Goal: Task Accomplishment & Management: Use online tool/utility

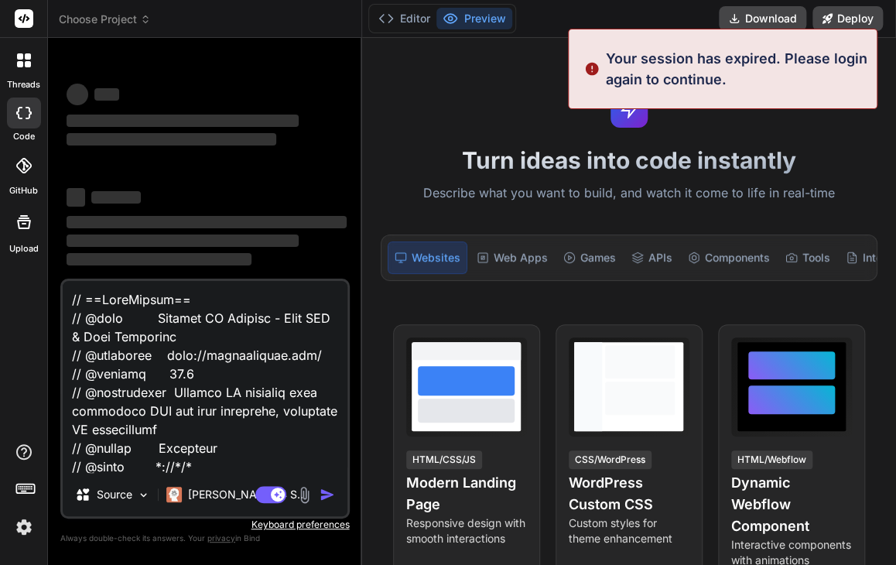
click at [164, 371] on textarea at bounding box center [205, 377] width 285 height 192
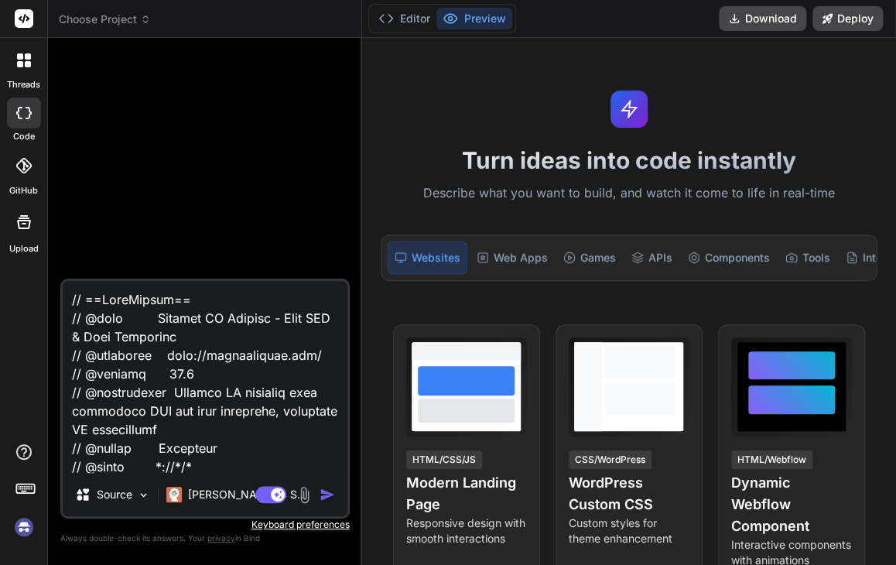
type textarea "x"
paste textarea "You are a senior backend engineer. Deliver a production-ready audio streaming p…"
type textarea "You are a senior backend engineer. Deliver a production-ready audio streaming p…"
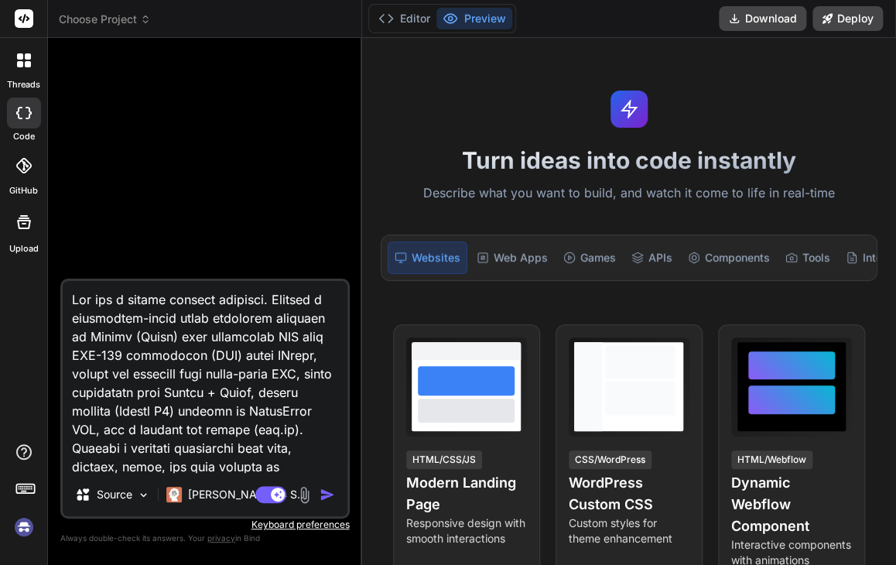
type textarea "x"
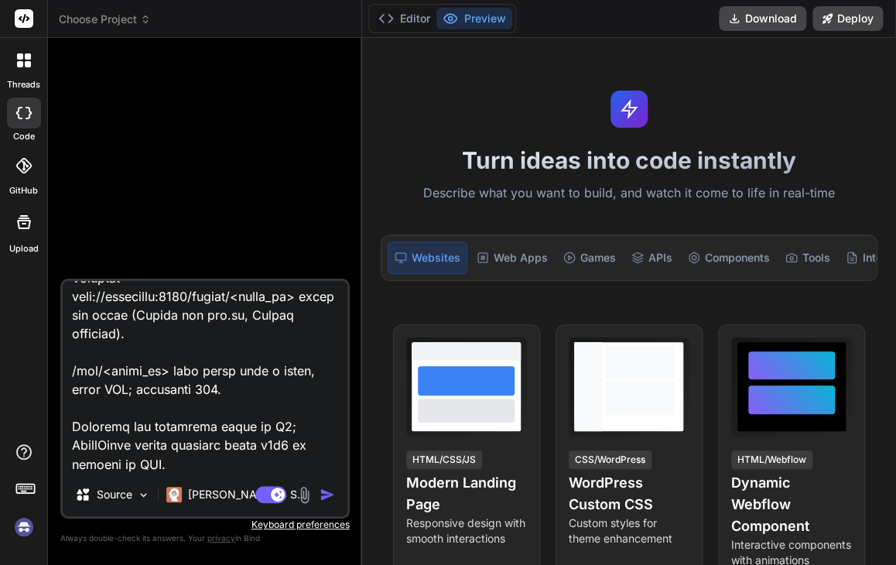
type textarea "You are a senior backend engineer. Deliver a production-ready audio streaming p…"
click at [328, 498] on img "button" at bounding box center [327, 494] width 15 height 15
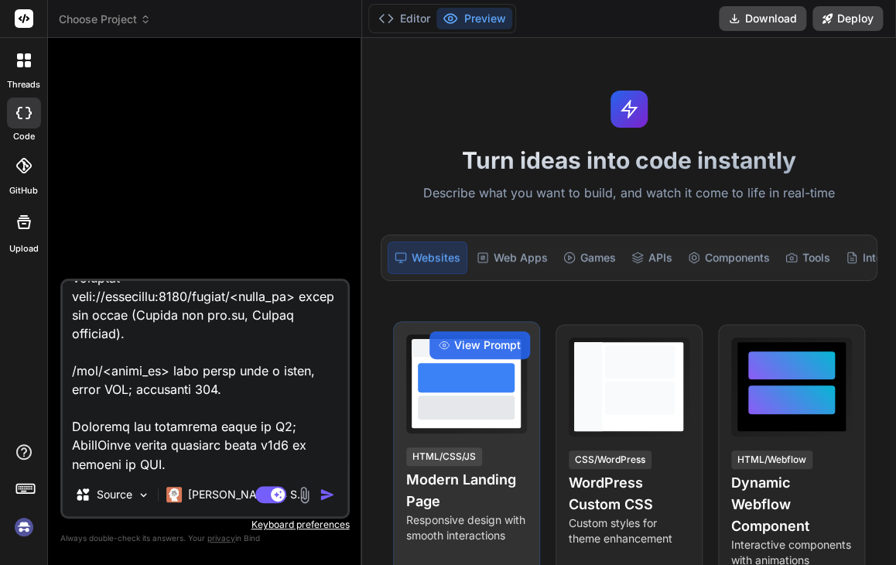
scroll to position [0, 0]
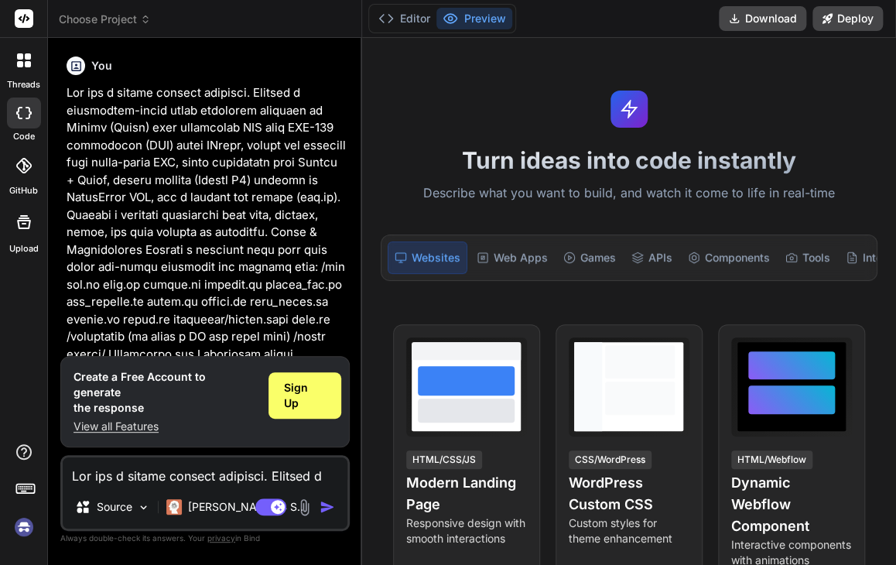
type textarea "x"
click at [21, 547] on div "threads code GitHub Upload" at bounding box center [24, 282] width 48 height 565
click at [26, 524] on img at bounding box center [24, 527] width 26 height 26
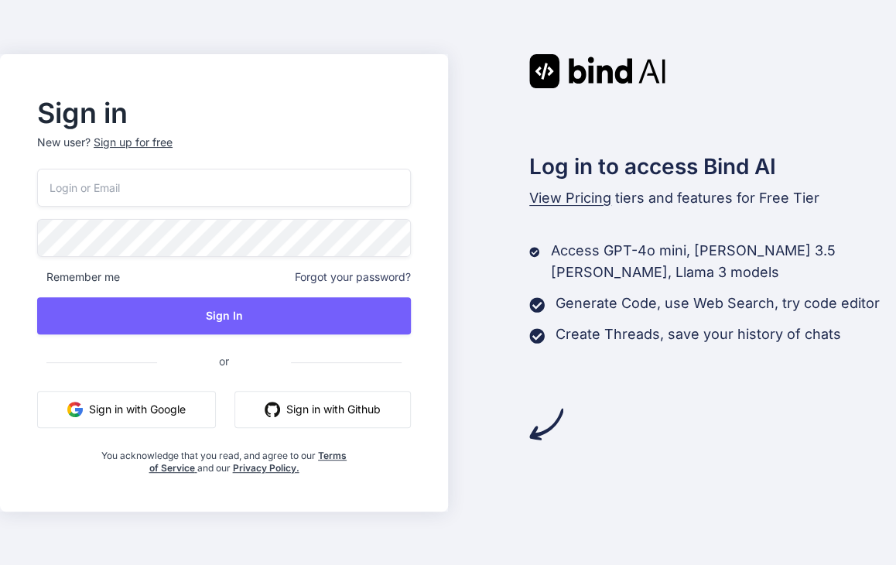
click at [142, 189] on input "email" at bounding box center [224, 188] width 374 height 38
type input "[EMAIL_ADDRESS][PERSON_NAME][DOMAIN_NAME]"
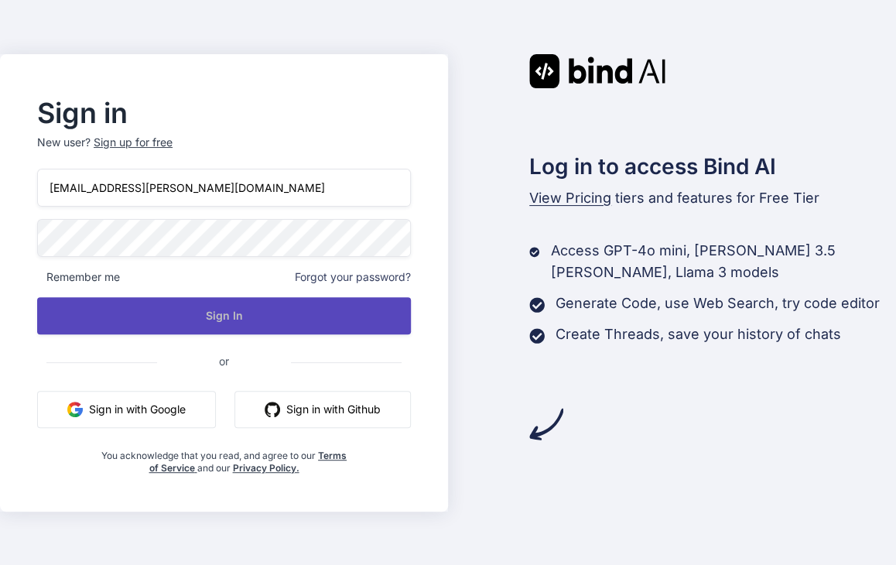
click at [56, 310] on button "Sign In" at bounding box center [224, 315] width 374 height 37
click at [341, 322] on button "Sign In" at bounding box center [224, 315] width 374 height 37
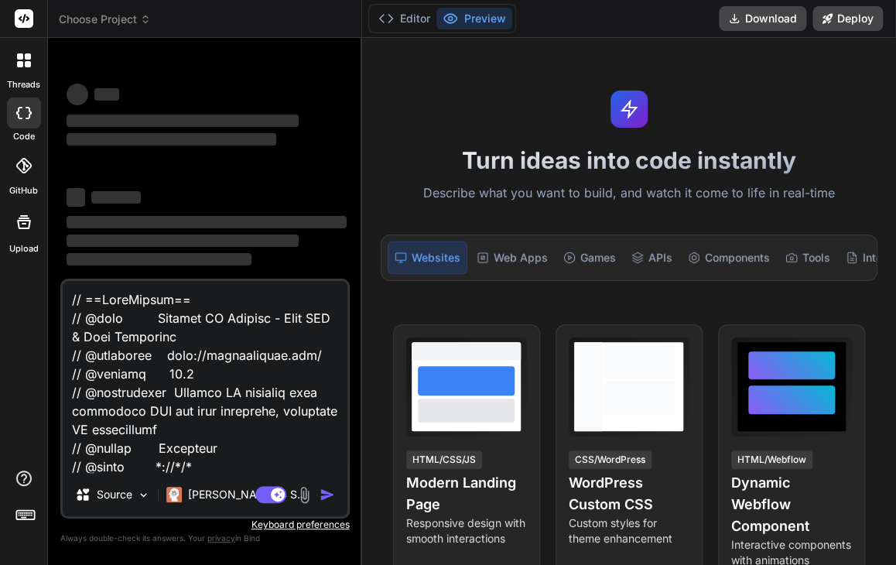
click at [186, 370] on textarea at bounding box center [205, 377] width 285 height 192
type textarea "x"
type textarea "You are a senior backend engineer. Deliver a production-ready audio streaming p…"
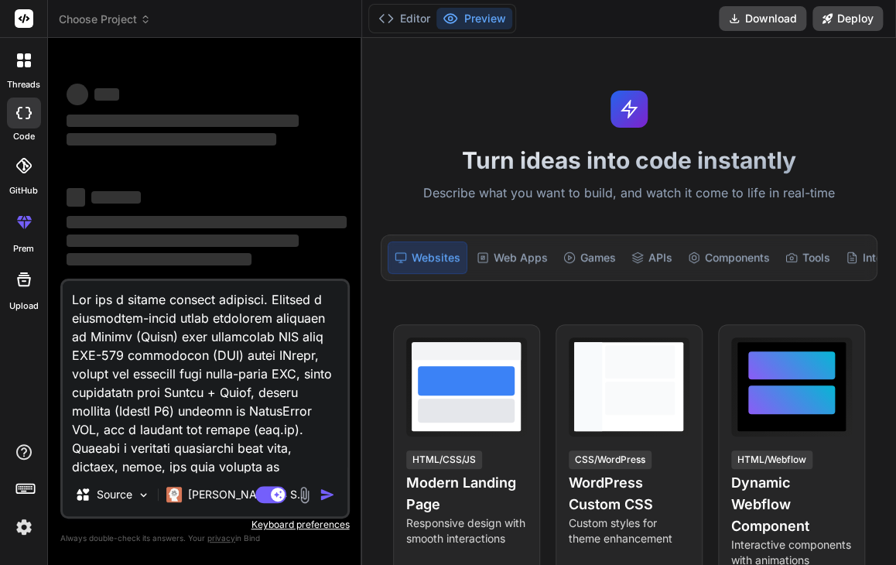
scroll to position [5480, 0]
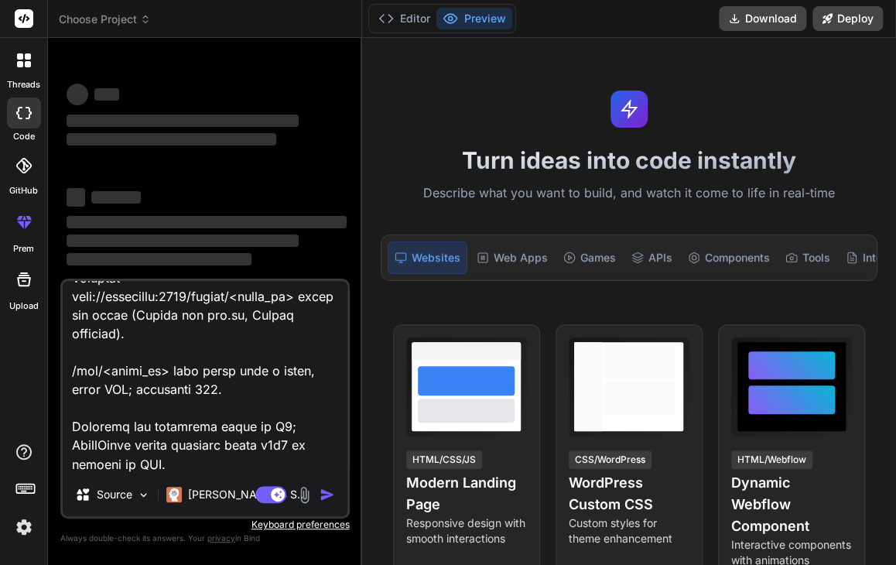
type textarea "x"
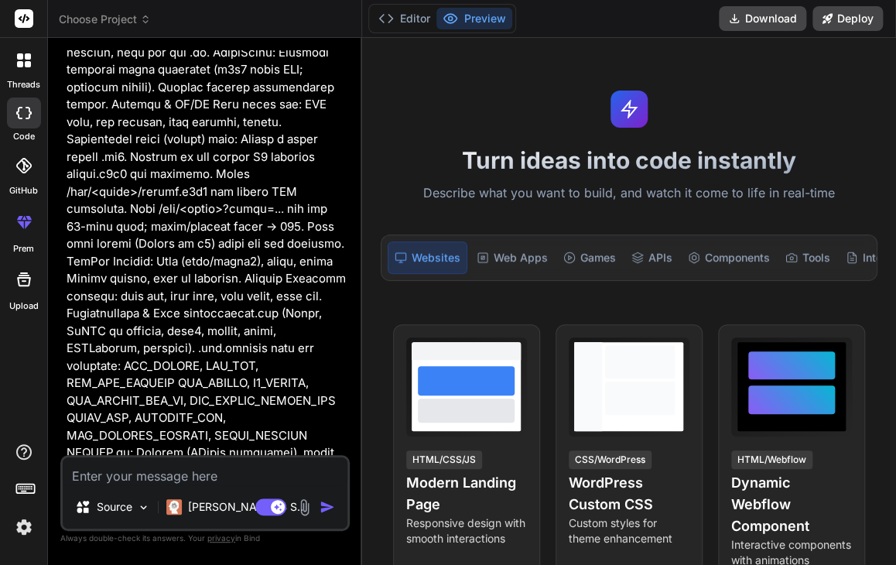
scroll to position [2123, 0]
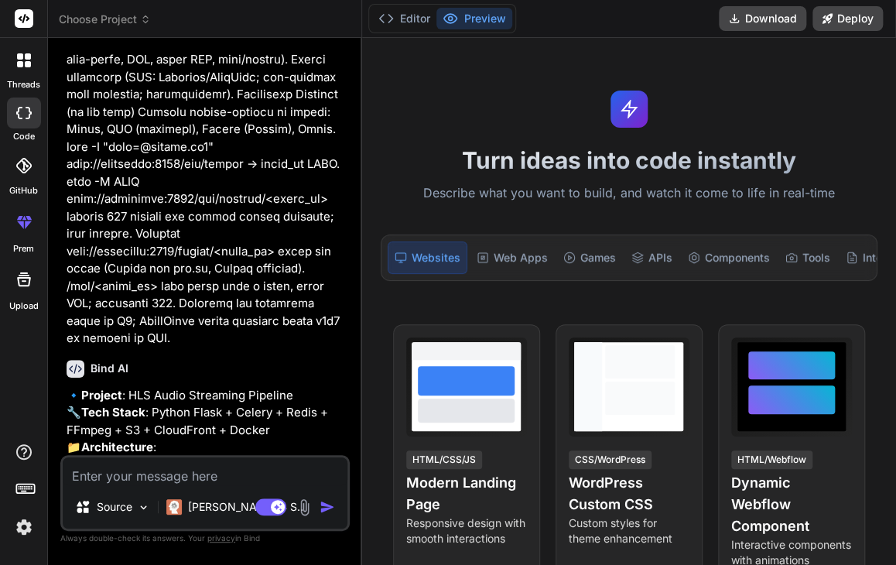
type textarea "x"
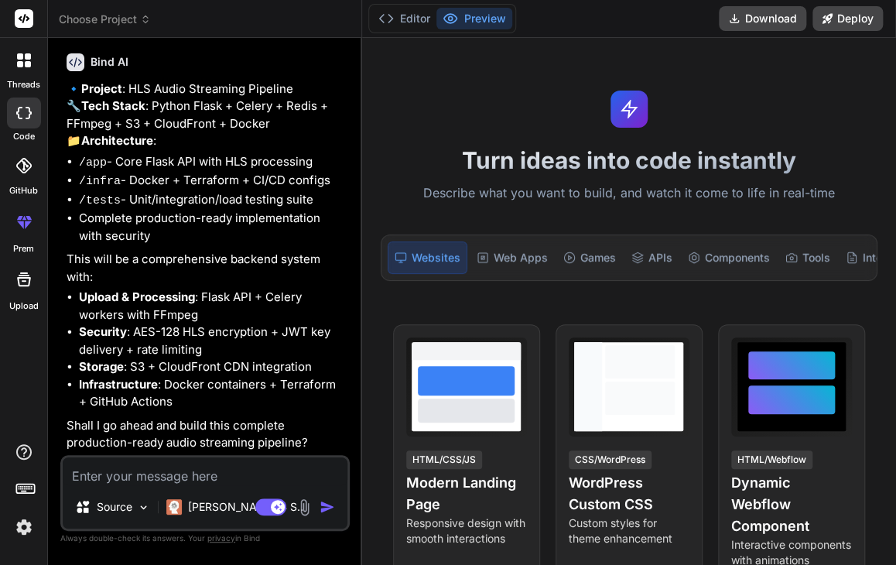
click at [112, 468] on textarea at bounding box center [205, 471] width 285 height 28
type textarea "u"
type textarea "x"
type textarea "y"
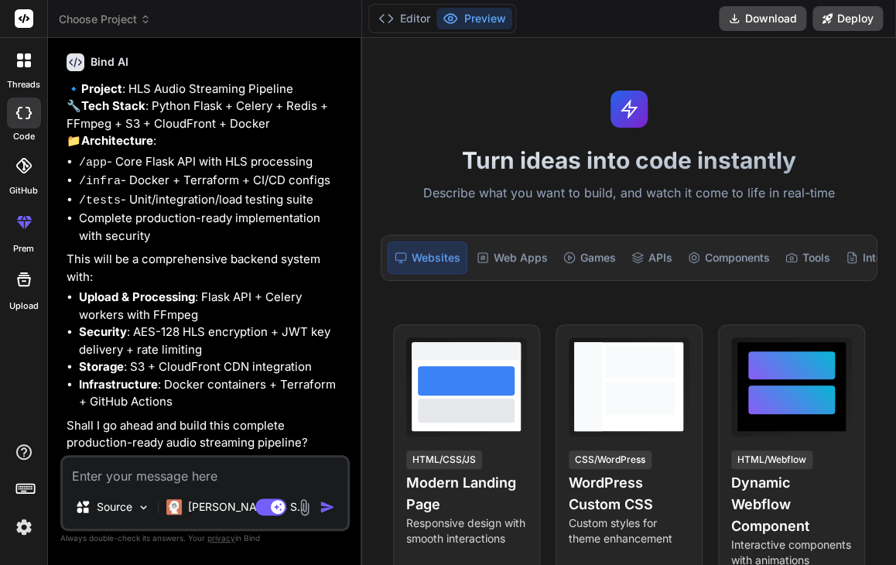
type textarea "x"
type textarea "ye"
type textarea "x"
type textarea "yes"
type textarea "x"
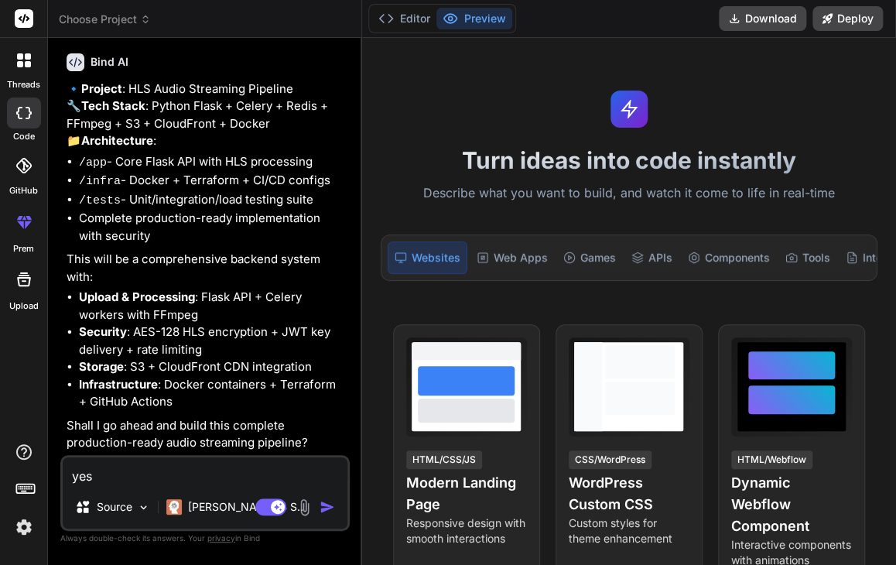
type textarea "yes"
type textarea "x"
type textarea "yes b"
type textarea "x"
type textarea "yes bu"
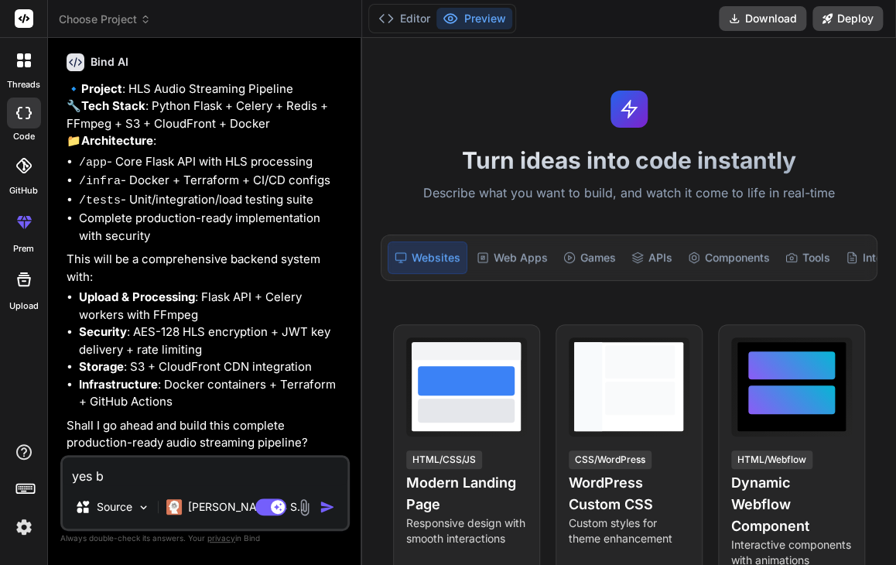
type textarea "x"
type textarea "yes bui"
type textarea "x"
type textarea "yes buil"
type textarea "x"
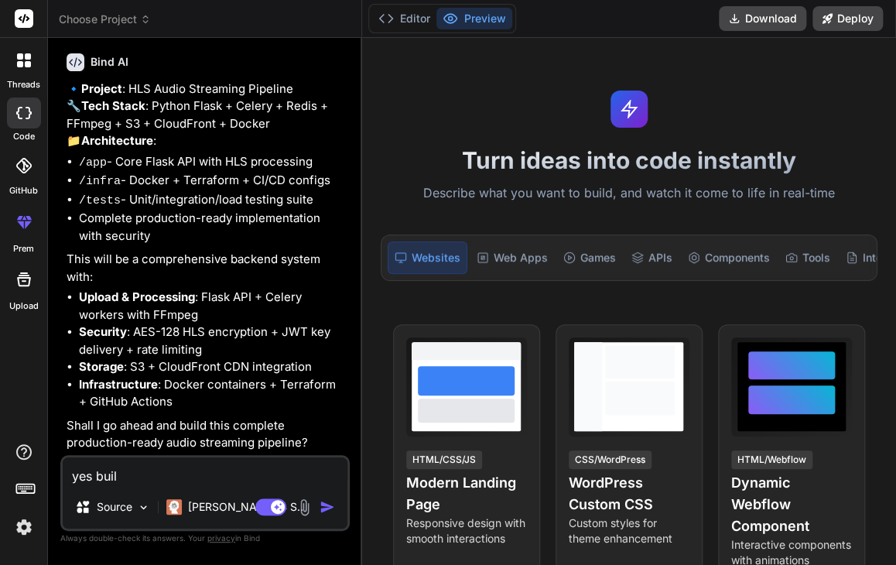
type textarea "yes build"
type textarea "x"
type textarea "yes build"
type textarea "x"
type textarea "yes build i"
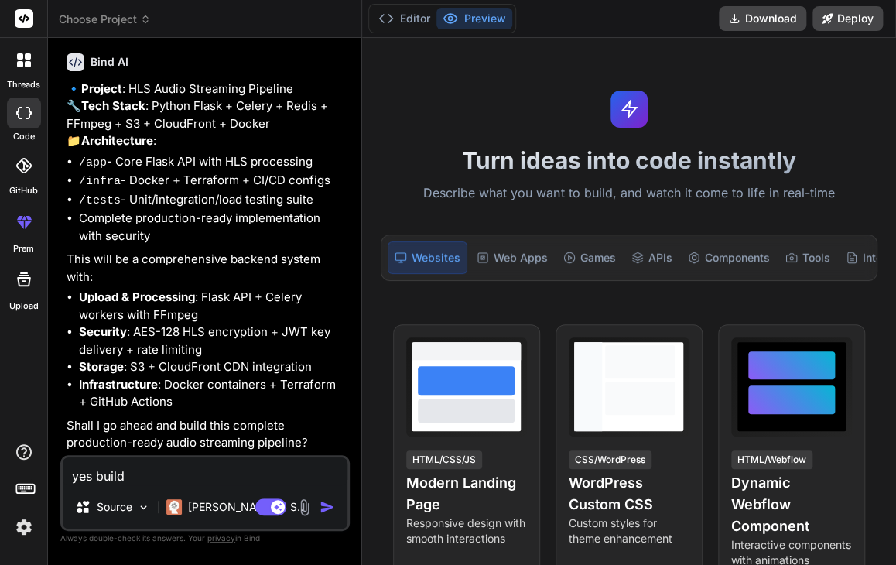
type textarea "x"
type textarea "yes build it"
type textarea "x"
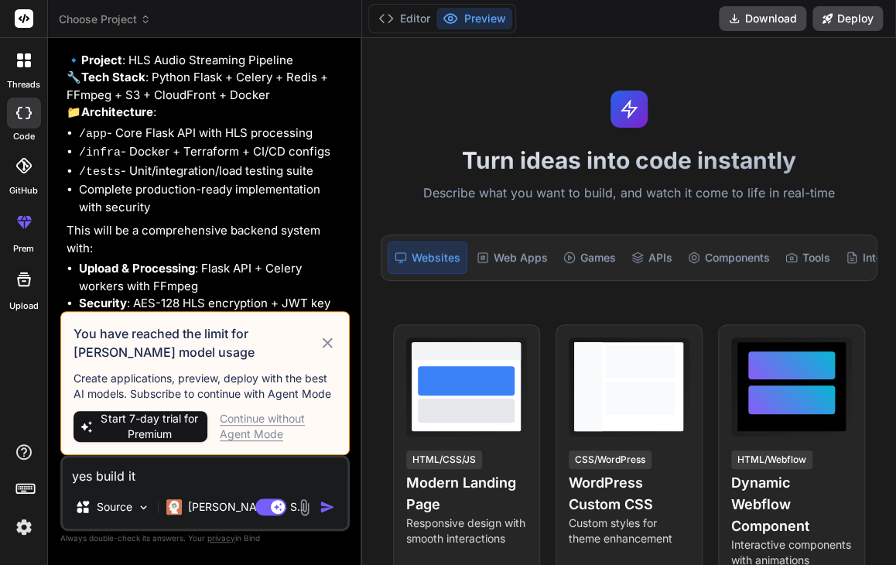
type textarea "yes build it"
click at [329, 339] on icon at bounding box center [327, 343] width 17 height 19
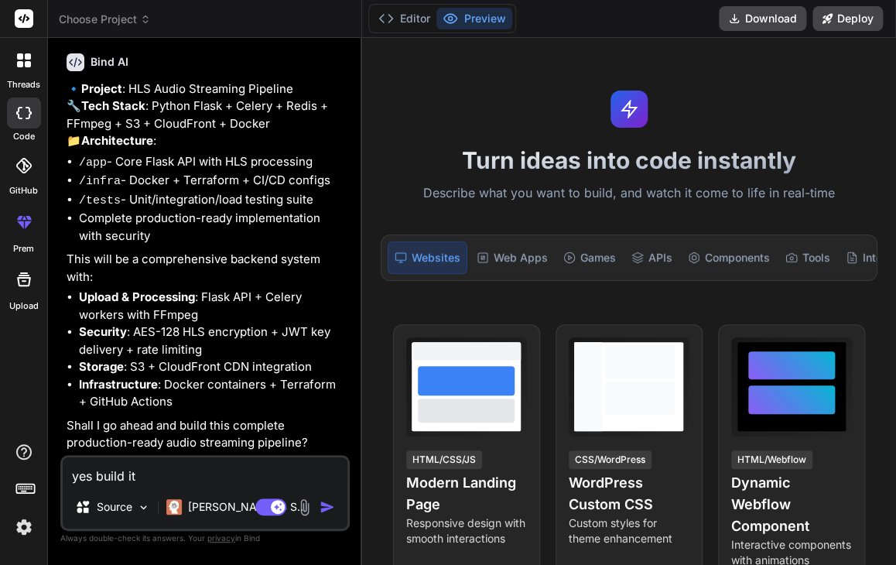
click at [19, 525] on img at bounding box center [24, 527] width 26 height 26
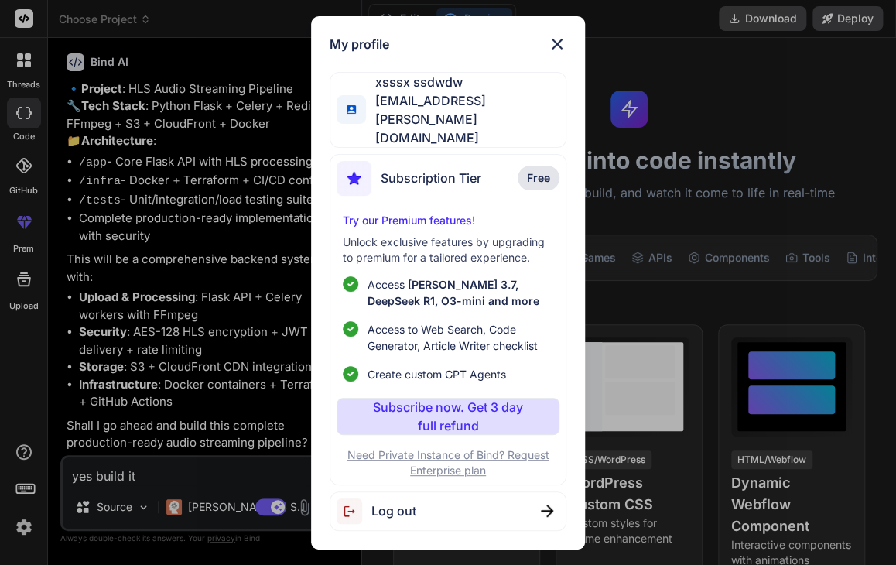
click at [433, 491] on div "Log out" at bounding box center [448, 510] width 237 height 39
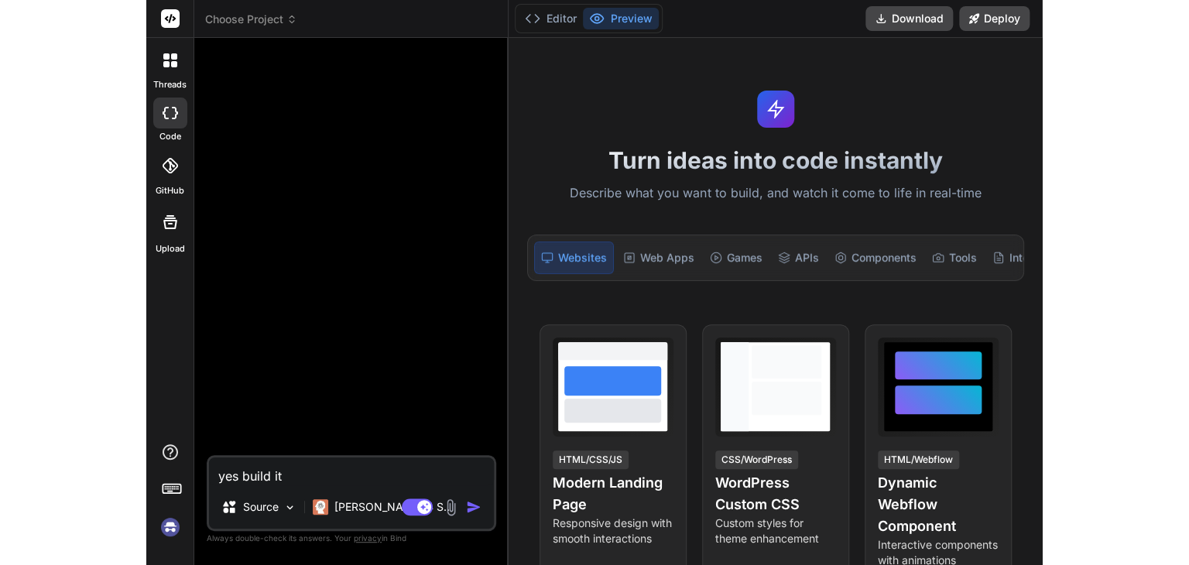
scroll to position [0, 0]
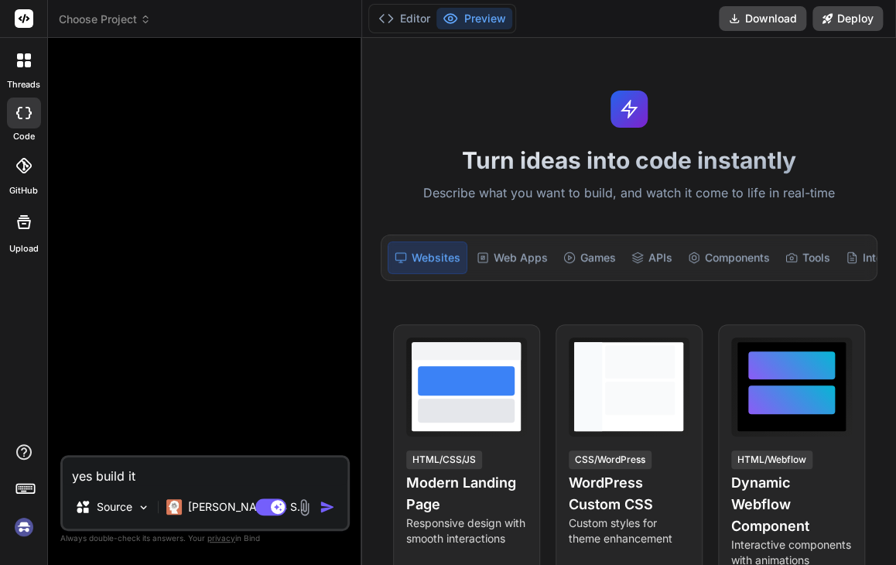
click at [24, 516] on img at bounding box center [24, 527] width 26 height 26
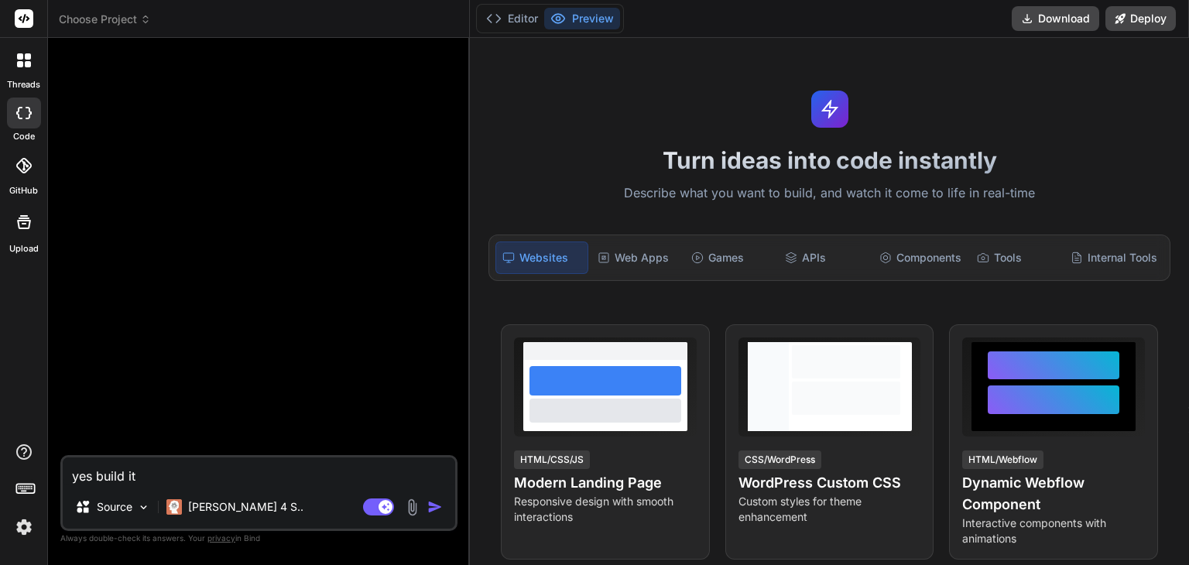
type textarea "x"
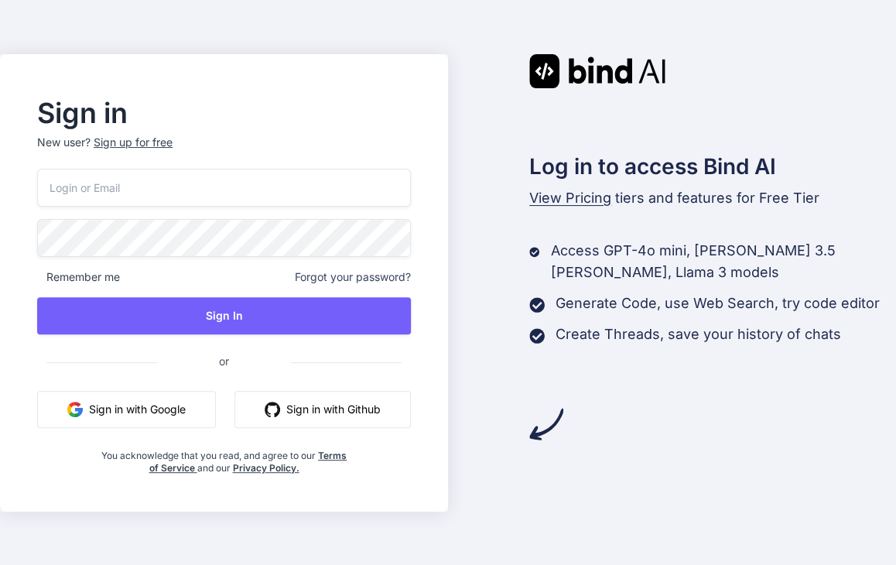
type input "[EMAIL_ADDRESS][PERSON_NAME][DOMAIN_NAME]"
click at [115, 136] on div "Sign up for free" at bounding box center [133, 142] width 79 height 15
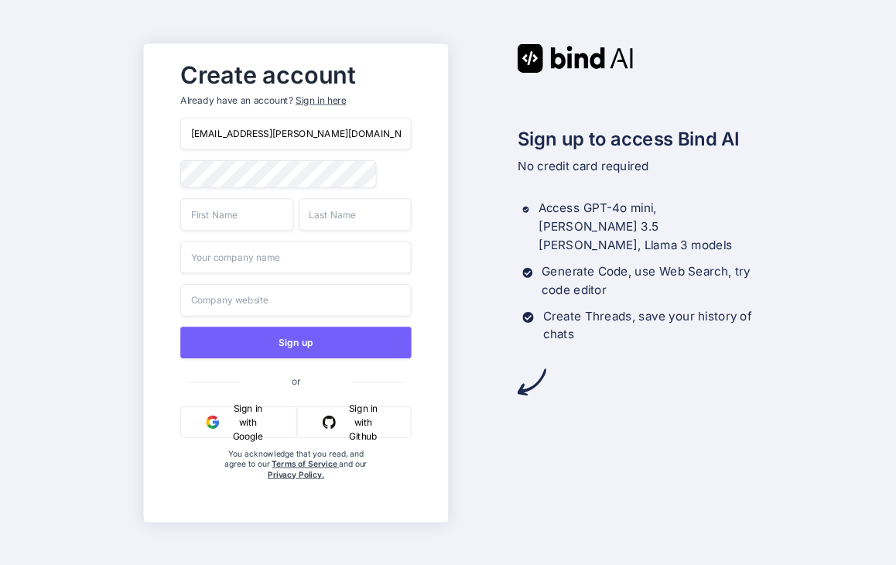
click at [289, 127] on input "lieact383@fuwari.be" at bounding box center [295, 133] width 231 height 33
paste input "illareear@uma3"
type input "illareear@uma3.be"
click at [206, 209] on input "text" at bounding box center [236, 214] width 113 height 33
type input "cdas"
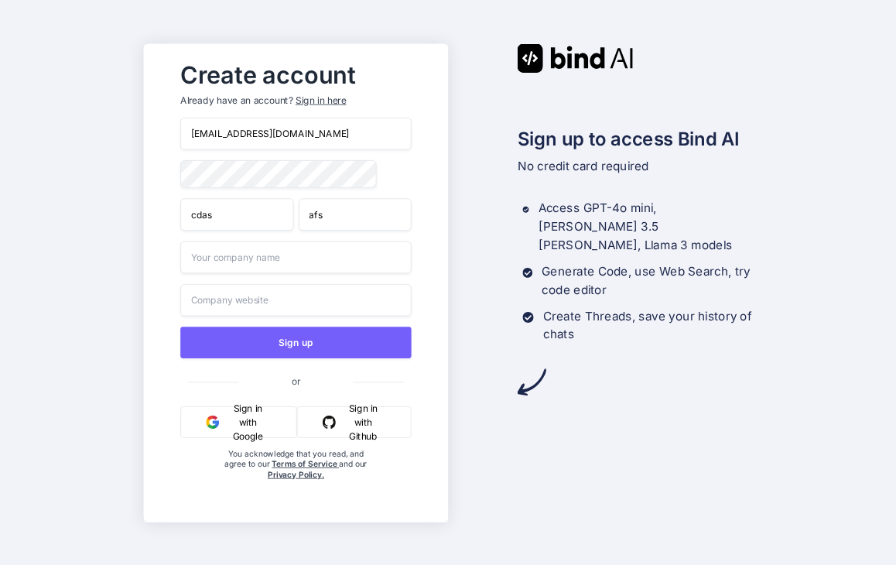
click at [315, 212] on input "afs" at bounding box center [355, 214] width 113 height 33
type input "afasfs"
click at [275, 251] on input "text" at bounding box center [295, 257] width 231 height 33
type input "asfas"
click at [248, 304] on input "asf" at bounding box center [295, 299] width 231 height 33
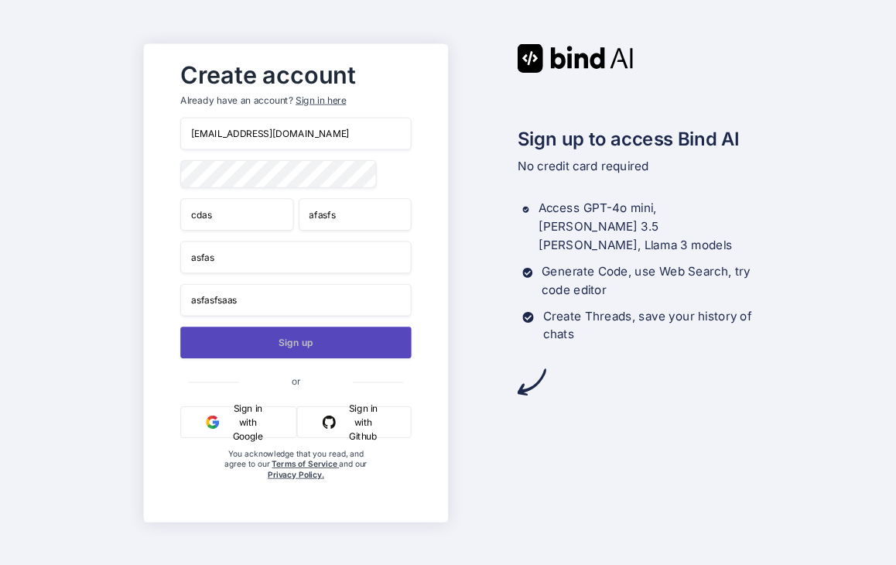
type input "asfasfsaas"
click at [244, 341] on button "Sign up" at bounding box center [295, 342] width 231 height 32
click at [351, 351] on button "Sign up" at bounding box center [295, 342] width 231 height 32
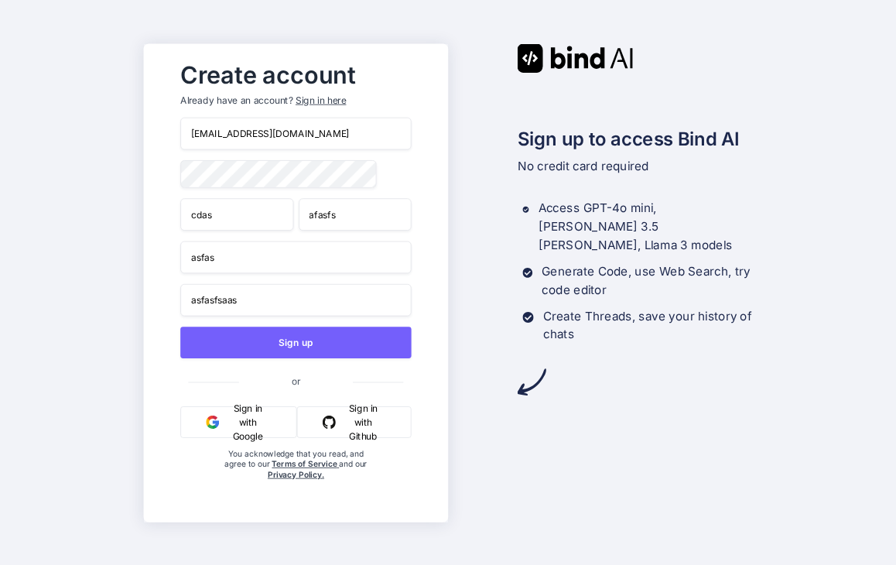
click at [303, 361] on div "illareear@uma3.be cdas afasfs asfas asfasfsaas Sign up or Sign in with Google S…" at bounding box center [295, 314] width 231 height 394
click at [314, 344] on button "Sign up" at bounding box center [295, 342] width 231 height 32
click at [306, 132] on input "illareear@uma3.be" at bounding box center [295, 133] width 231 height 33
paste input "raygasham@fuwa.li"
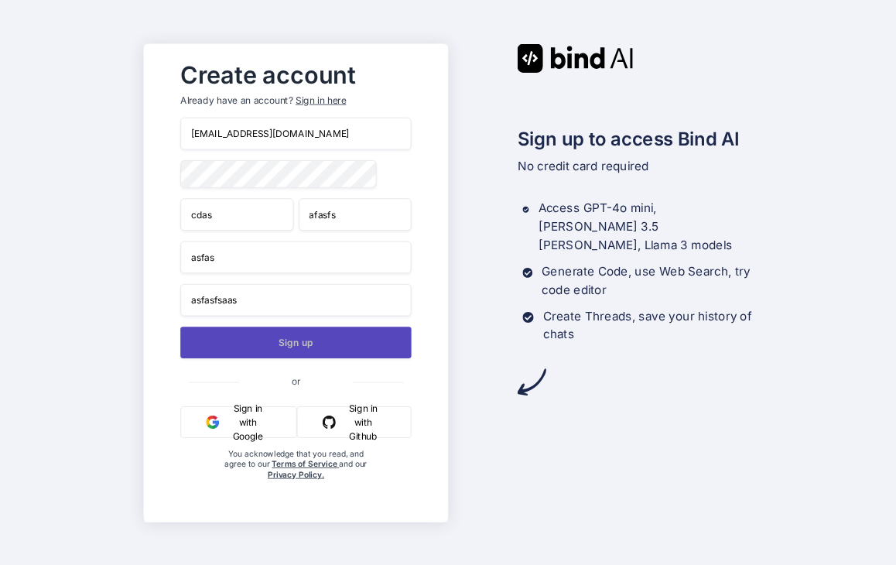
type input "raygasham@fuwa.li"
click at [285, 356] on button "Sign up" at bounding box center [295, 342] width 231 height 32
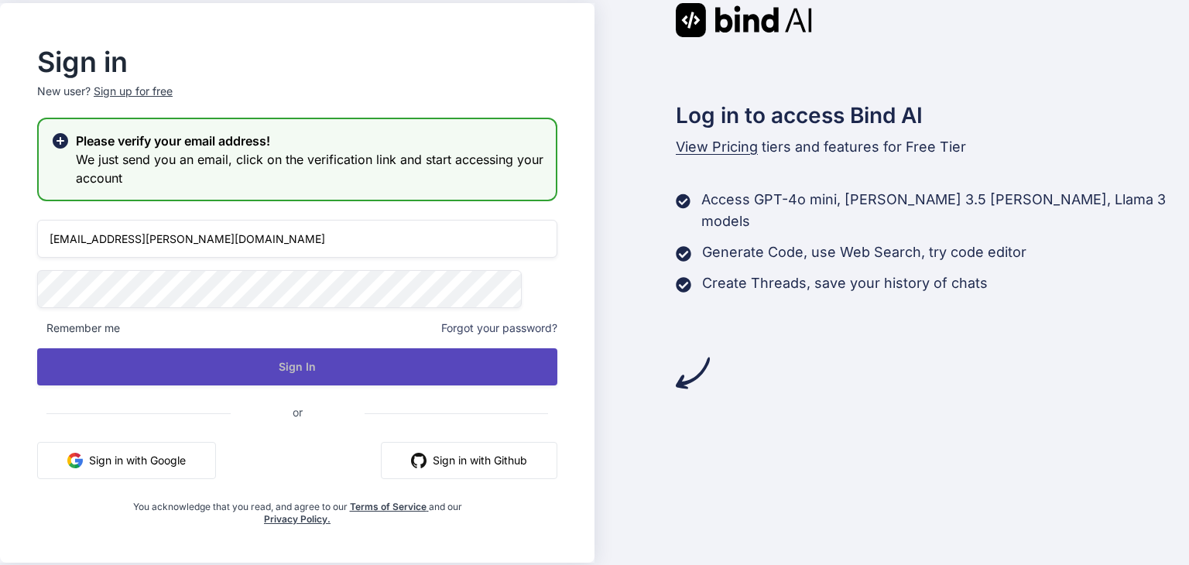
click at [332, 377] on button "Sign In" at bounding box center [297, 366] width 520 height 37
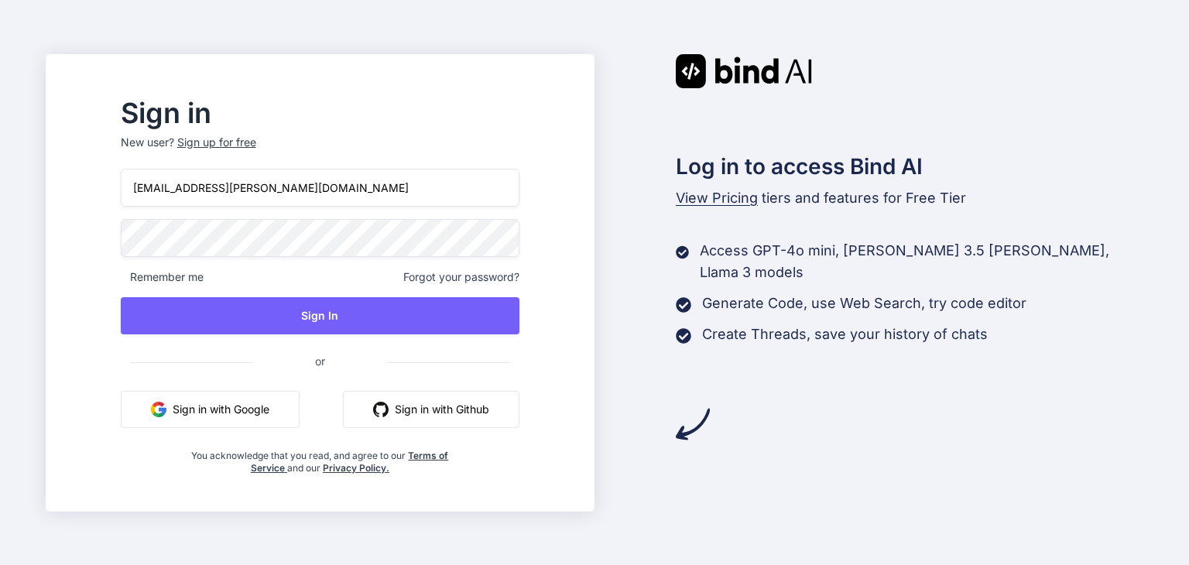
click at [403, 202] on input "lieact383@fuwari.be" at bounding box center [320, 188] width 399 height 38
paste input "raygasham@fuwa.li"
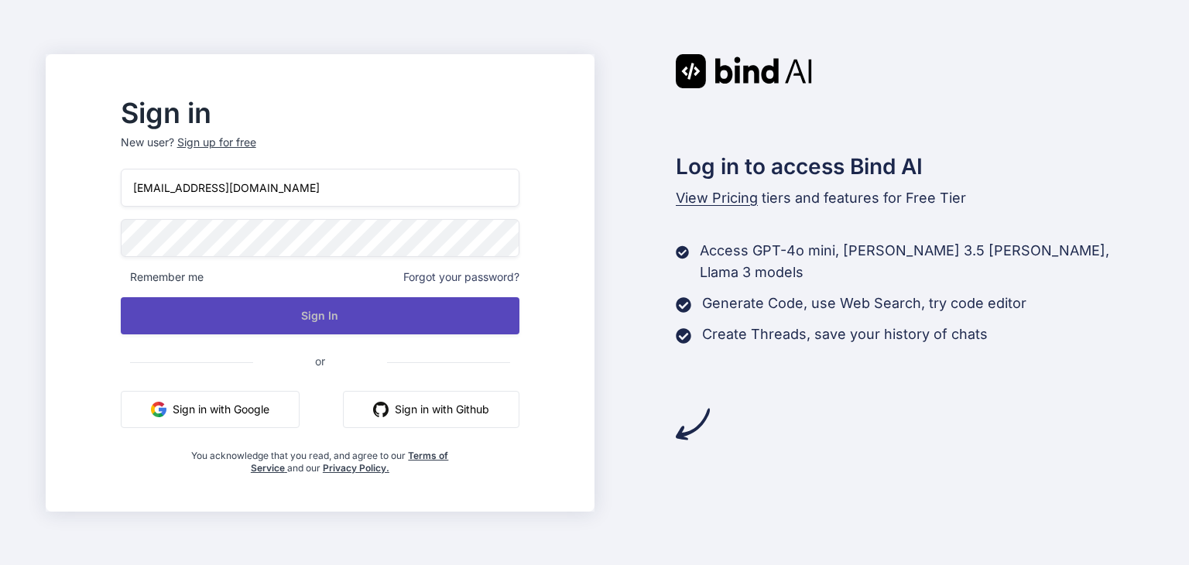
type input "raygasham@fuwa.li"
click at [263, 308] on button "Sign In" at bounding box center [320, 315] width 399 height 37
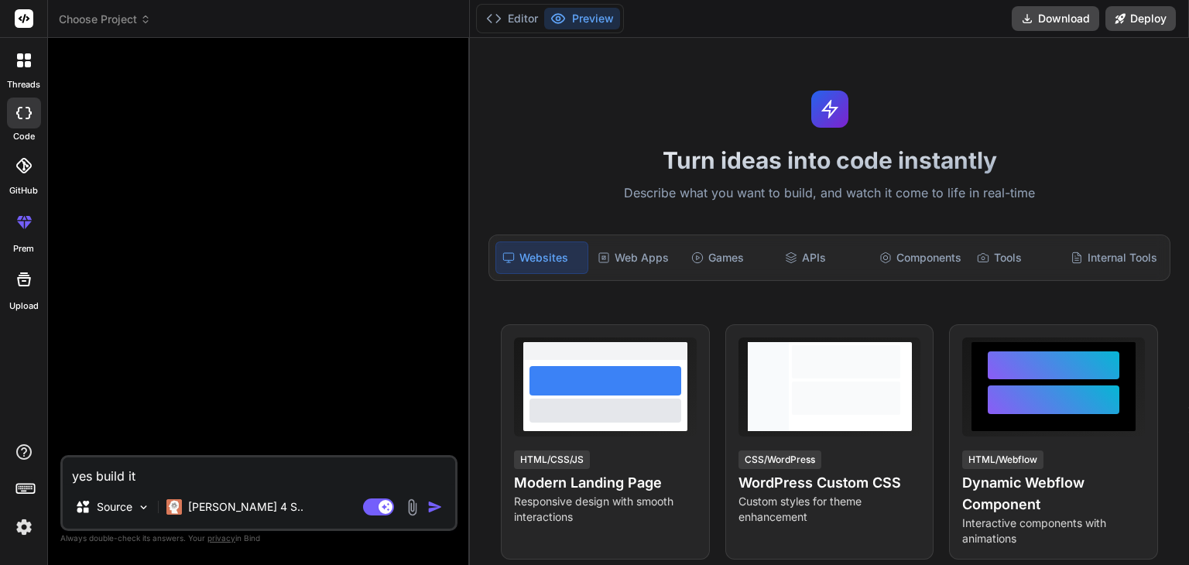
type textarea "x"
click at [32, 522] on img at bounding box center [24, 527] width 26 height 26
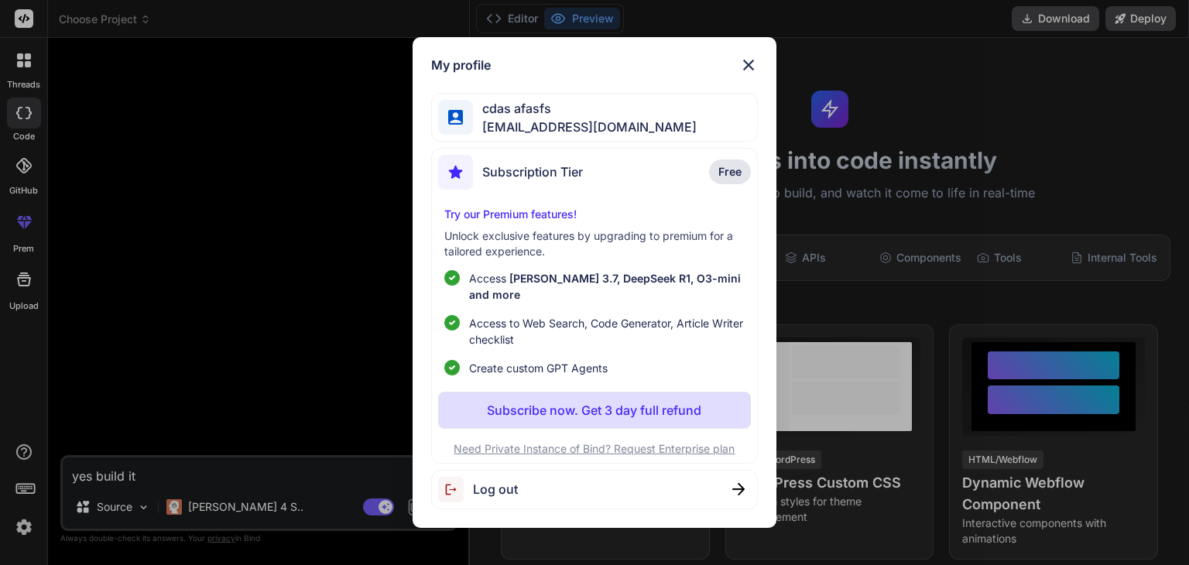
click at [28, 525] on div "My profile cdas afasfs [EMAIL_ADDRESS][DOMAIN_NAME] Subscription Tier Free Try …" at bounding box center [594, 282] width 1189 height 565
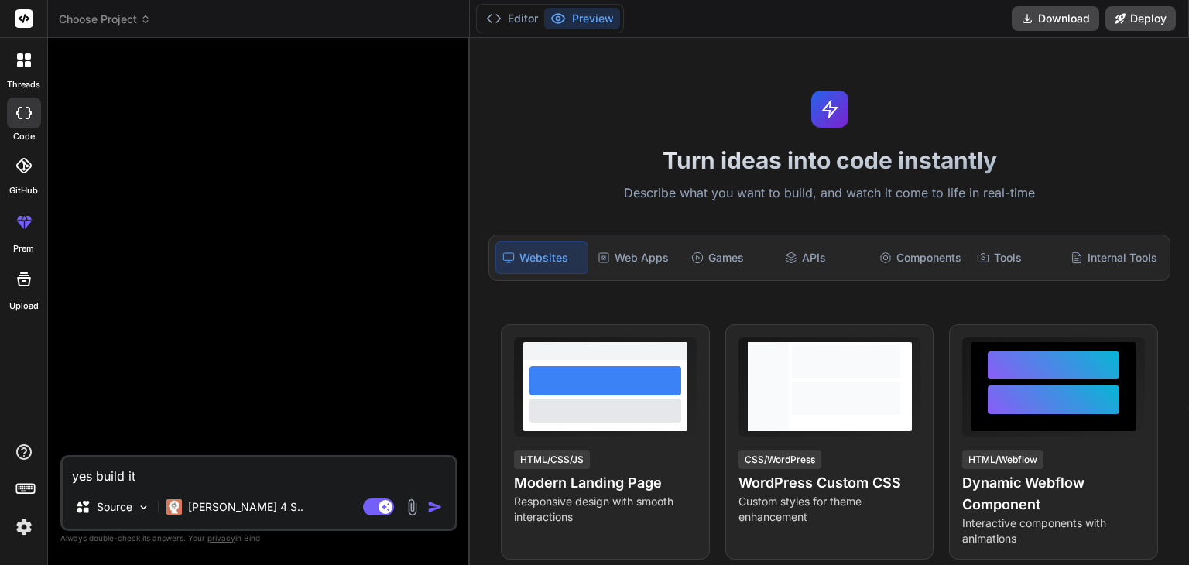
click at [28, 525] on img at bounding box center [24, 527] width 26 height 26
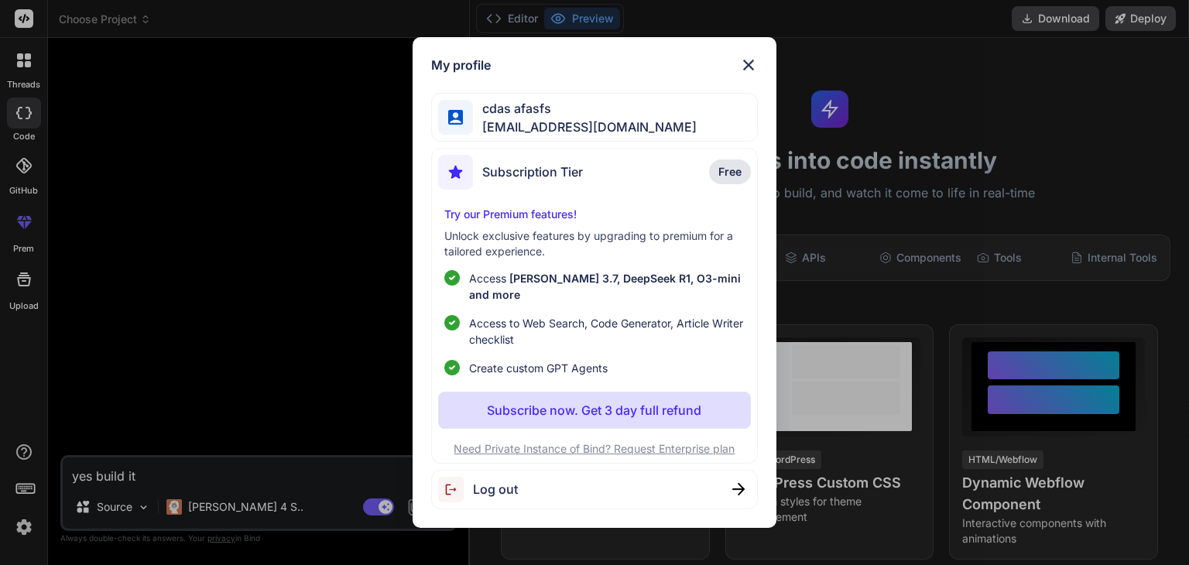
click at [28, 525] on div "My profile cdas afasfs [EMAIL_ADDRESS][DOMAIN_NAME] Subscription Tier Free Try …" at bounding box center [594, 282] width 1189 height 565
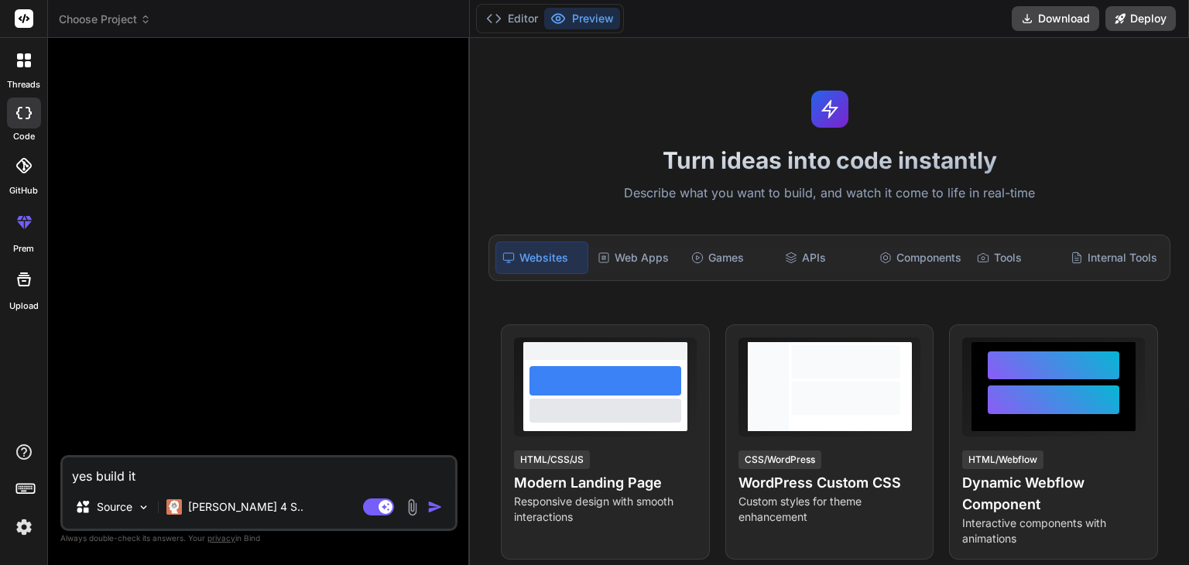
click at [118, 476] on textarea "yes build it" at bounding box center [259, 471] width 392 height 28
paste textarea "You are a senior backend engineer. Deliver a production-ready audio streaming p…"
type textarea "You are a senior backend engineer. Deliver a production-ready audio streaming p…"
type textarea "x"
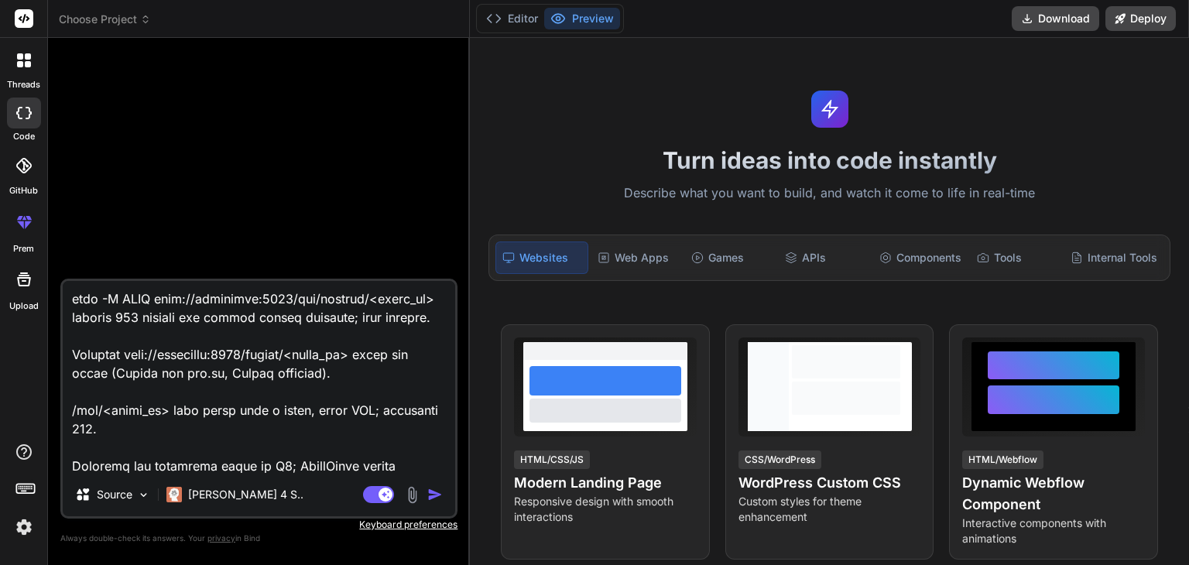
type textarea "You are a senior backend engineer. Deliver a production-ready audio streaming p…"
type textarea "x"
type textarea "You are a senior backend engineer. Deliver a production-ready audio streaming p…"
type textarea "x"
type textarea "You are a senior backend engineer. Deliver a production-ready audio streaming p…"
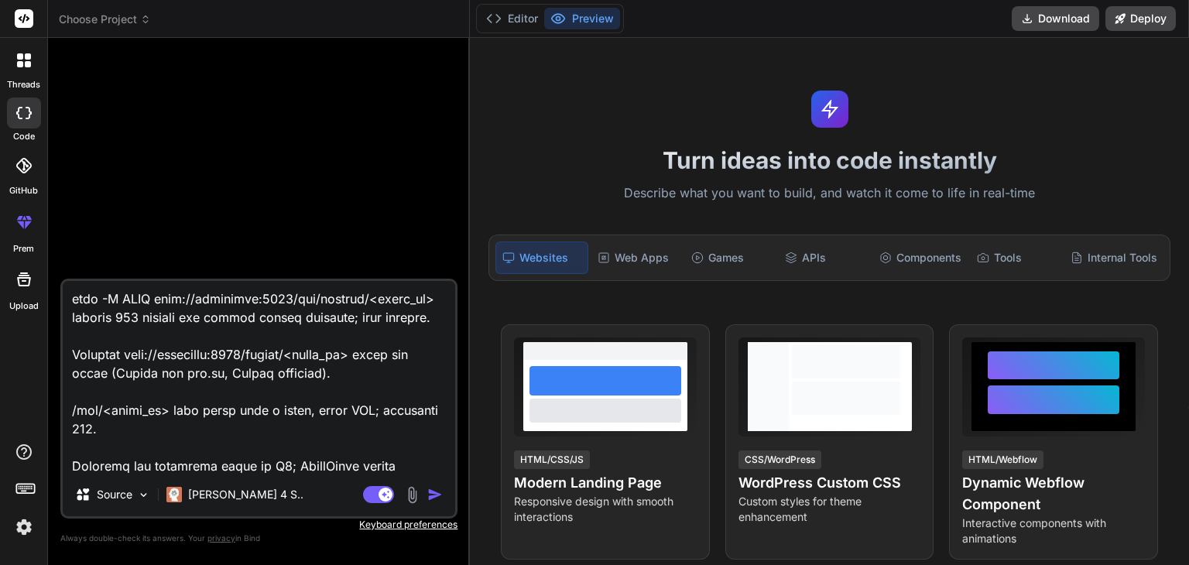
type textarea "x"
type textarea "You are a senior backend engineer. Deliver a production-ready audio streaming p…"
type textarea "x"
type textarea "You are a senior backend engineer. Deliver a production-ready audio streaming p…"
type textarea "x"
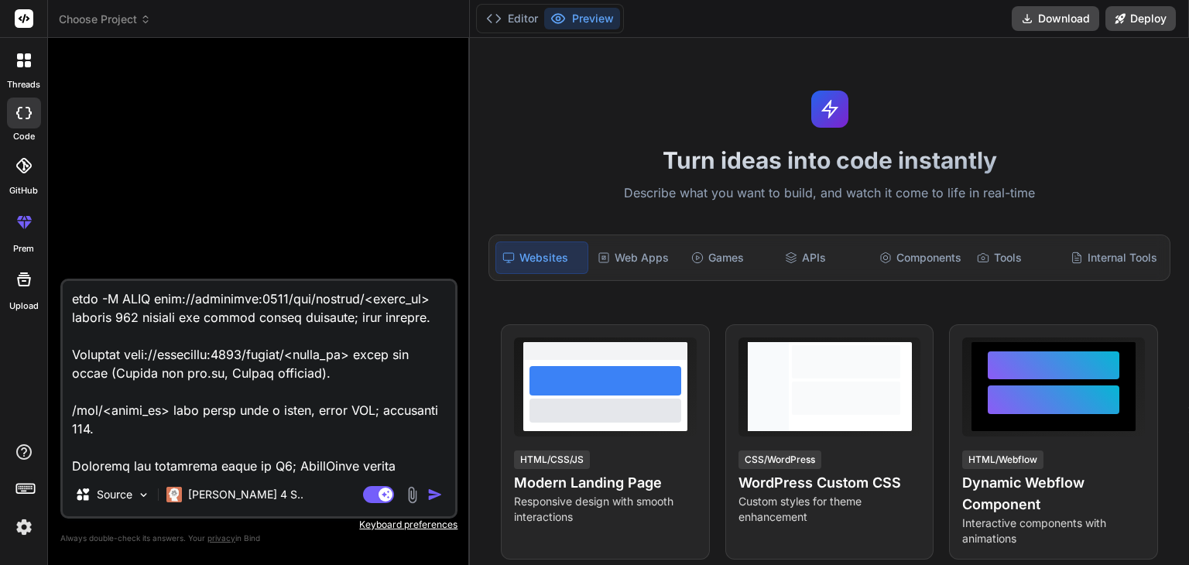
scroll to position [4607, 0]
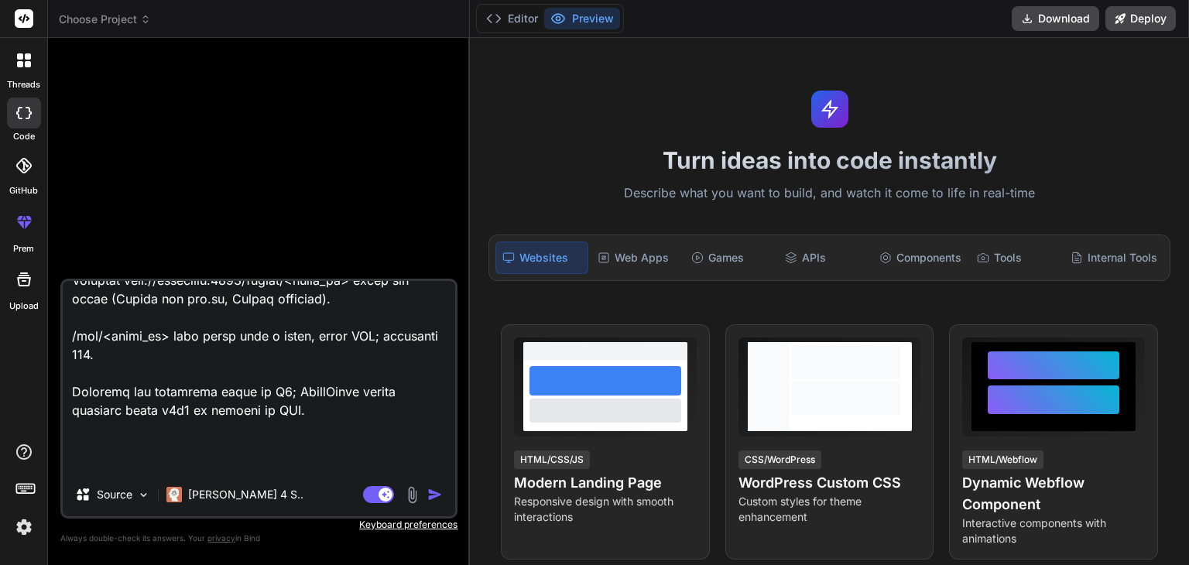
type textarea "You are a senior backend engineer. Deliver a production-ready audio streaming p…"
type textarea "x"
type textarea "You are a senior backend engineer. Deliver a production-ready audio streaming p…"
type textarea "x"
type textarea "You are a senior backend engineer. Deliver a production-ready audio streaming p…"
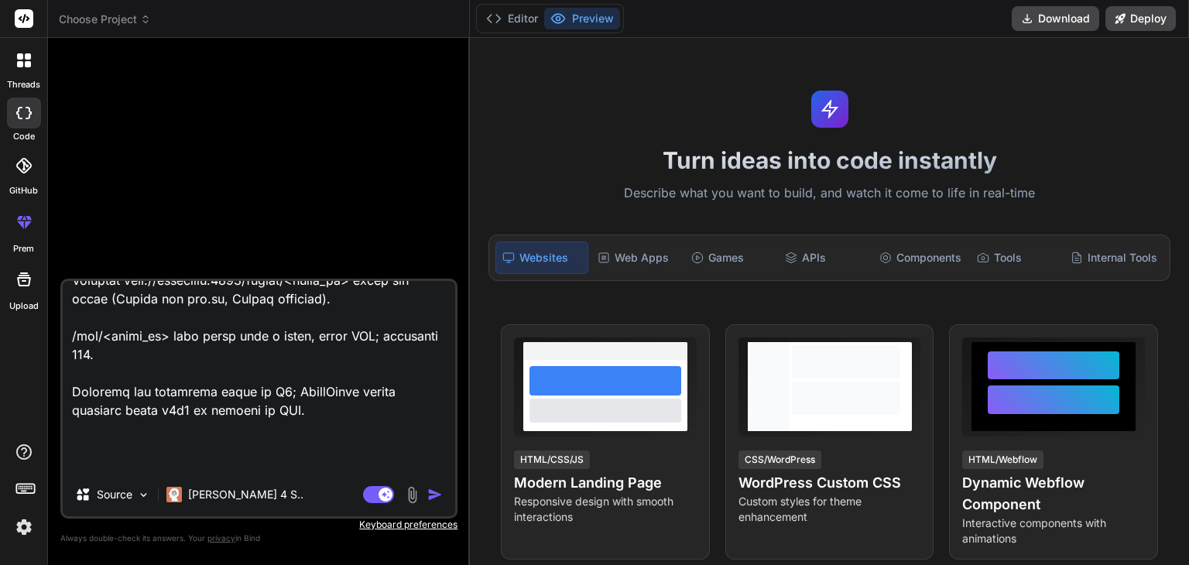
type textarea "x"
type textarea "You are a senior backend engineer. Deliver a production-ready audio streaming p…"
type textarea "x"
type textarea "You are a senior backend engineer. Deliver a production-ready audio streaming p…"
type textarea "x"
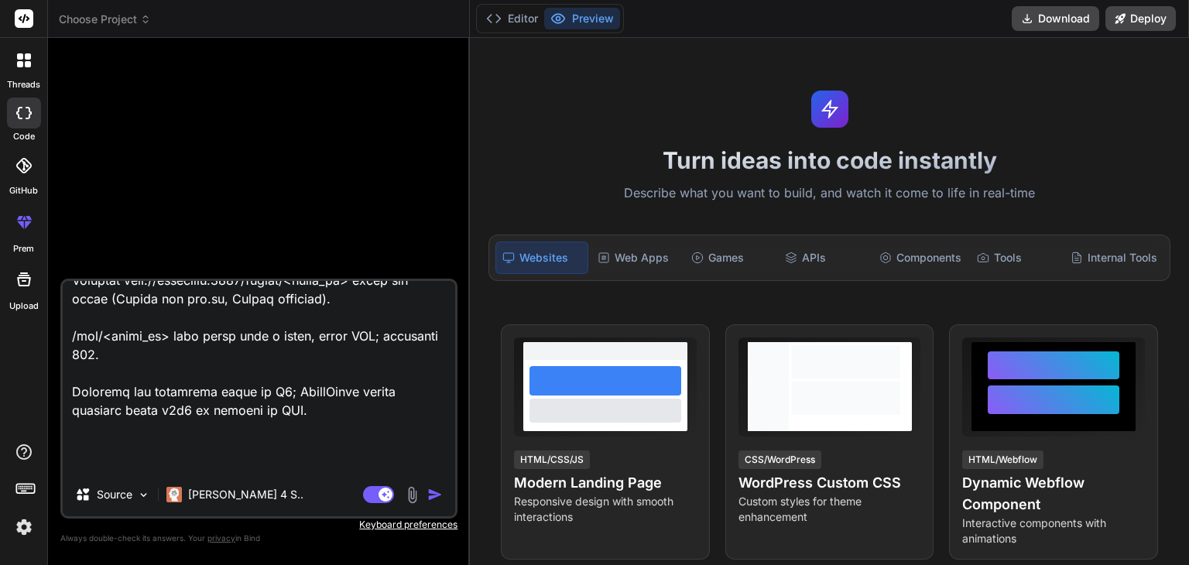
type textarea "You are a senior backend engineer. Deliver a production-ready audio streaming p…"
type textarea "x"
type textarea "You are a senior backend engineer. Deliver a production-ready audio streaming p…"
type textarea "x"
type textarea "You are a senior backend engineer. Deliver a production-ready audio streaming p…"
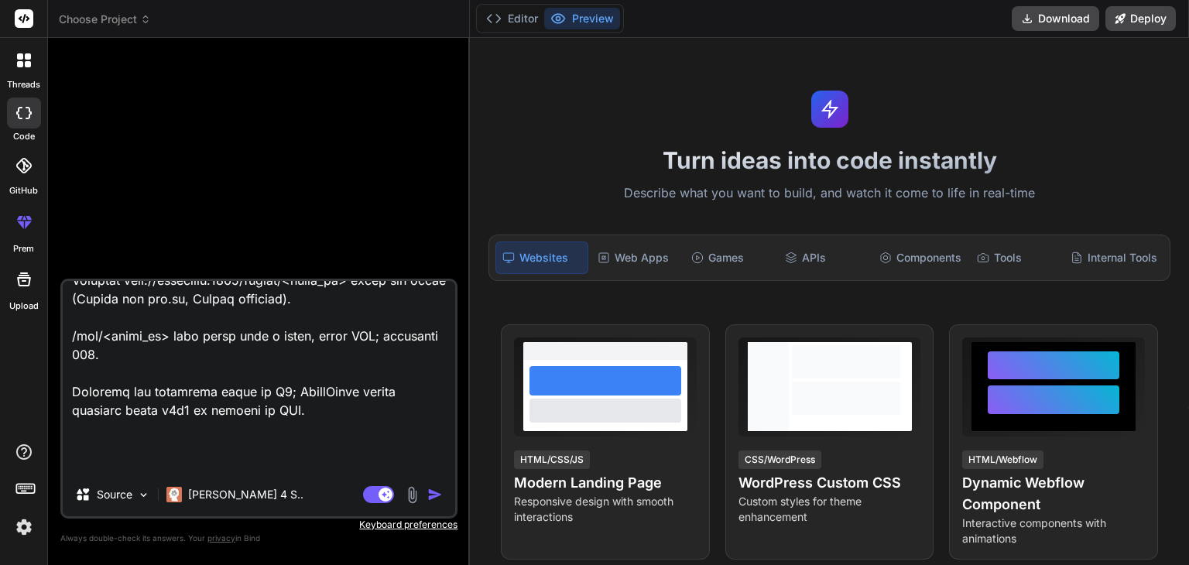
type textarea "x"
type textarea "You are a senior backend engineer. Deliver a production-ready audio streaming p…"
type textarea "x"
type textarea "You are a senior backend engineer. Deliver a production-ready audio streaming p…"
type textarea "x"
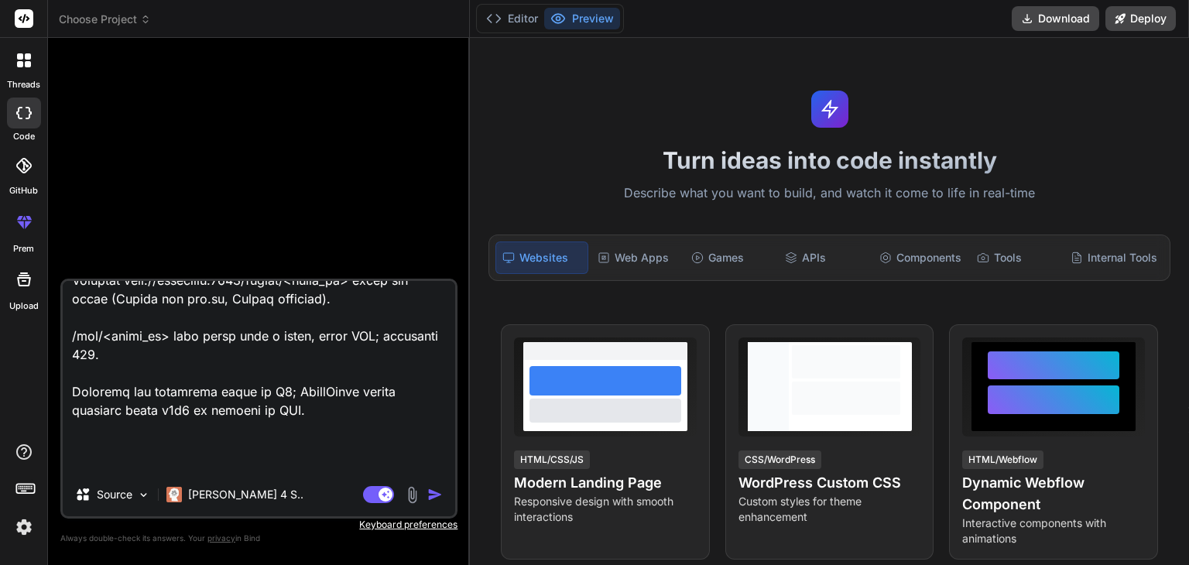
type textarea "You are a senior backend engineer. Deliver a production-ready audio streaming p…"
type textarea "x"
type textarea "You are a senior backend engineer. Deliver a production-ready audio streaming p…"
type textarea "x"
type textarea "You are a senior backend engineer. Deliver a production-ready audio streaming p…"
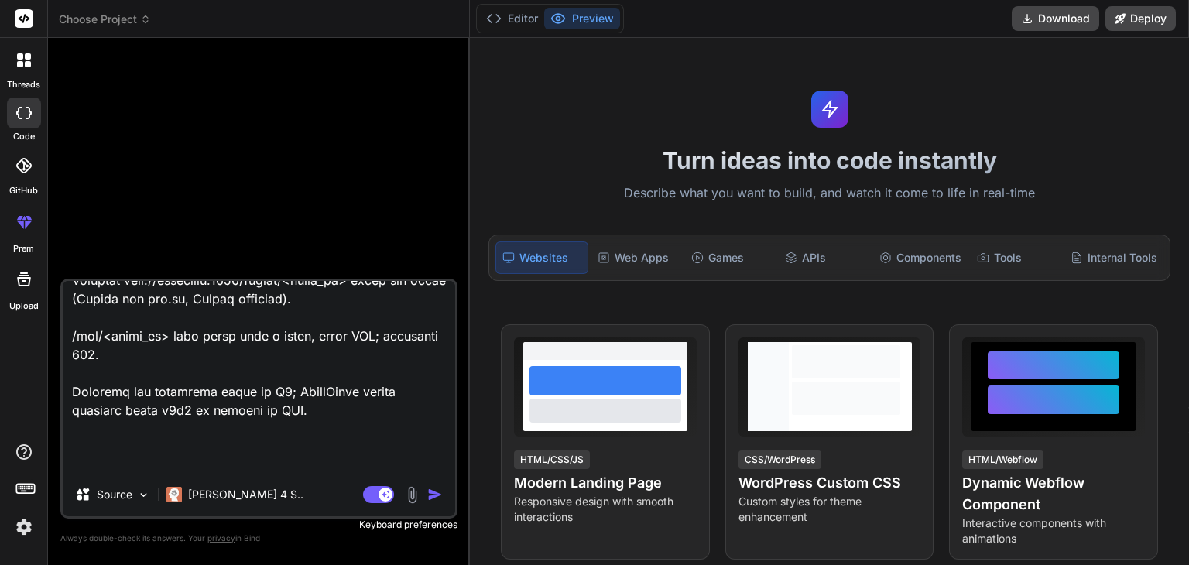
type textarea "x"
type textarea "You are a senior backend engineer. Deliver a production-ready audio streaming p…"
type textarea "x"
type textarea "You are a senior backend engineer. Deliver a production-ready audio streaming p…"
type textarea "x"
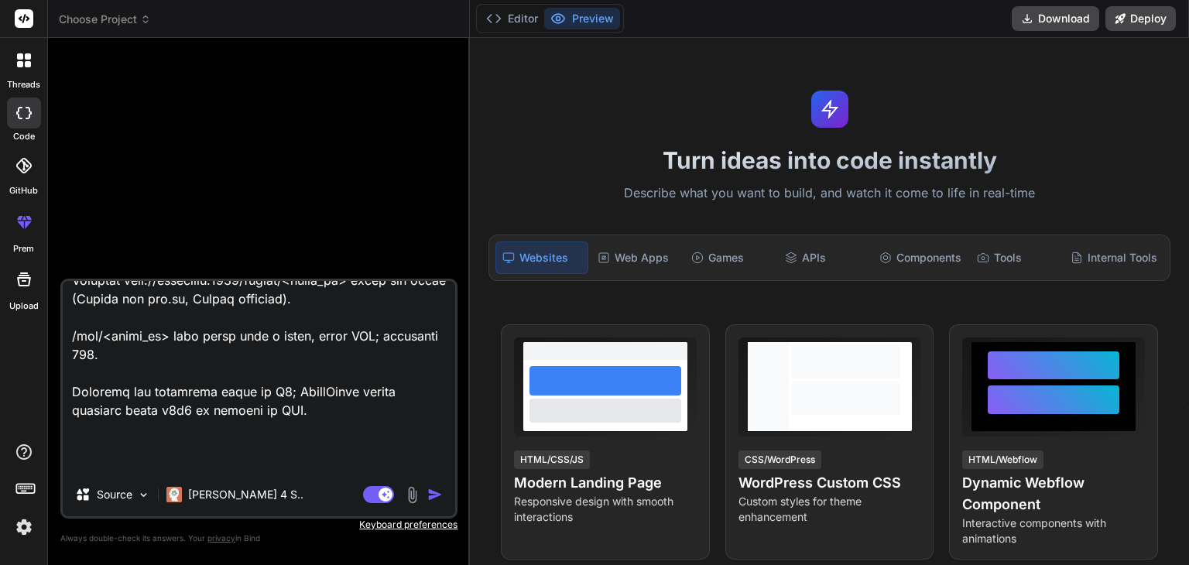
type textarea "You are a senior backend engineer. Deliver a production-ready audio streaming p…"
type textarea "x"
type textarea "You are a senior backend engineer. Deliver a production-ready audio streaming p…"
type textarea "x"
type textarea "You are a senior backend engineer. Deliver a production-ready audio streaming p…"
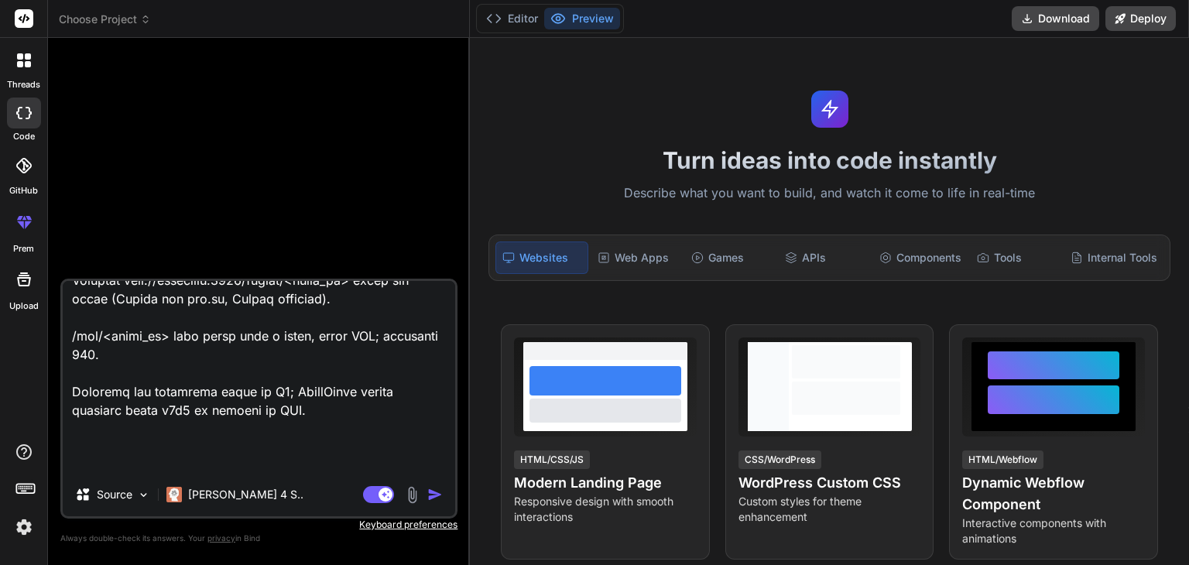
type textarea "x"
type textarea "You are a senior backend engineer. Deliver a production-ready audio streaming p…"
type textarea "x"
type textarea "You are a senior backend engineer. Deliver a production-ready audio streaming p…"
type textarea "x"
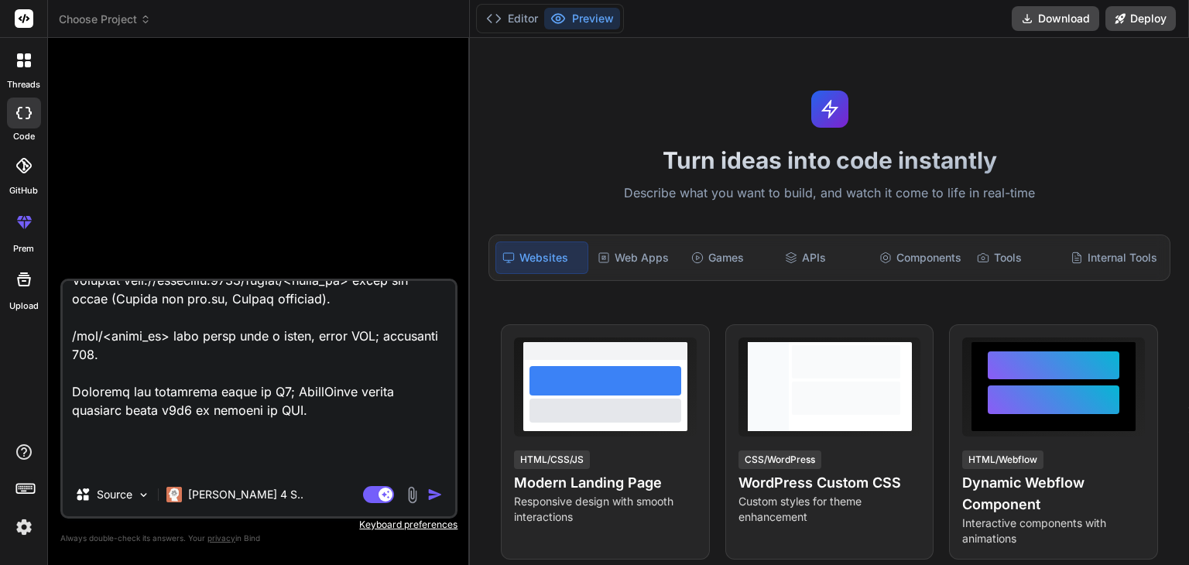
type textarea "You are a senior backend engineer. Deliver a production-ready audio streaming p…"
type textarea "x"
type textarea "You are a senior backend engineer. Deliver a production-ready audio streaming p…"
type textarea "x"
type textarea "You are a senior backend engineer. Deliver a production-ready audio streaming p…"
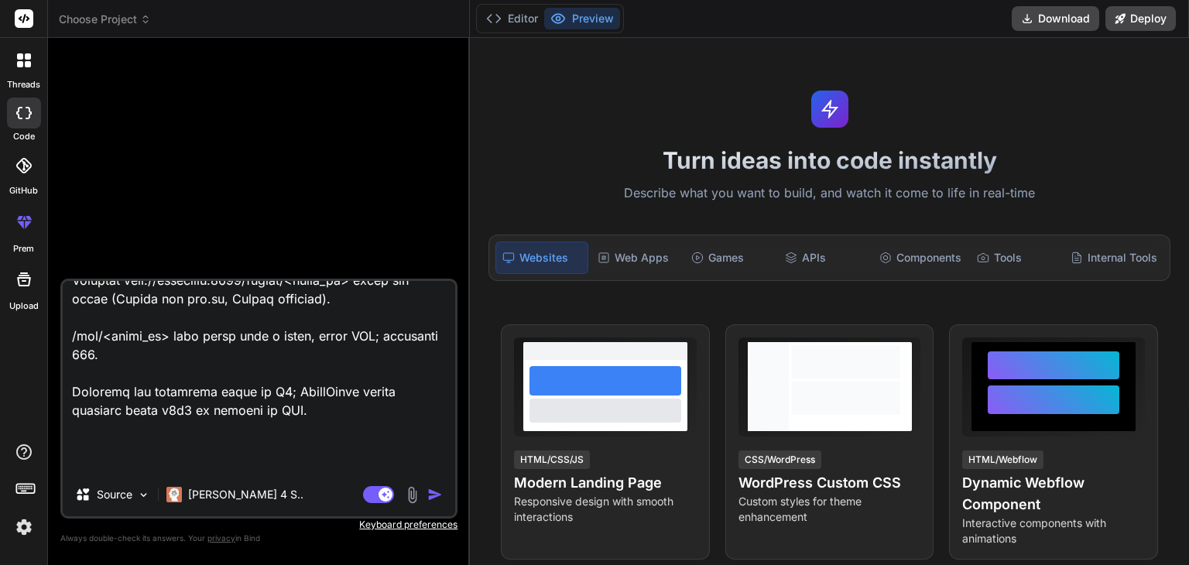
type textarea "x"
type textarea "You are a senior backend engineer. Deliver a production-ready audio streaming p…"
type textarea "x"
type textarea "You are a senior backend engineer. Deliver a production-ready audio streaming p…"
type textarea "x"
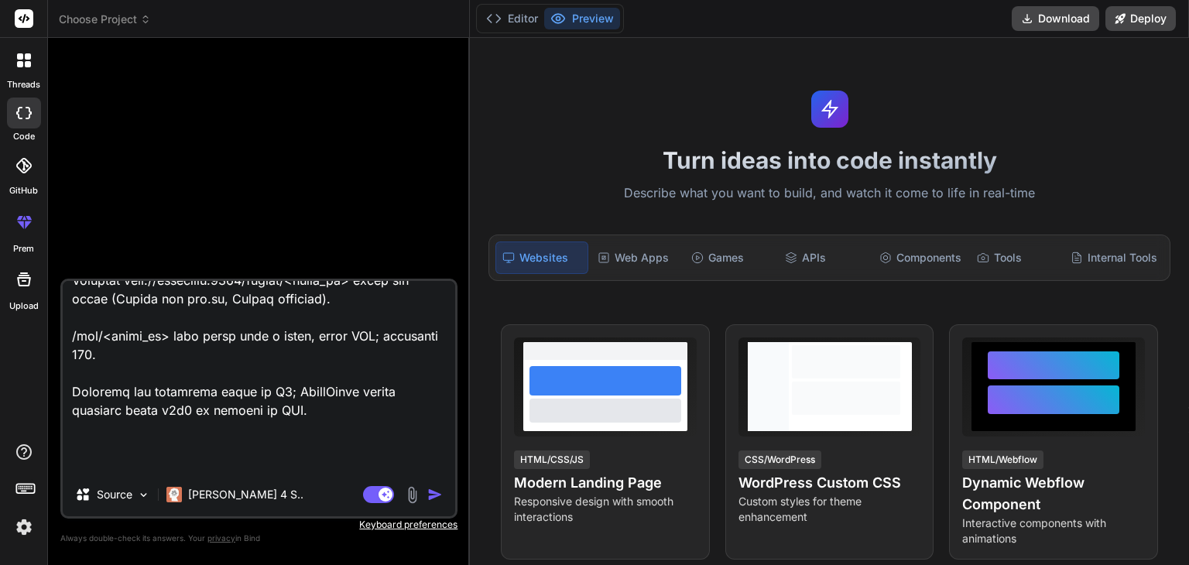
type textarea "You are a senior backend engineer. Deliver a production-ready audio streaming p…"
type textarea "x"
type textarea "You are a senior backend engineer. Deliver a production-ready audio streaming p…"
type textarea "x"
type textarea "You are a senior backend engineer. Deliver a production-ready audio streaming p…"
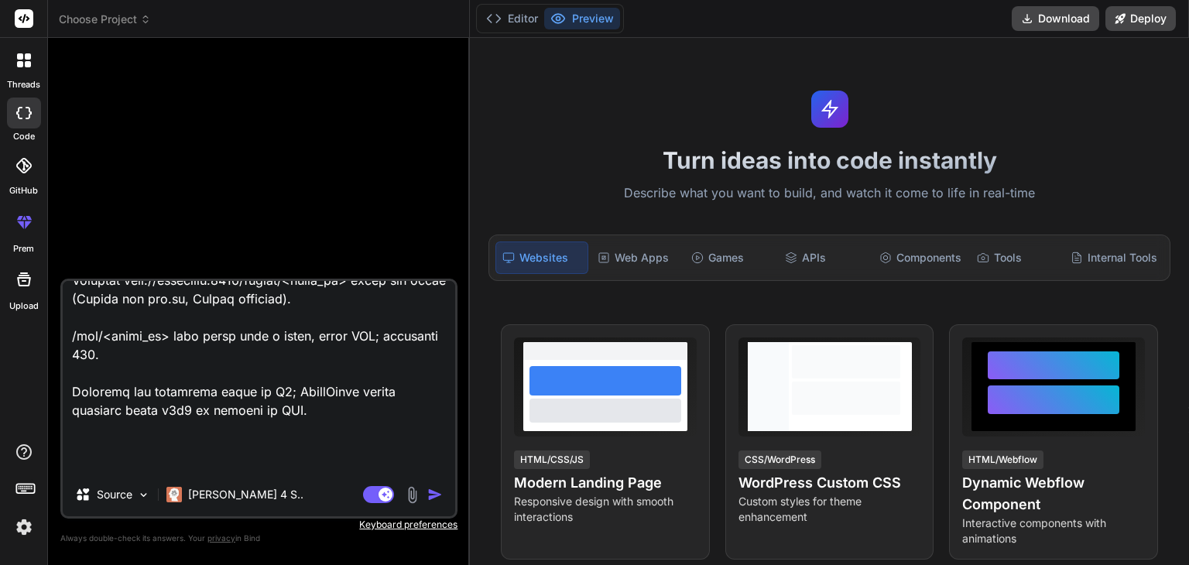
type textarea "x"
type textarea "You are a senior backend engineer. Deliver a production-ready audio streaming p…"
type textarea "x"
type textarea "You are a senior backend engineer. Deliver a production-ready audio streaming p…"
type textarea "x"
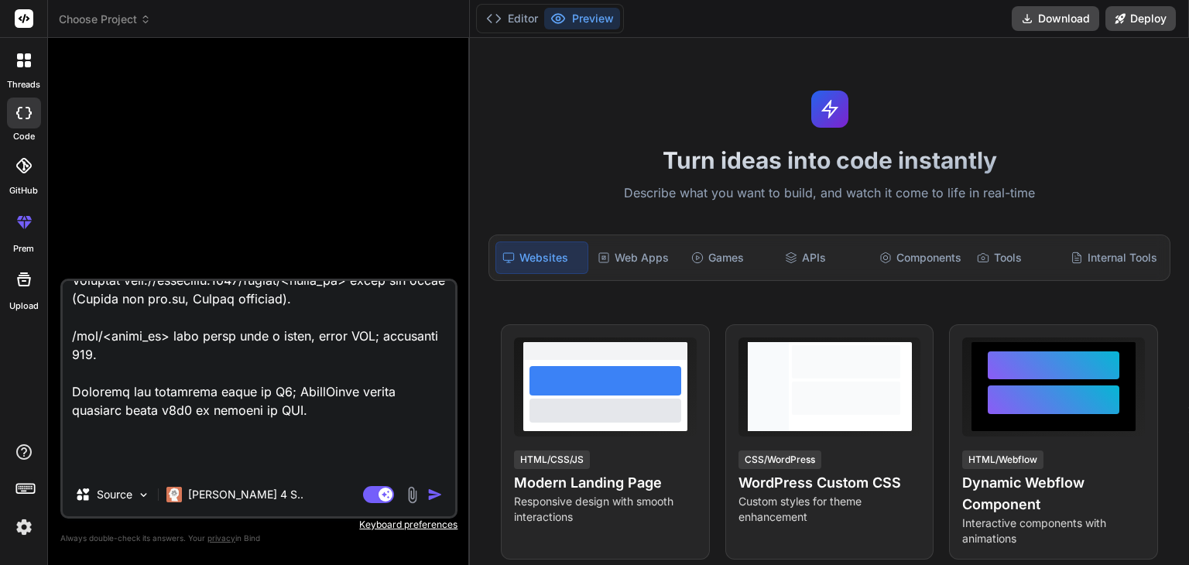
type textarea "You are a senior backend engineer. Deliver a production-ready audio streaming p…"
type textarea "x"
type textarea "You are a senior backend engineer. Deliver a production-ready audio streaming p…"
type textarea "x"
type textarea "You are a senior backend engineer. Deliver a production-ready audio streaming p…"
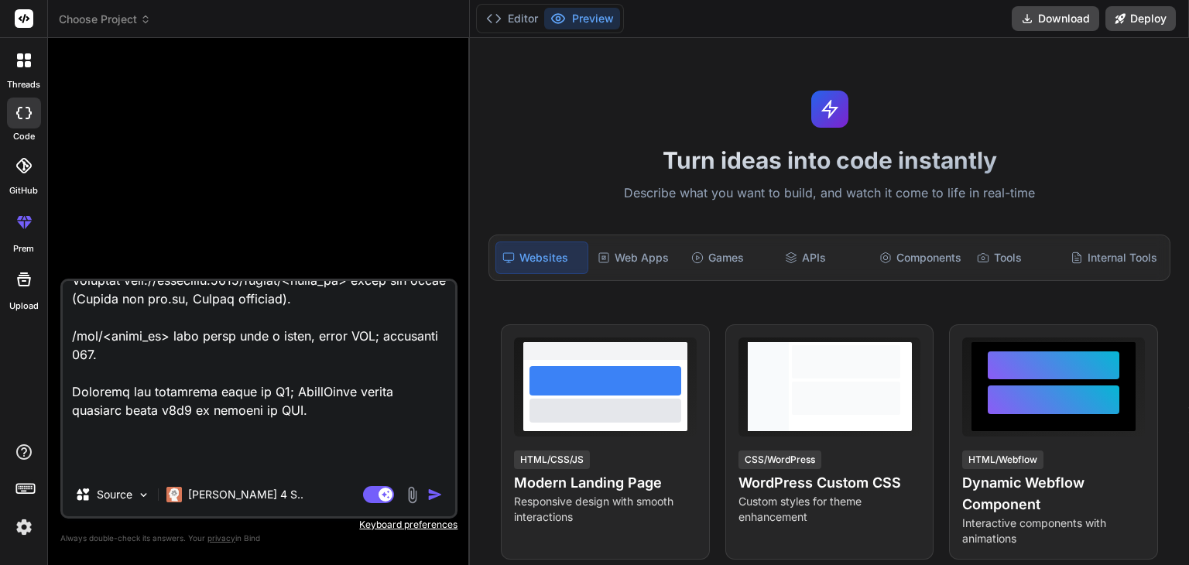
type textarea "x"
type textarea "You are a senior backend engineer. Deliver a production-ready audio streaming p…"
type textarea "x"
type textarea "You are a senior backend engineer. Deliver a production-ready audio streaming p…"
type textarea "x"
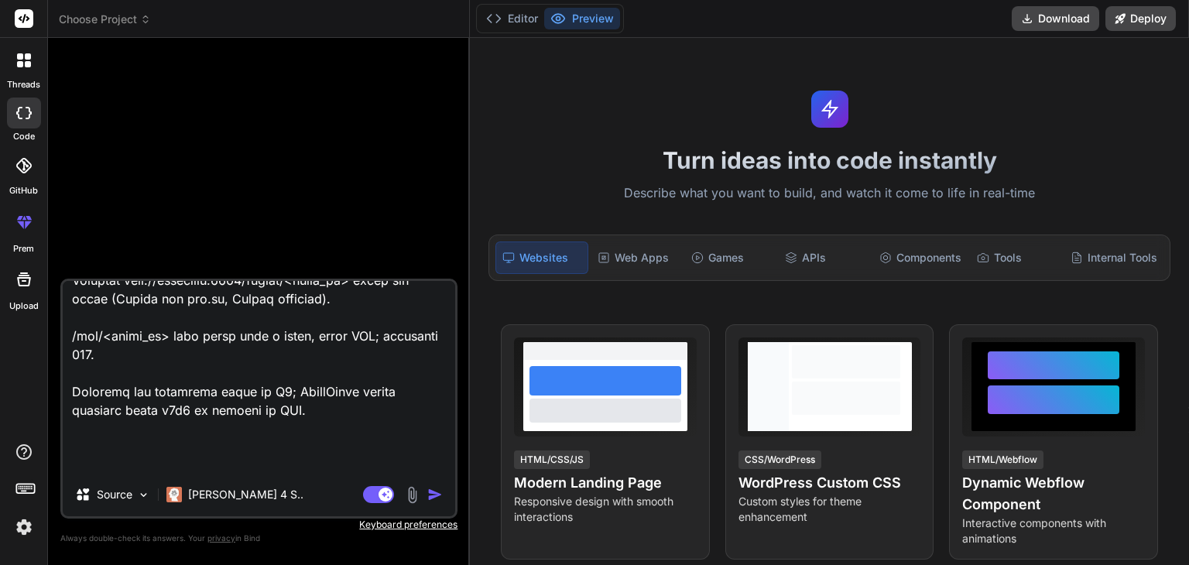
type textarea "You are a senior backend engineer. Deliver a production-ready audio streaming p…"
type textarea "x"
type textarea "You are a senior backend engineer. Deliver a production-ready audio streaming p…"
type textarea "x"
type textarea "You are a senior backend engineer. Deliver a production-ready audio streaming p…"
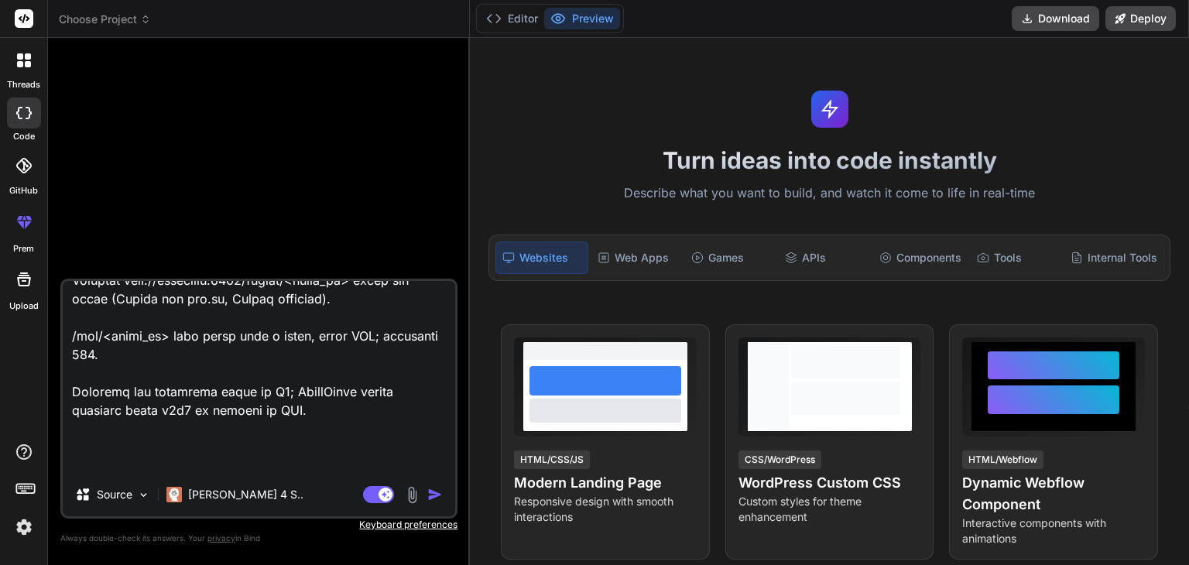
type textarea "x"
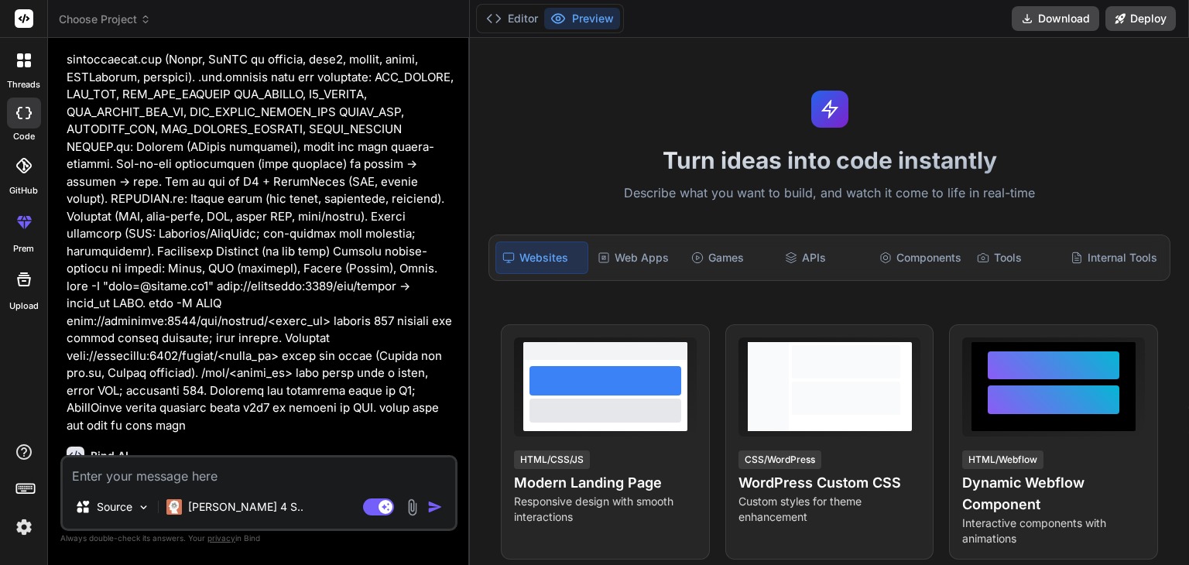
scroll to position [1391, 0]
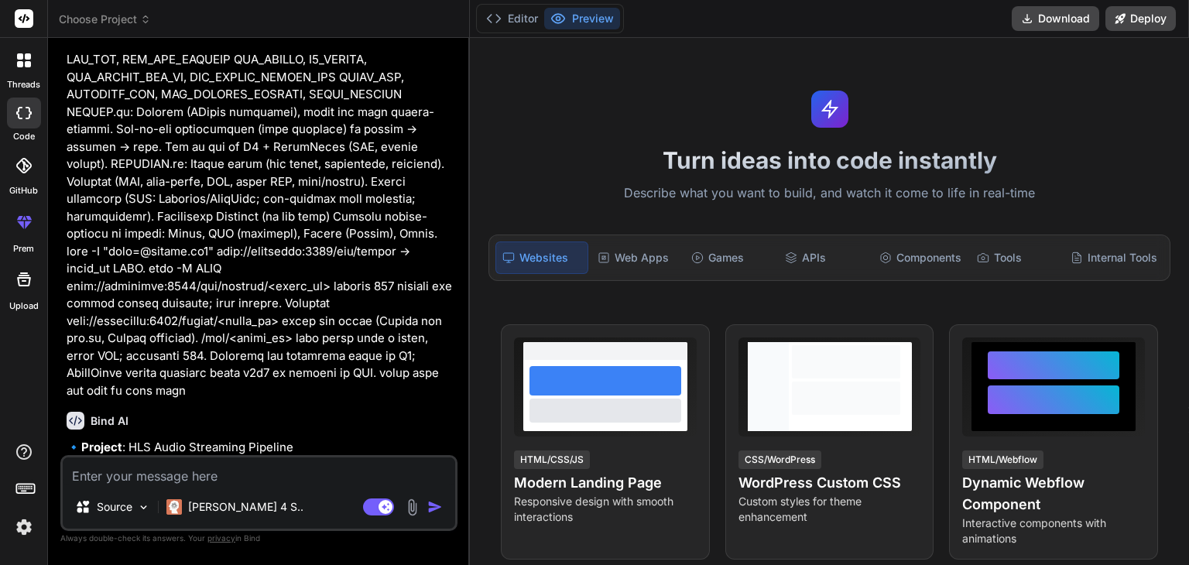
type textarea "x"
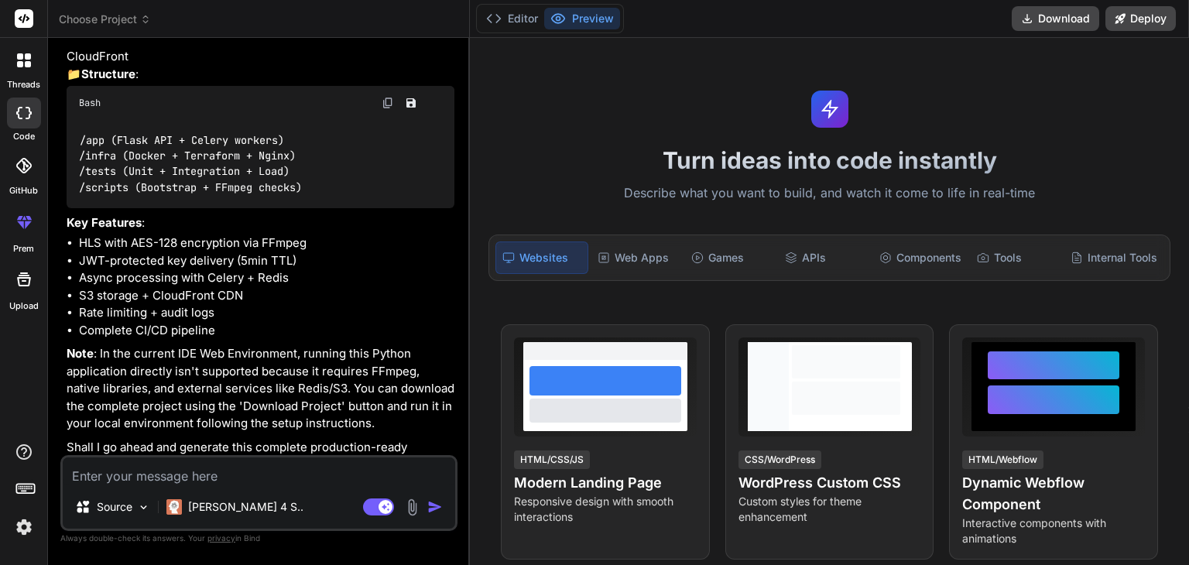
scroll to position [1820, 0]
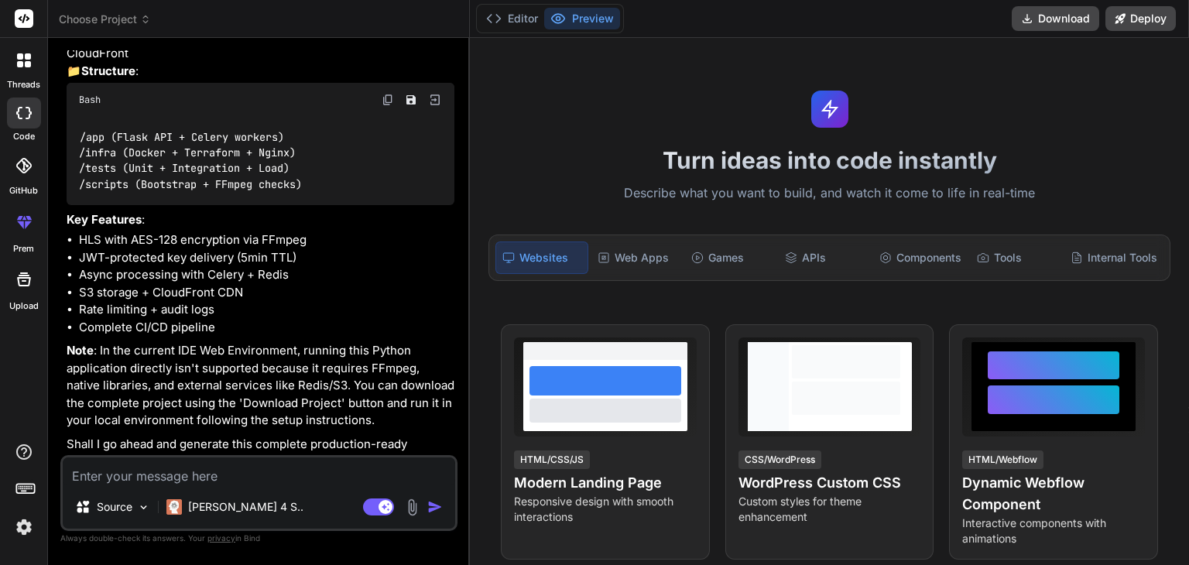
click at [190, 474] on textarea at bounding box center [259, 471] width 392 height 28
type textarea "y"
type textarea "x"
type textarea "ye"
type textarea "x"
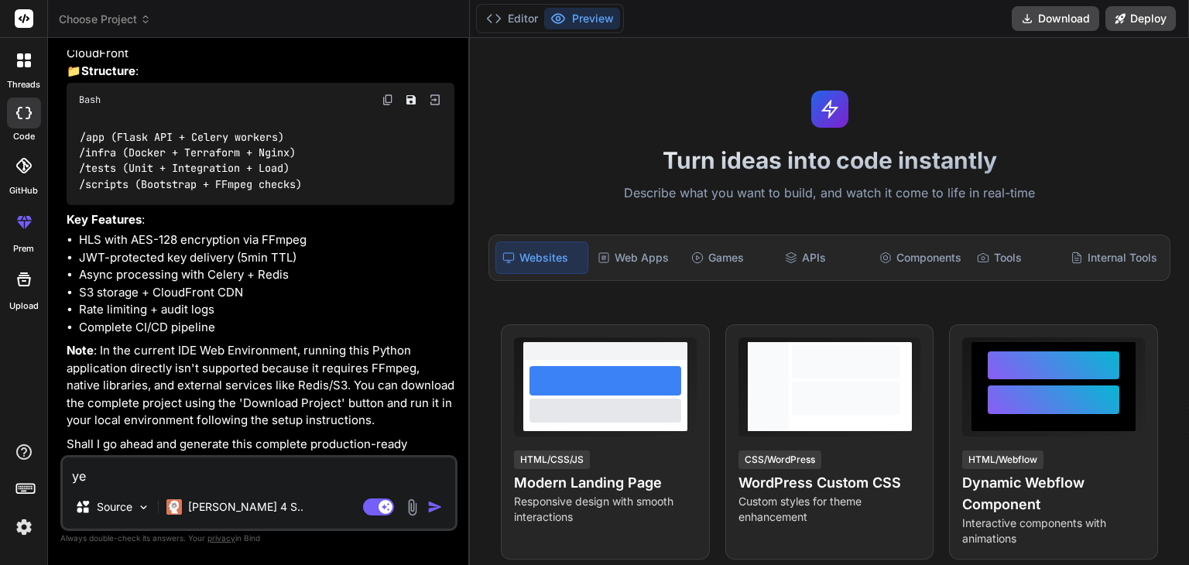
type textarea "yes"
type textarea "x"
type textarea "yes"
type textarea "x"
type textarea "yes g"
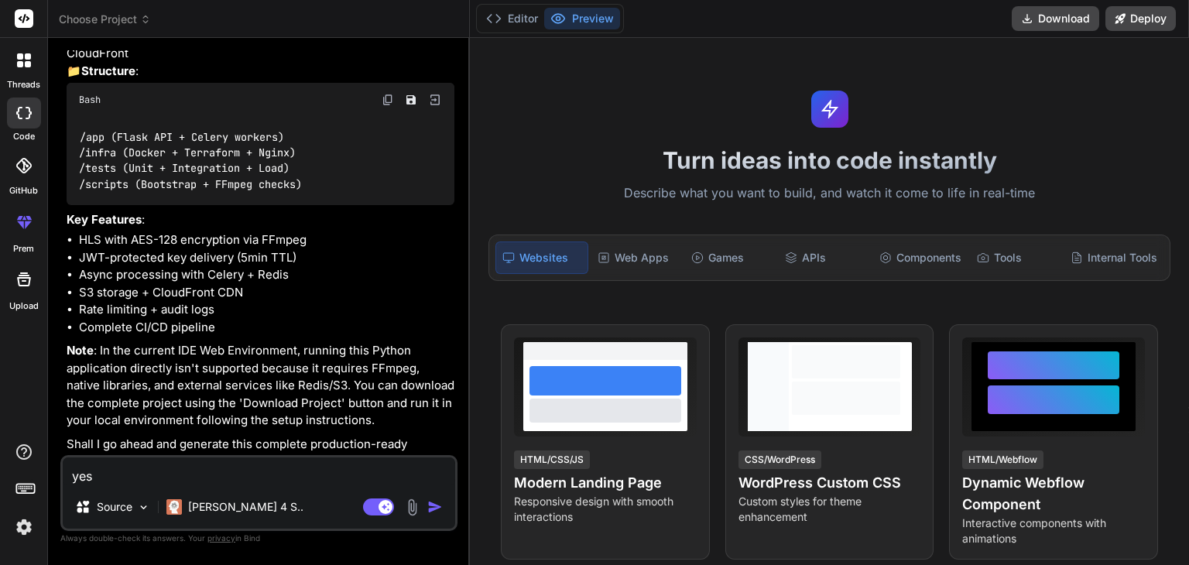
type textarea "x"
type textarea "yes ge"
type textarea "x"
type textarea "yes gen"
type textarea "x"
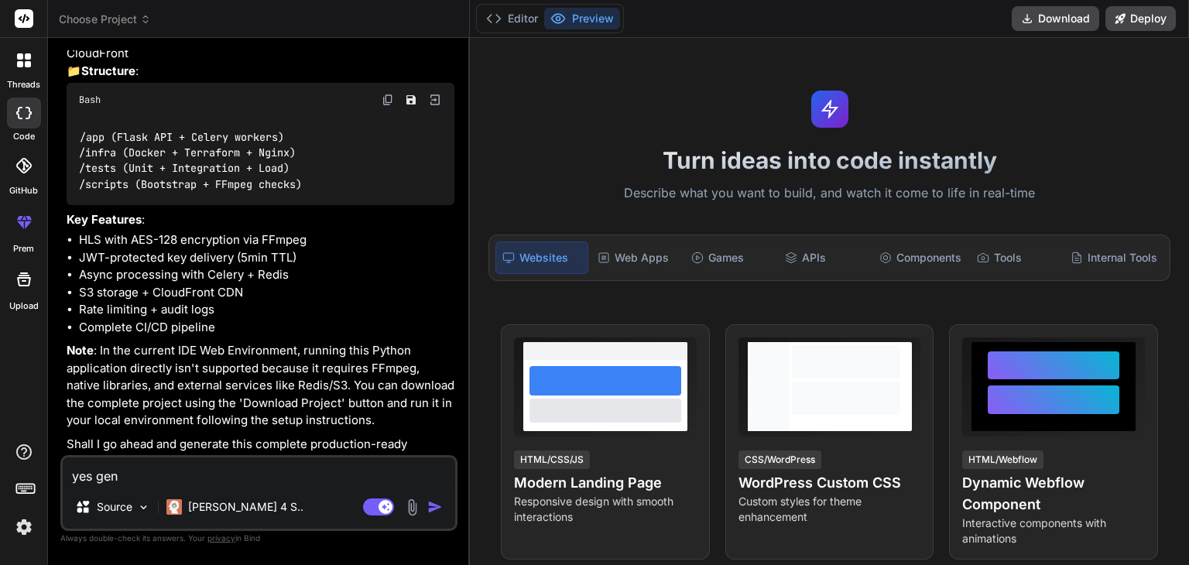
type textarea "yes genr"
type textarea "x"
type textarea "yes genra"
type textarea "x"
type textarea "yes genrat"
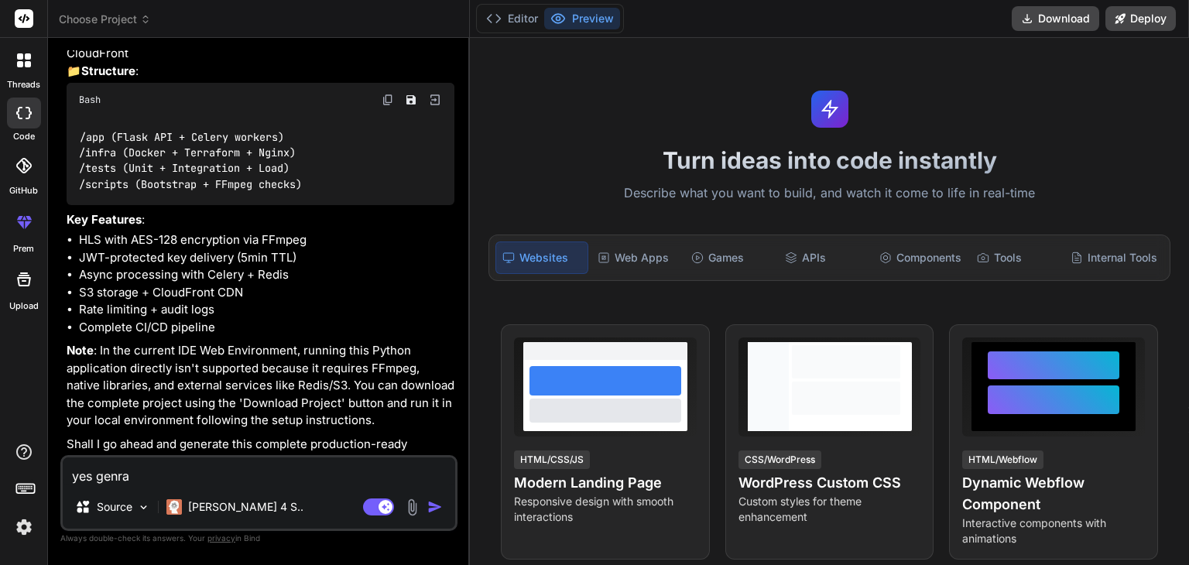
type textarea "x"
type textarea "yes genrate"
type textarea "x"
type textarea "yes genrate"
type textarea "x"
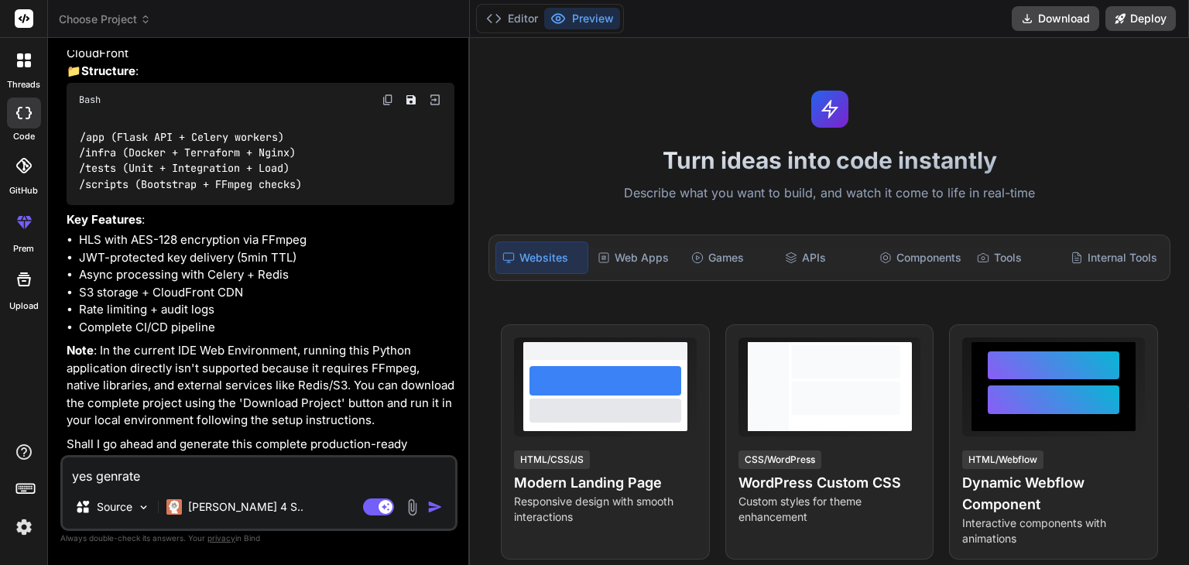
type textarea "yes genrate i"
type textarea "x"
type textarea "yes genrate it"
type textarea "x"
type textarea "yes genrate it"
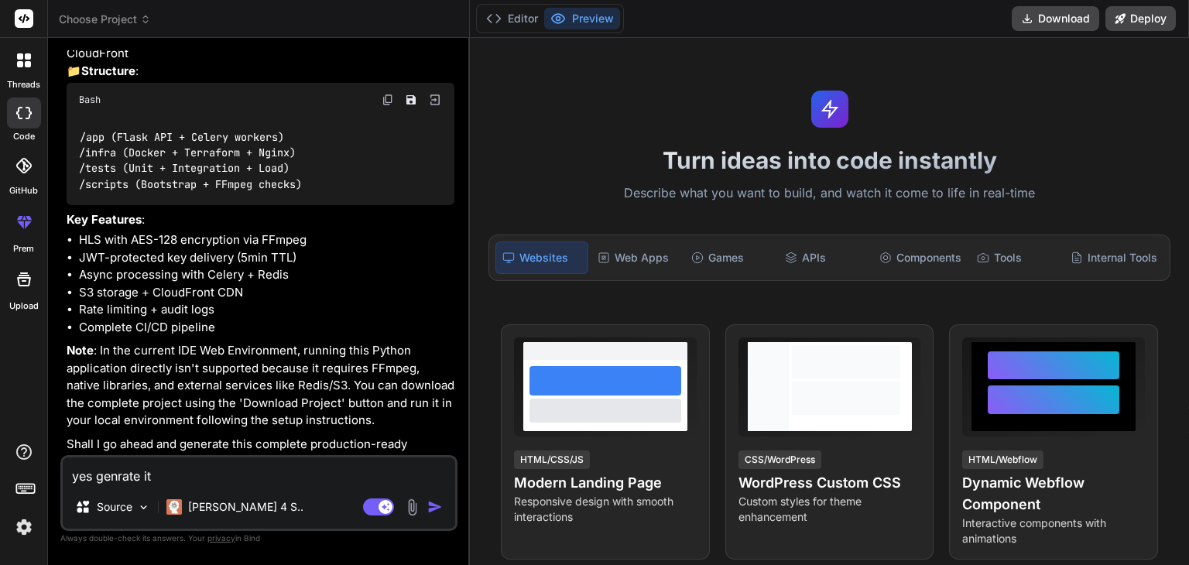
type textarea "x"
type textarea "yes genrate it a"
type textarea "x"
type textarea "yes genrate it an"
type textarea "x"
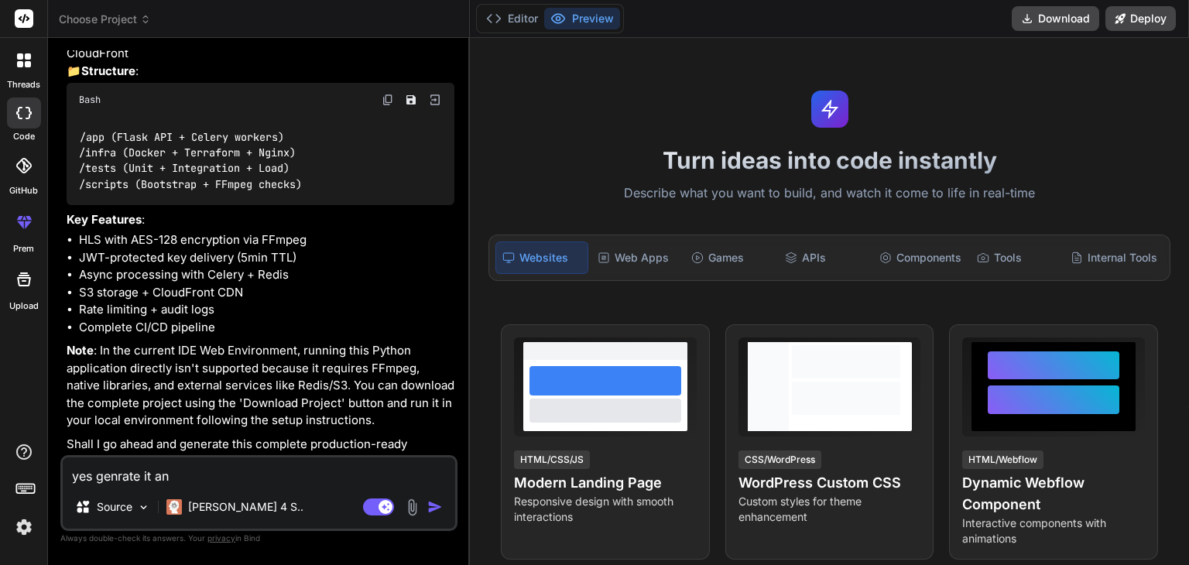
type textarea "yes genrate it and"
type textarea "x"
type textarea "yes genrate it and"
type textarea "x"
type textarea "yes genrate it and g"
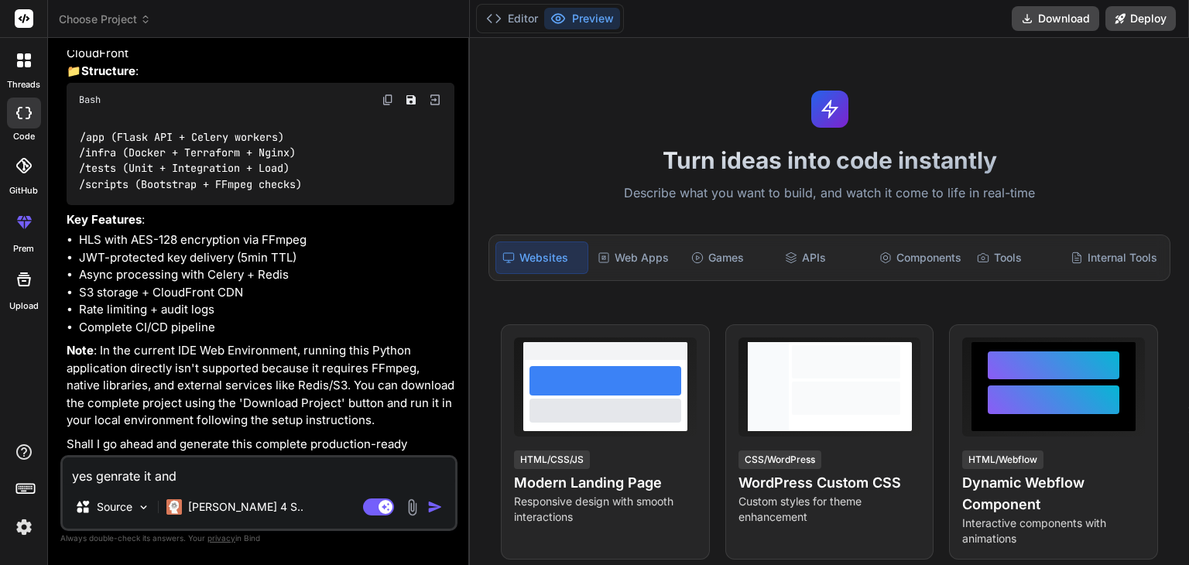
type textarea "x"
type textarea "yes genrate it and gi"
type textarea "x"
type textarea "yes genrate it and giv"
type textarea "x"
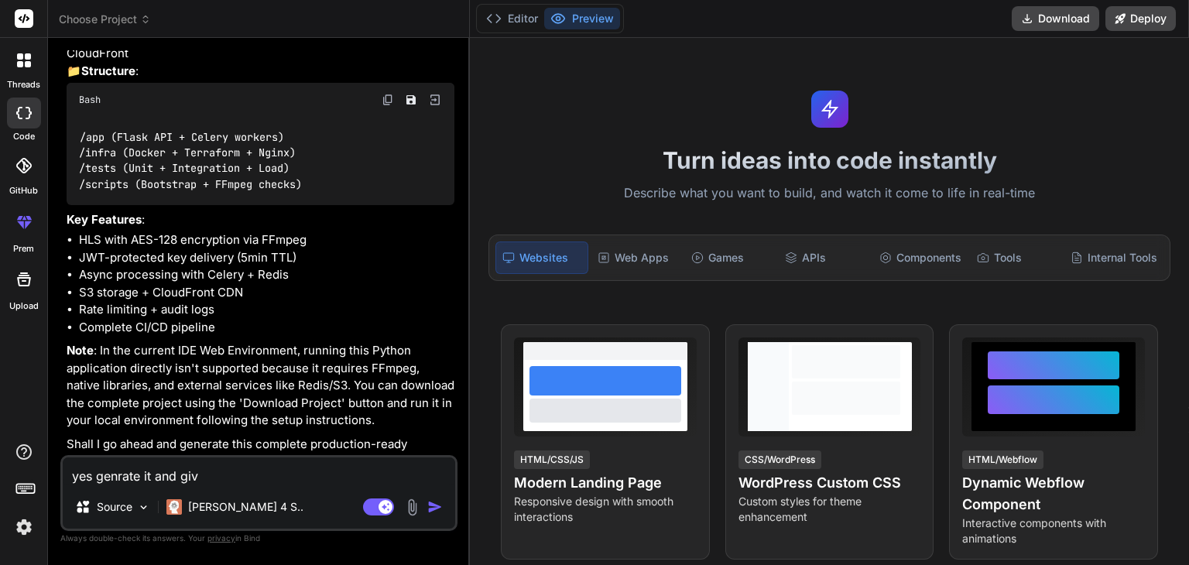
type textarea "yes genrate it and give"
type textarea "x"
type textarea "yes genrate it and give"
type textarea "x"
type textarea "yes genrate it and give m"
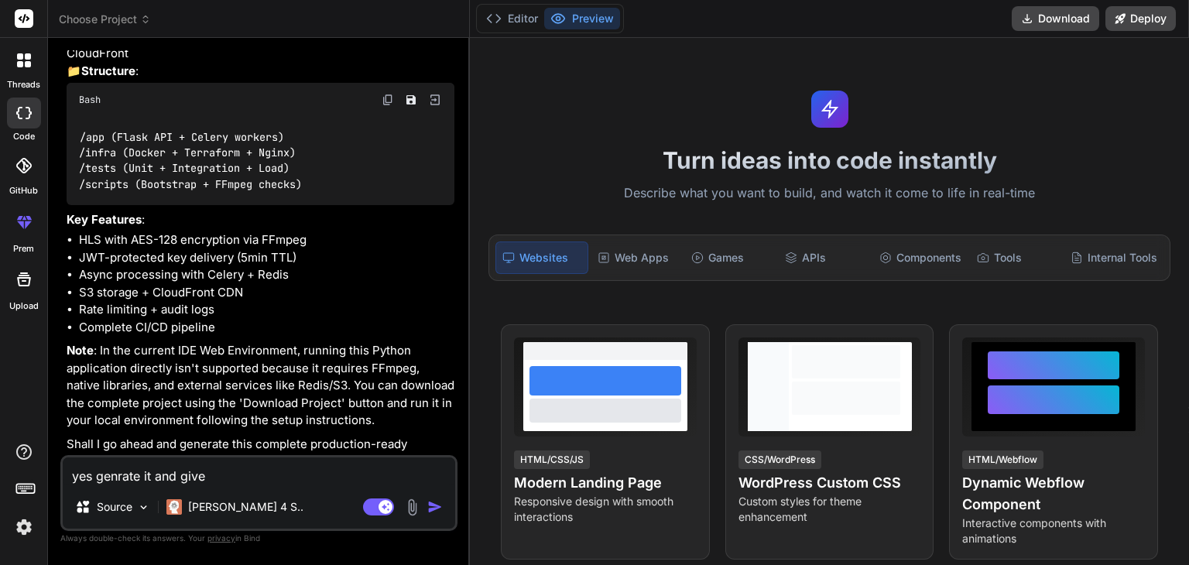
type textarea "x"
type textarea "yes genrate it and give me"
type textarea "x"
type textarea "yes genrate it and give me"
type textarea "x"
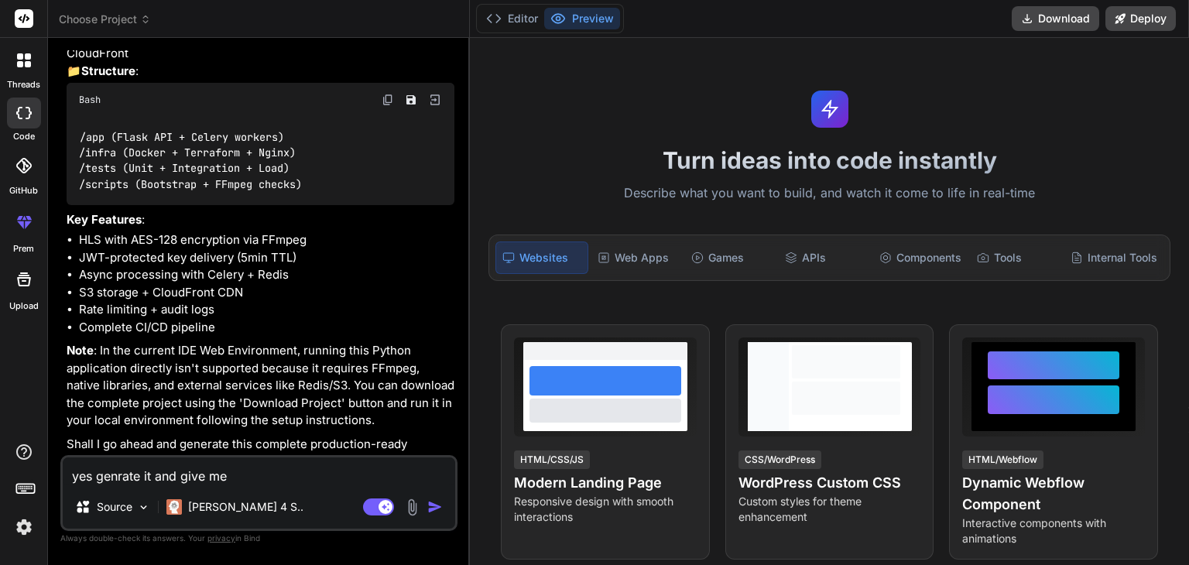
type textarea "yes genrate it and give me t"
type textarea "x"
type textarea "yes genrate it and give me th"
type textarea "x"
type textarea "yes genrate it and give me the"
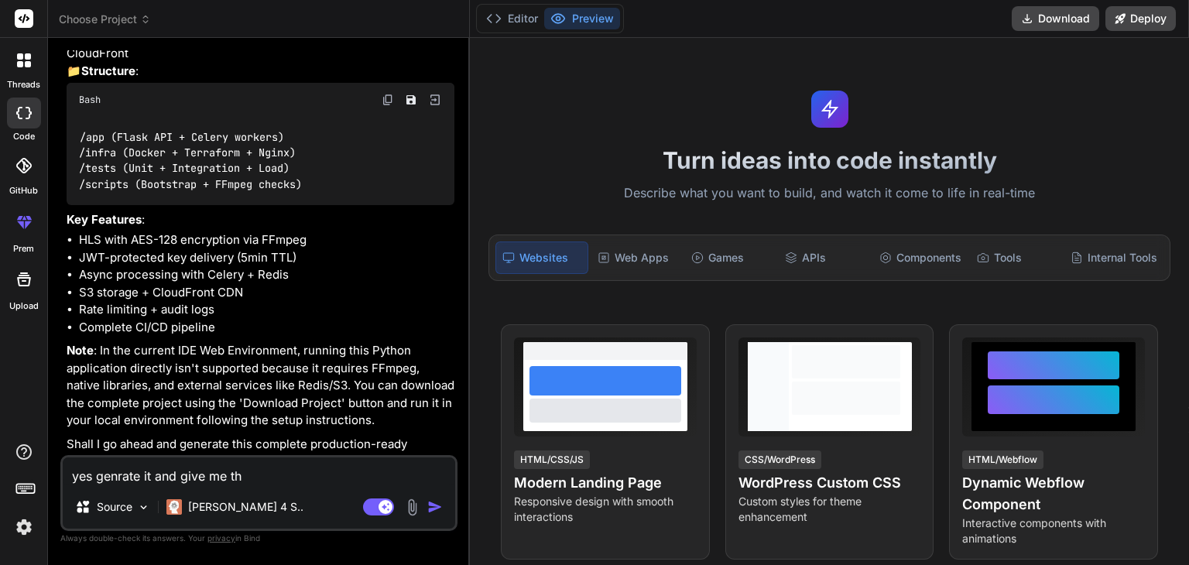
type textarea "x"
type textarea "yes genrate it and give me the"
type textarea "x"
type textarea "yes genrate it and give me the c"
type textarea "x"
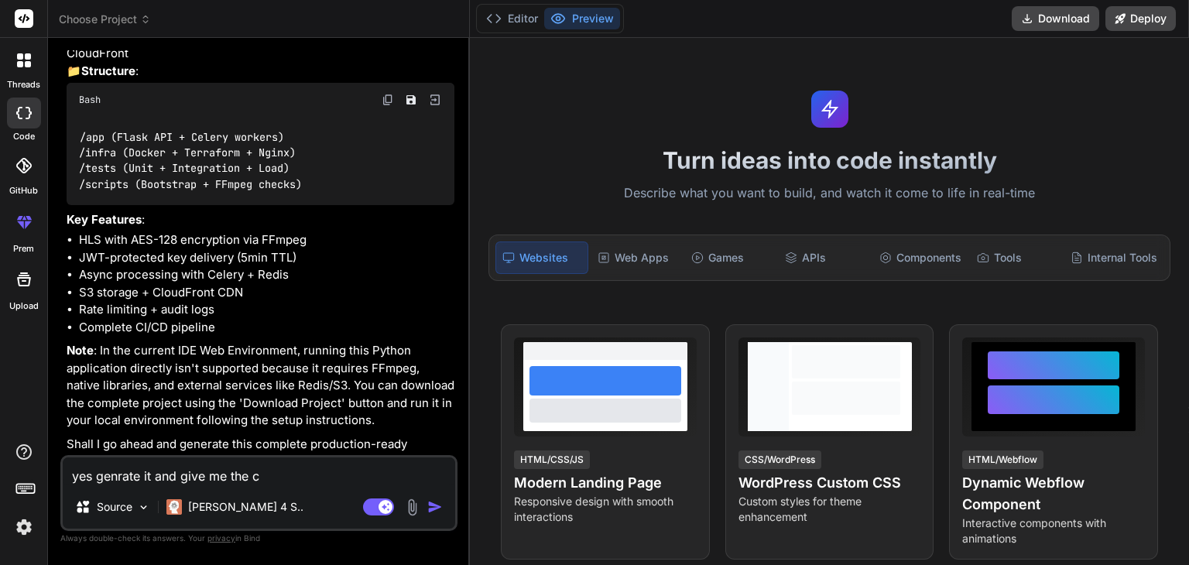
type textarea "yes genrate it and give me the co"
type textarea "x"
type textarea "yes genrate it and give me the cod"
type textarea "x"
type textarea "yes genrate it and give me the code"
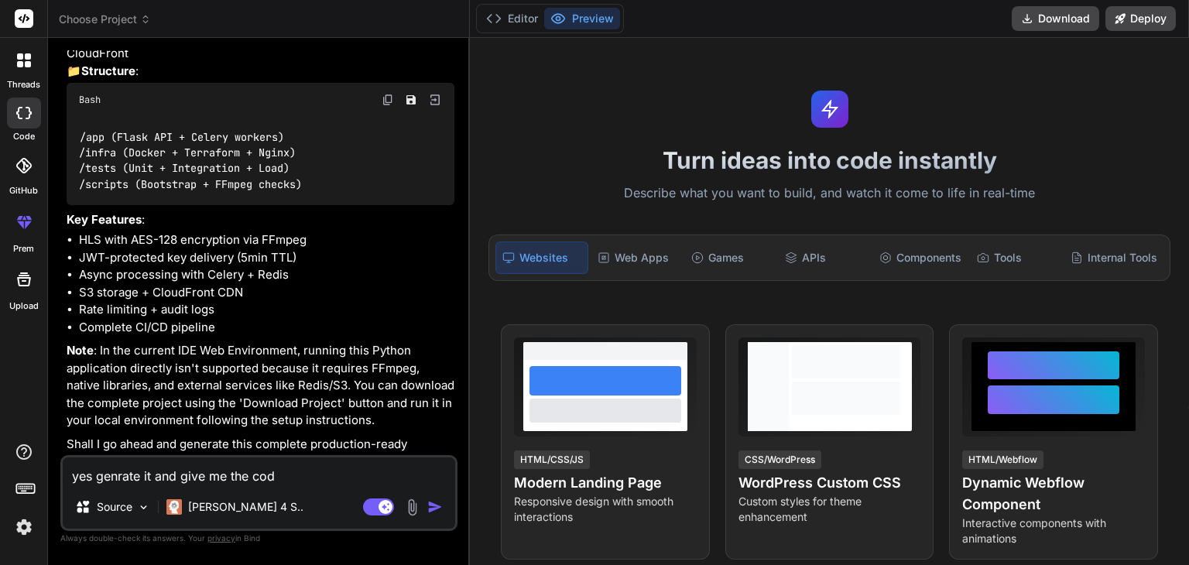
type textarea "x"
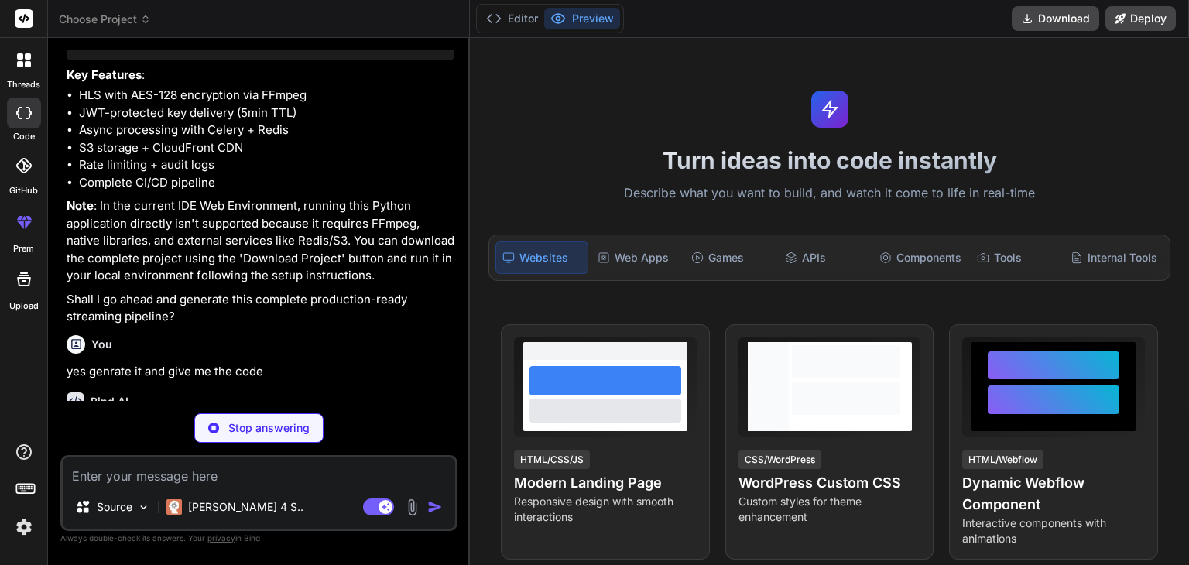
scroll to position [1981, 0]
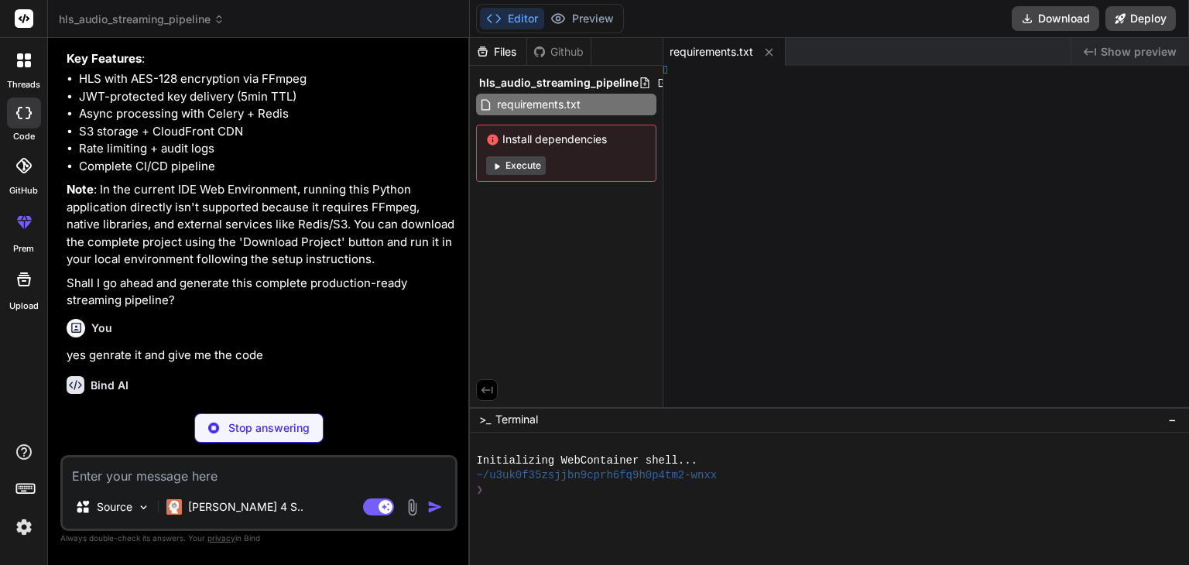
click at [491, 152] on div "Install dependencies Execute" at bounding box center [566, 153] width 180 height 57
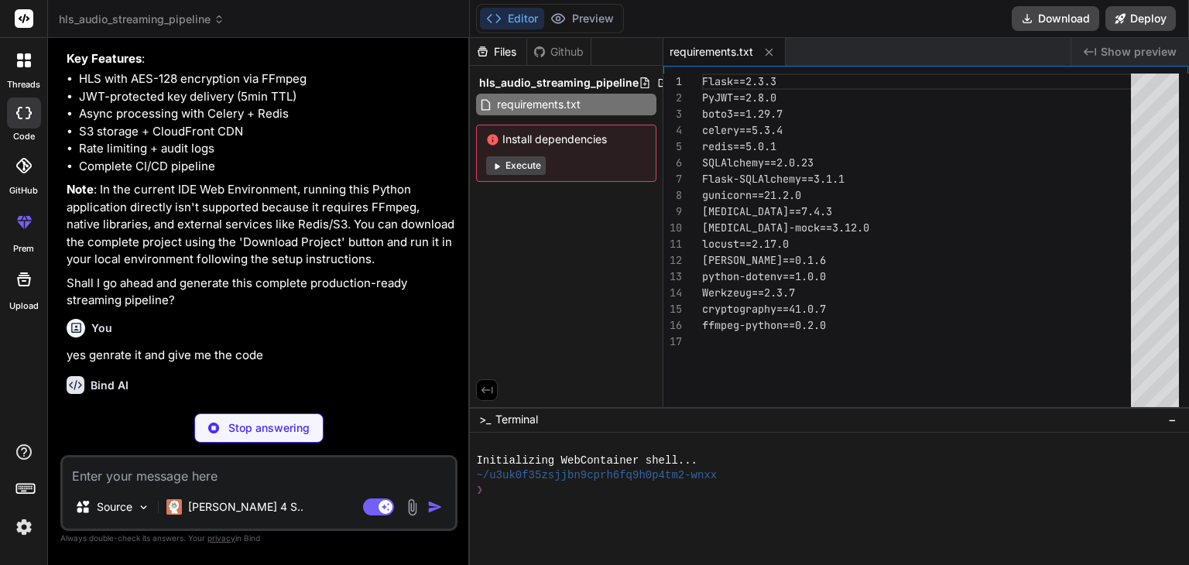
click at [506, 168] on button "Execute" at bounding box center [516, 165] width 60 height 19
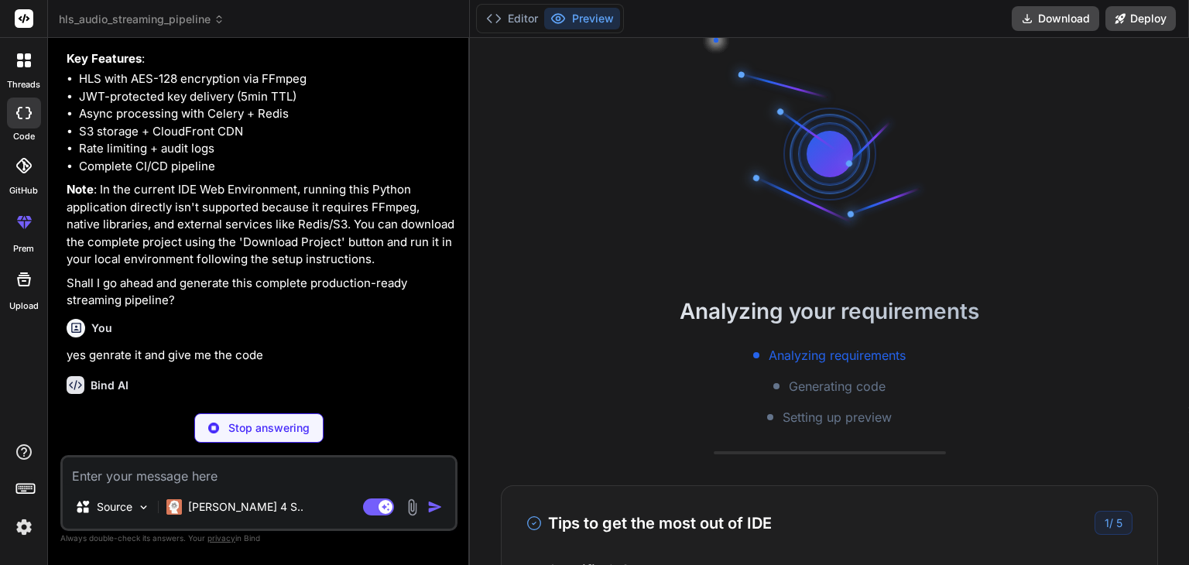
scroll to position [15, 0]
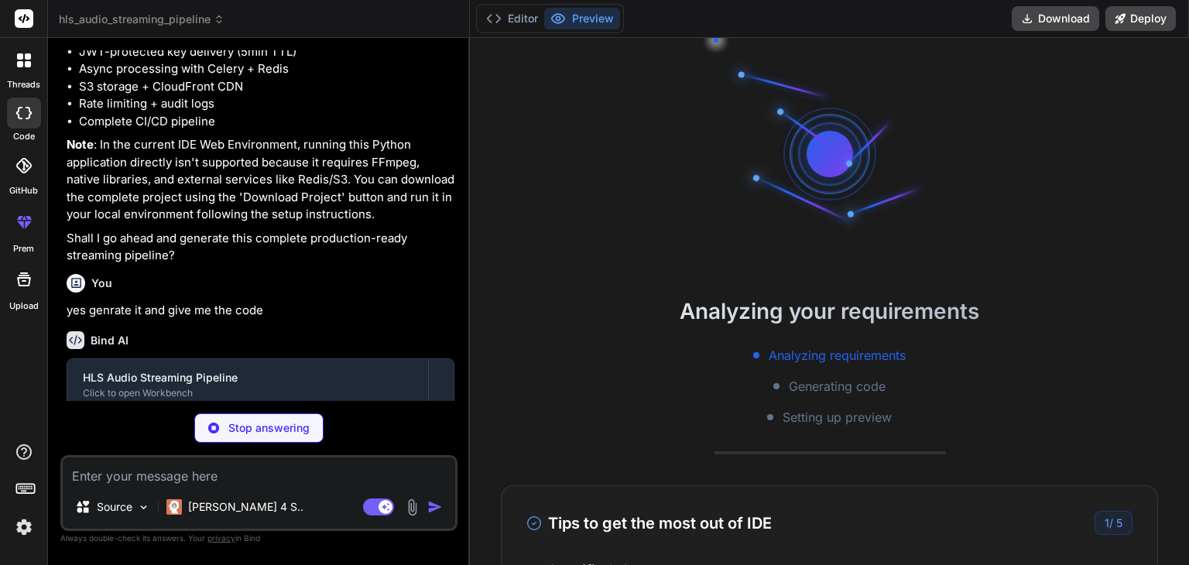
type textarea "x"
type textarea "FLASK_ENV=development LOG_LEVEL=INFO"
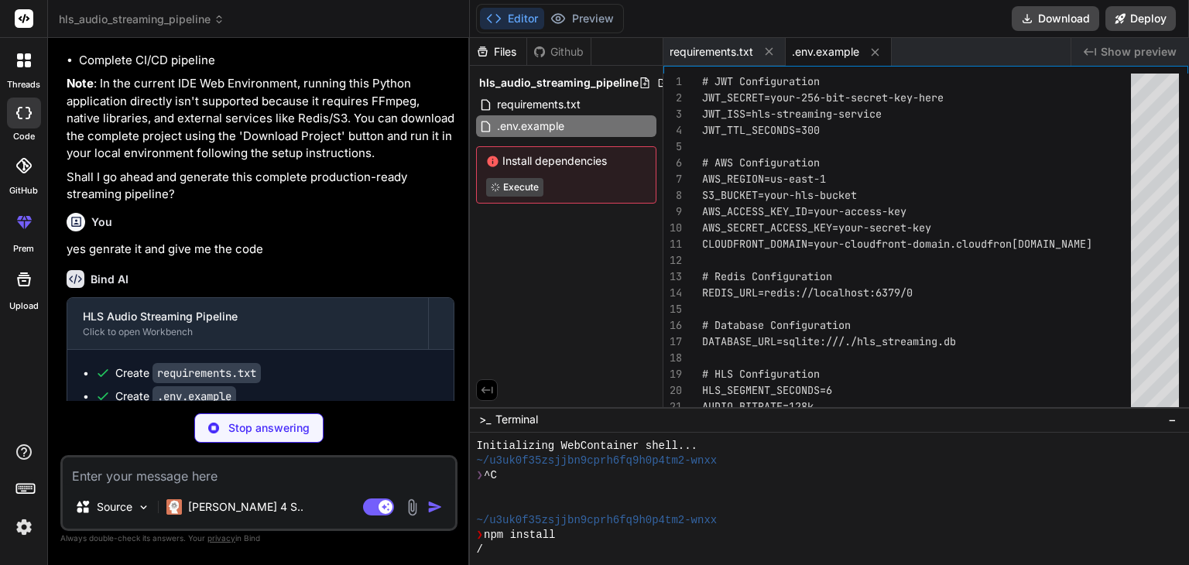
type textarea "x"
type textarea "RATE_LIMIT_KEY_REQUESTS = int(os.getenv('RATE_LIMIT_KEY_REQUESTS', '30')) # Env…"
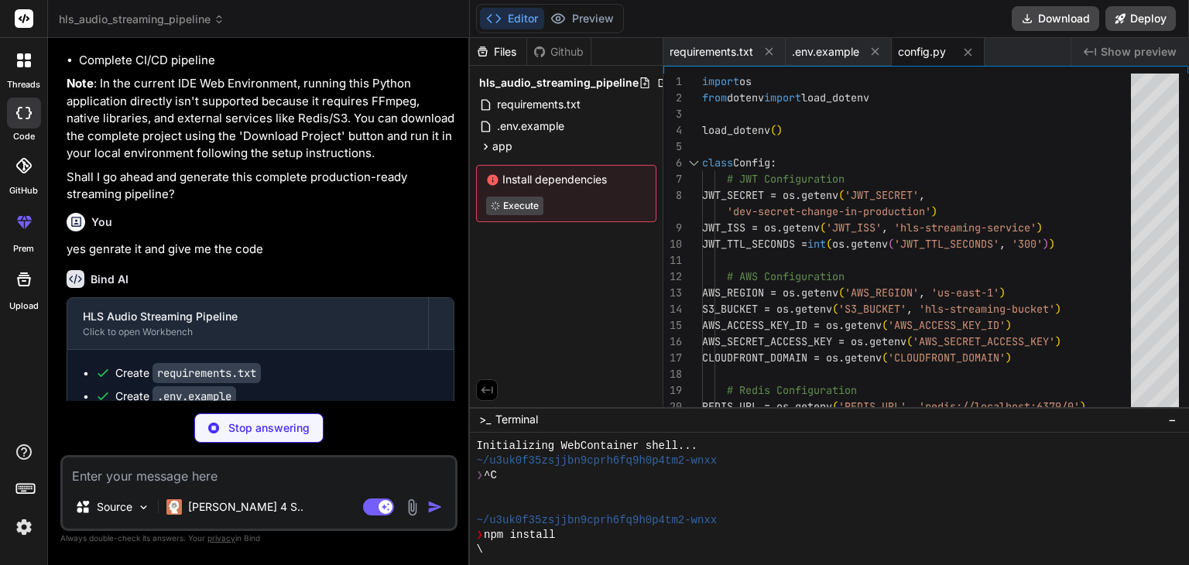
type textarea "x"
type textarea "__table_args__ = ( db.Index('idx_user_asset', 'user_id', 'asset_id'), )"
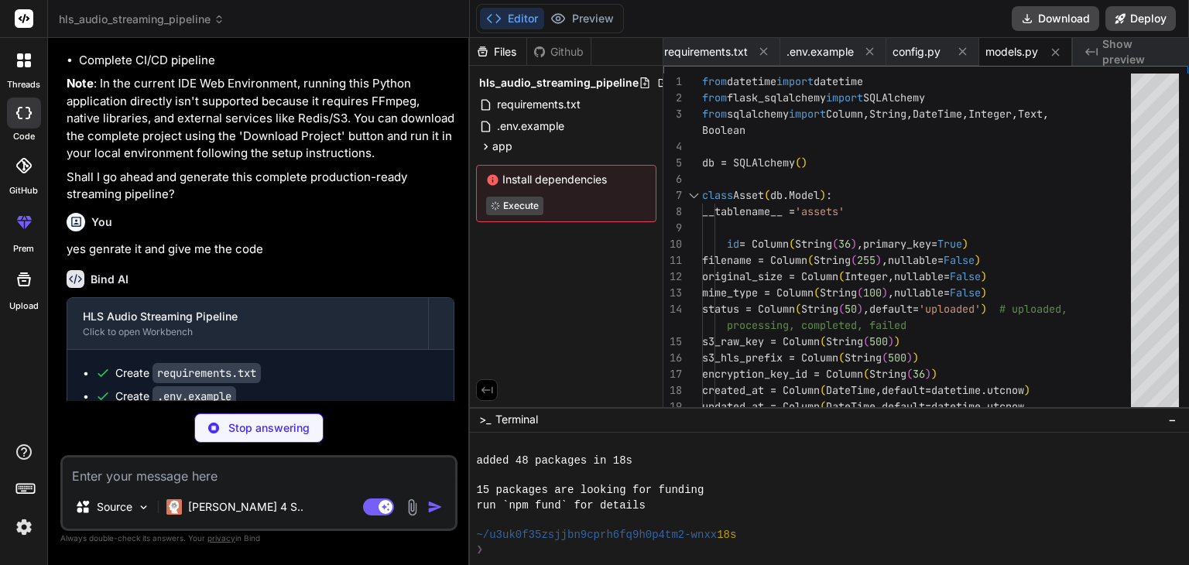
scroll to position [163, 0]
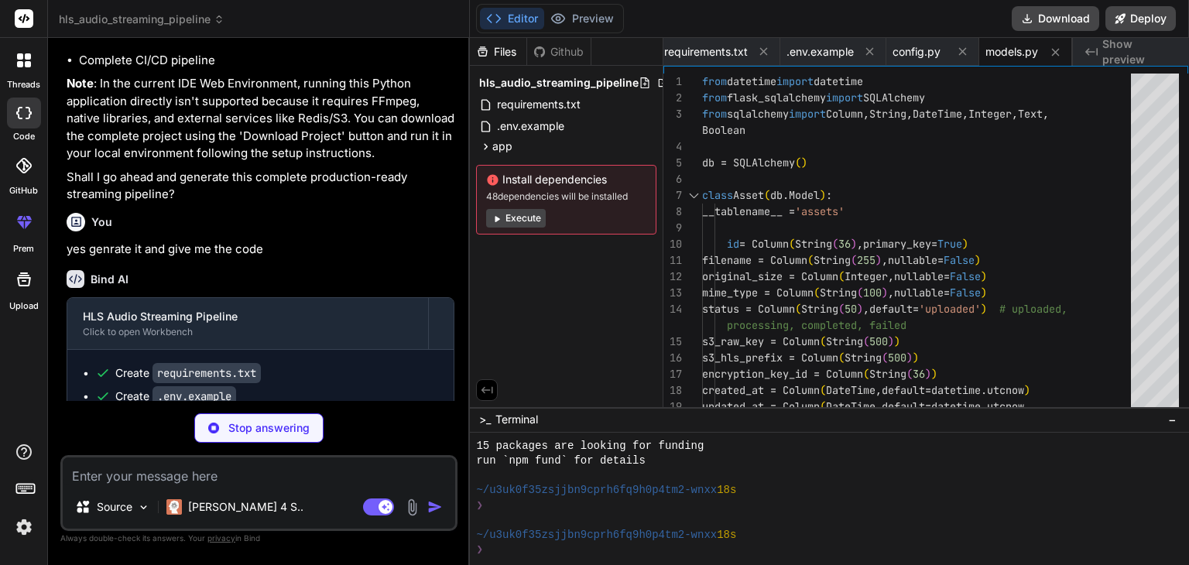
type textarea "x"
type textarea "api_key = request.headers.get('X-API-Key') if not api_key or api_key != current…"
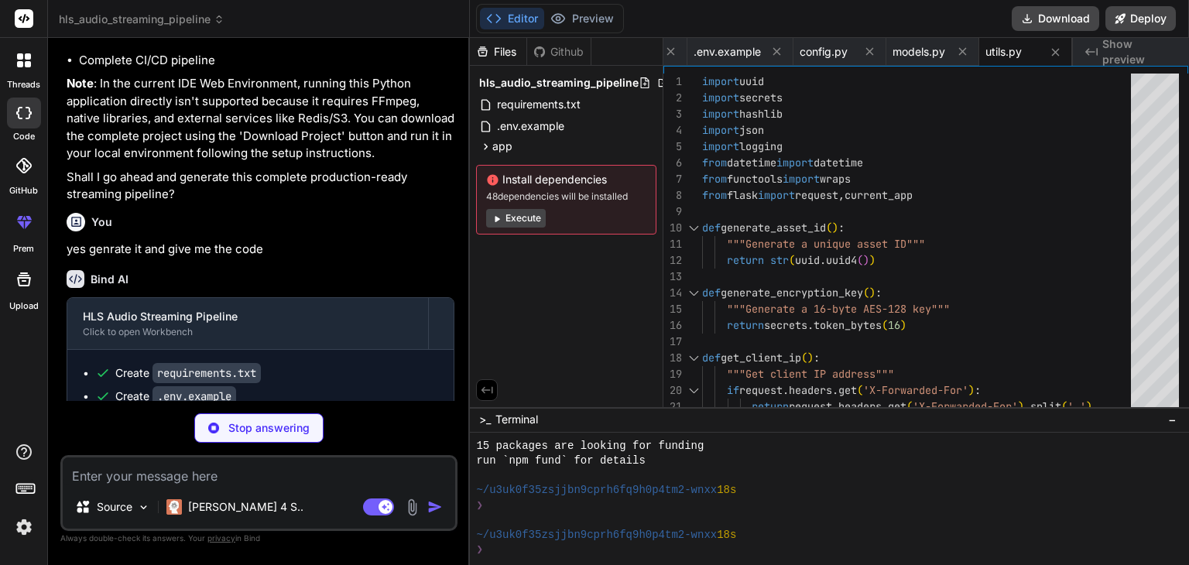
type textarea "x"
type textarea "def handle_internal_error(error): logger.error(f"Internal server error: {str(er…"
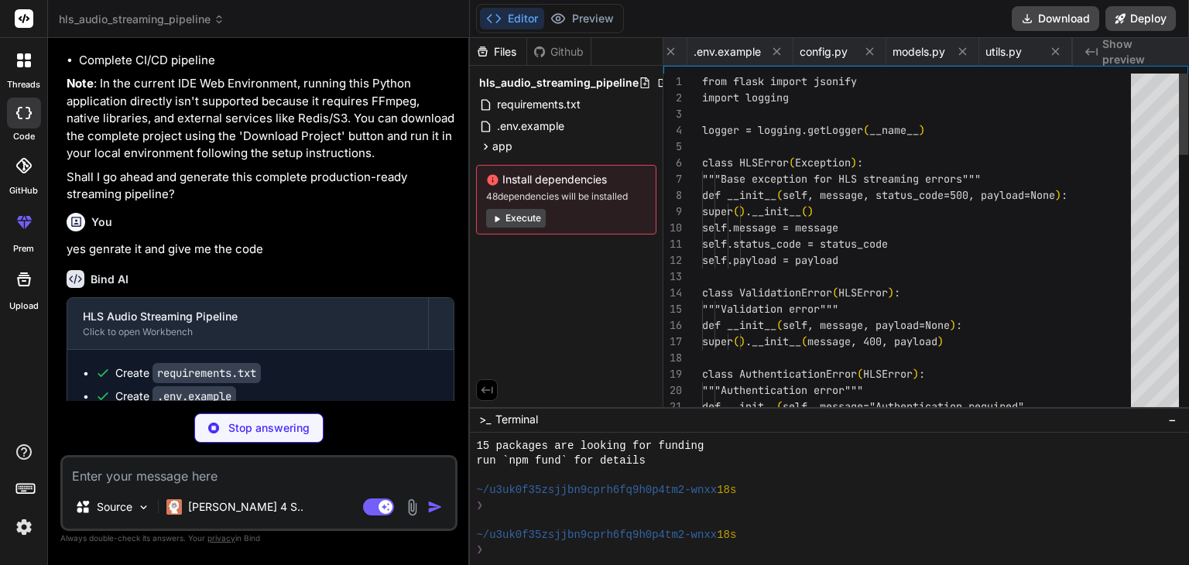
scroll to position [0, 191]
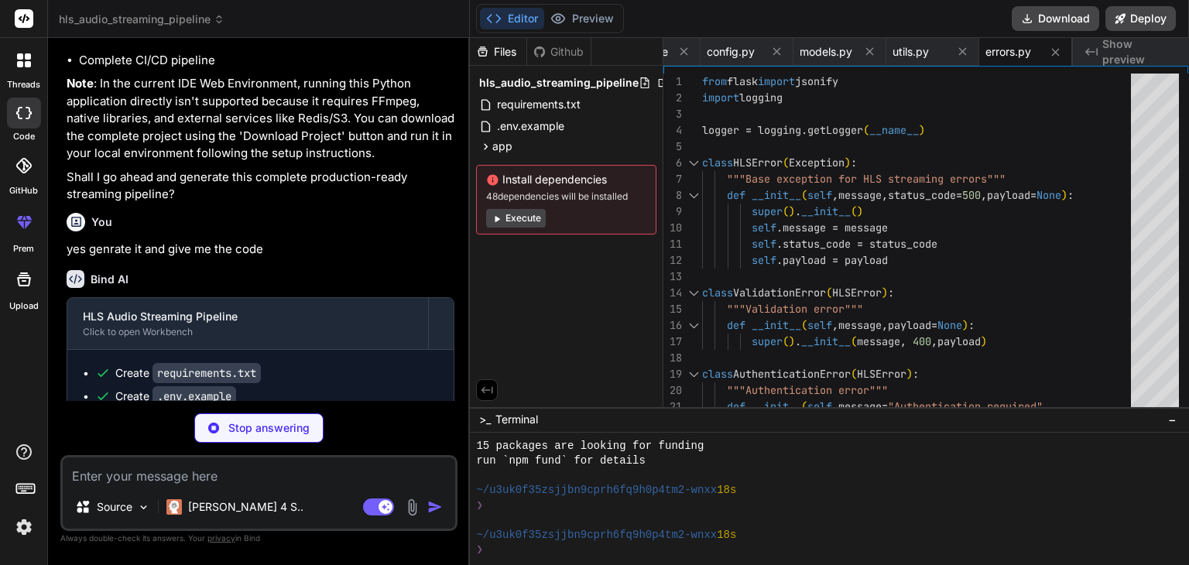
type textarea "x"
type textarea "wrapper.__name__ = f.__name__ return wrapper return decorator"
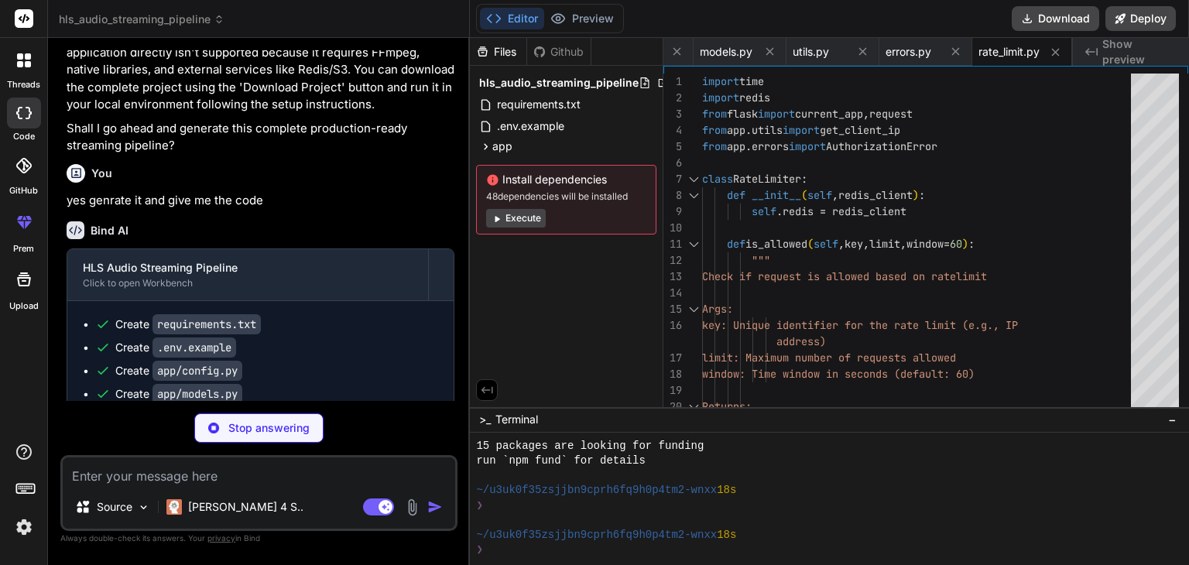
scroll to position [2226, 0]
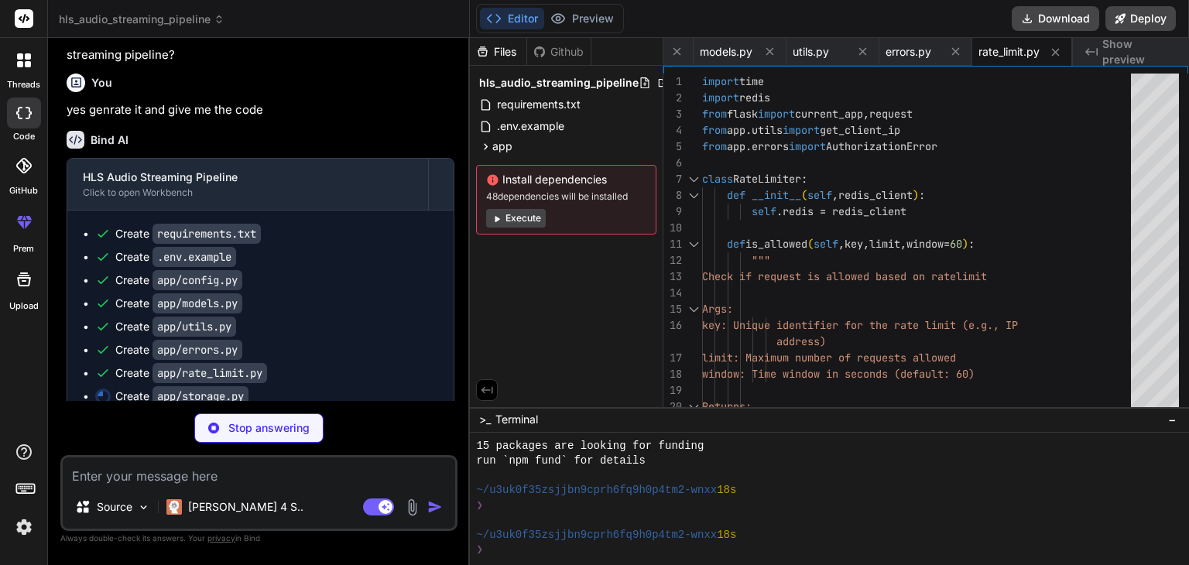
click at [543, 221] on button "Execute" at bounding box center [516, 218] width 60 height 19
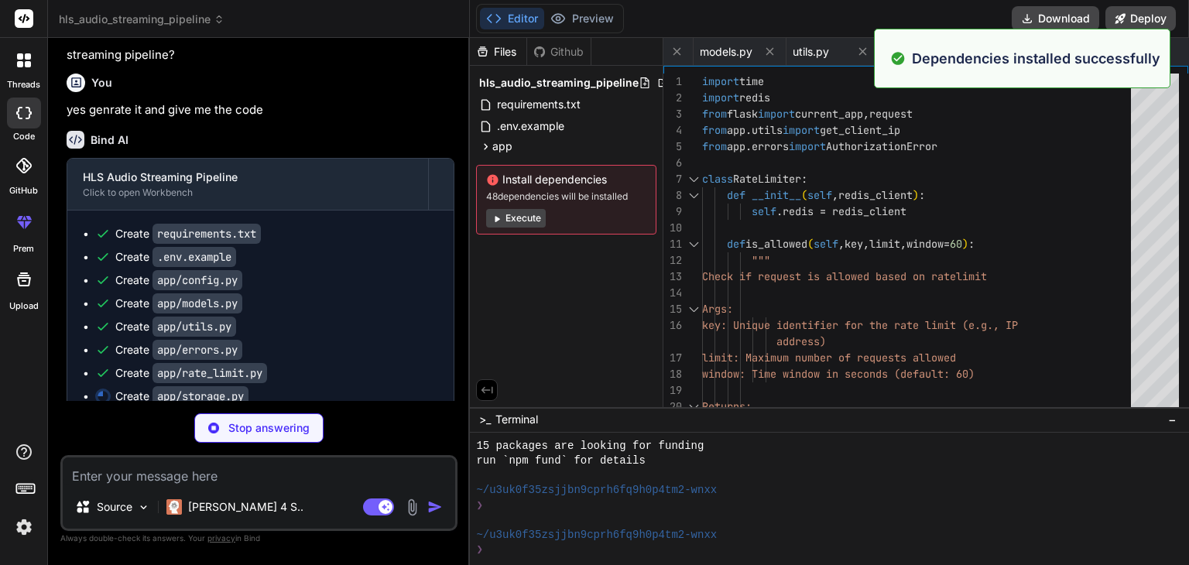
scroll to position [386, 0]
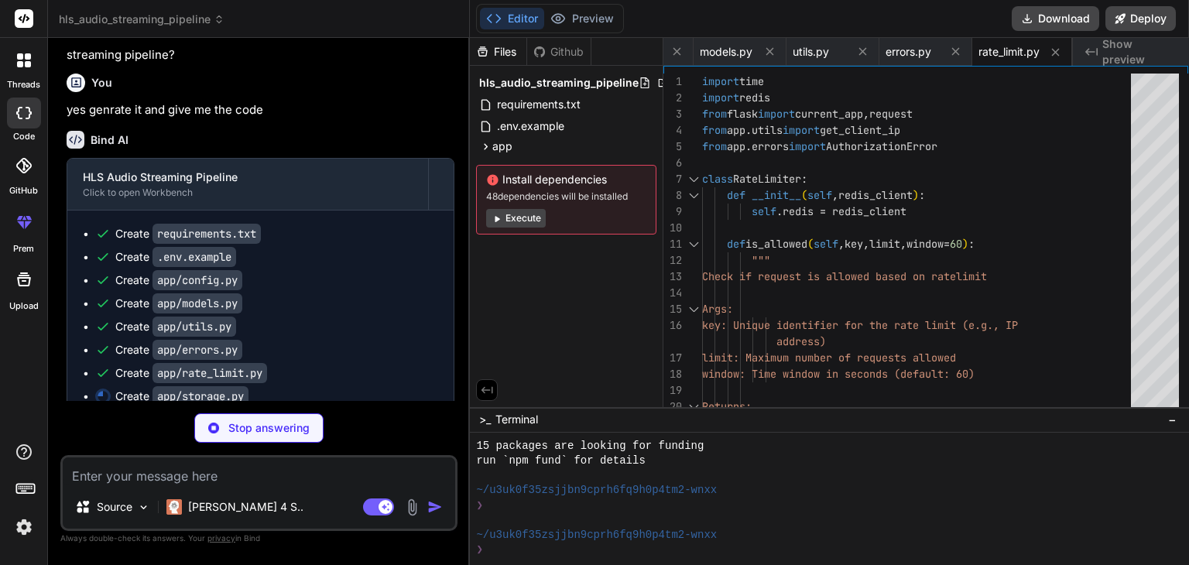
type textarea "x"
type textarea "'.mp4': 'audio/mp4', '.aac': 'audio/aac', '.wav': 'audio/wav', '.key': 'applica…"
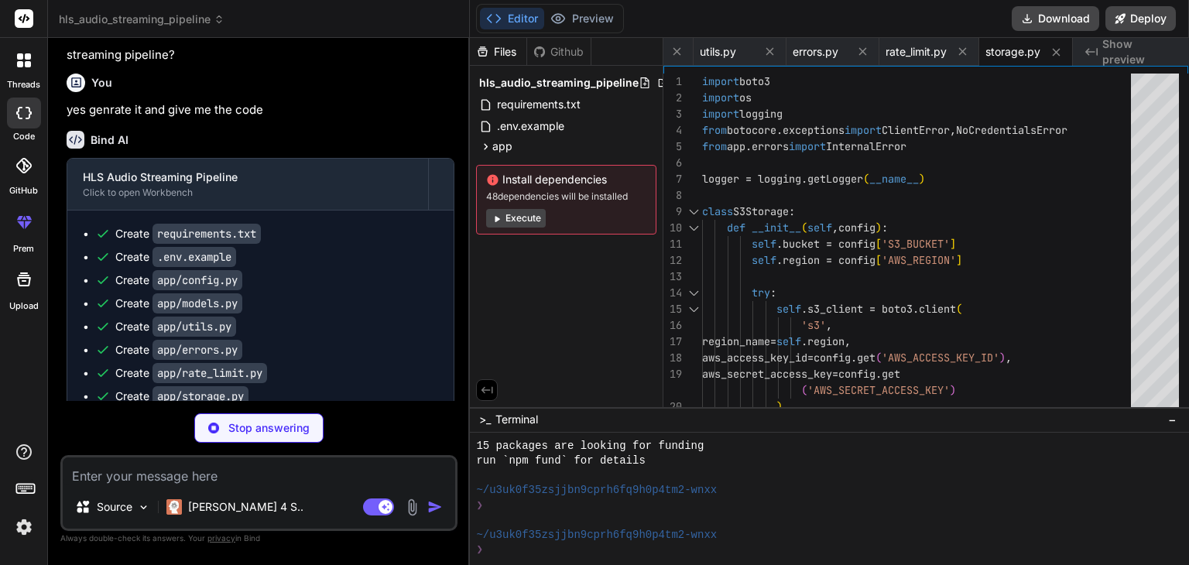
type textarea "x"
type textarea "except Exception as e: logger.error(f"Failed to create key info file for asset …"
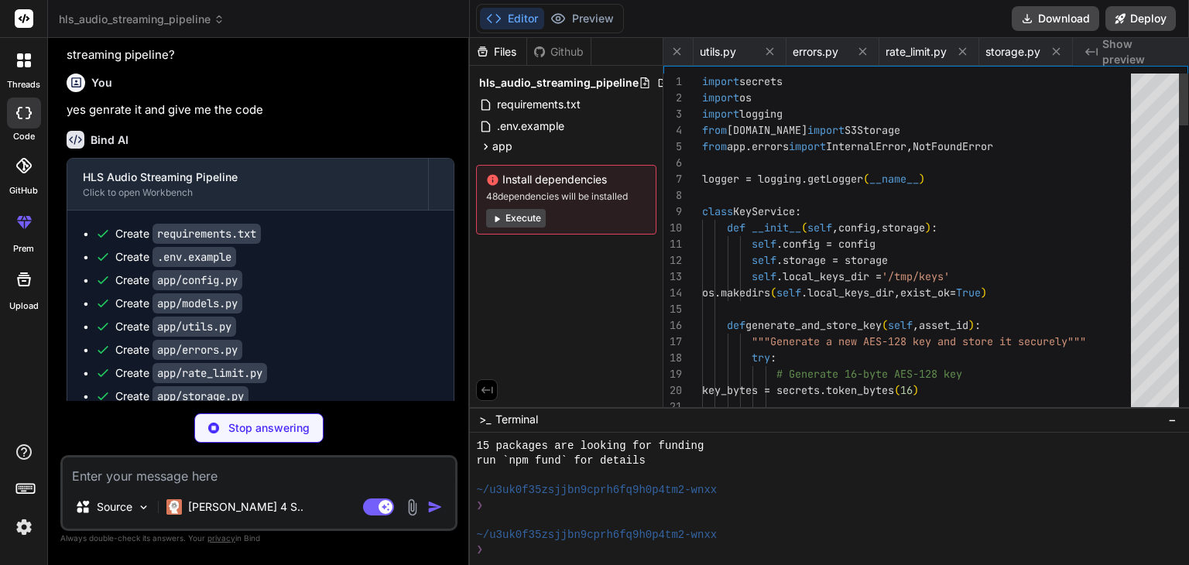
scroll to position [0, 498]
type textarea "x"
type textarea "return False, "FFmpeg command failed" except FileNotFoundError: return False, "…"
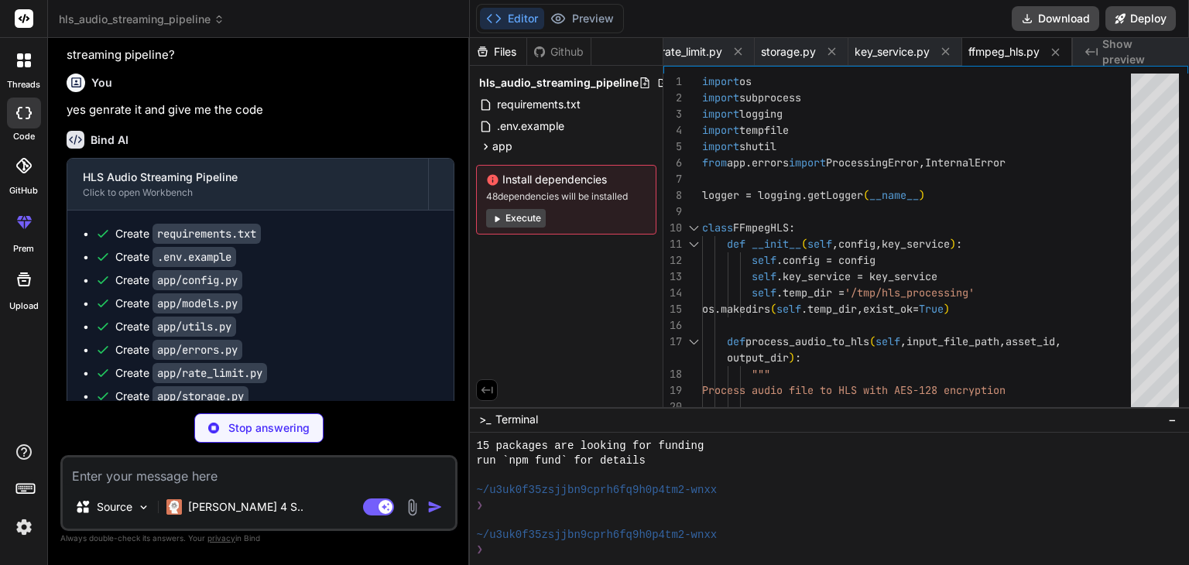
type textarea "x"
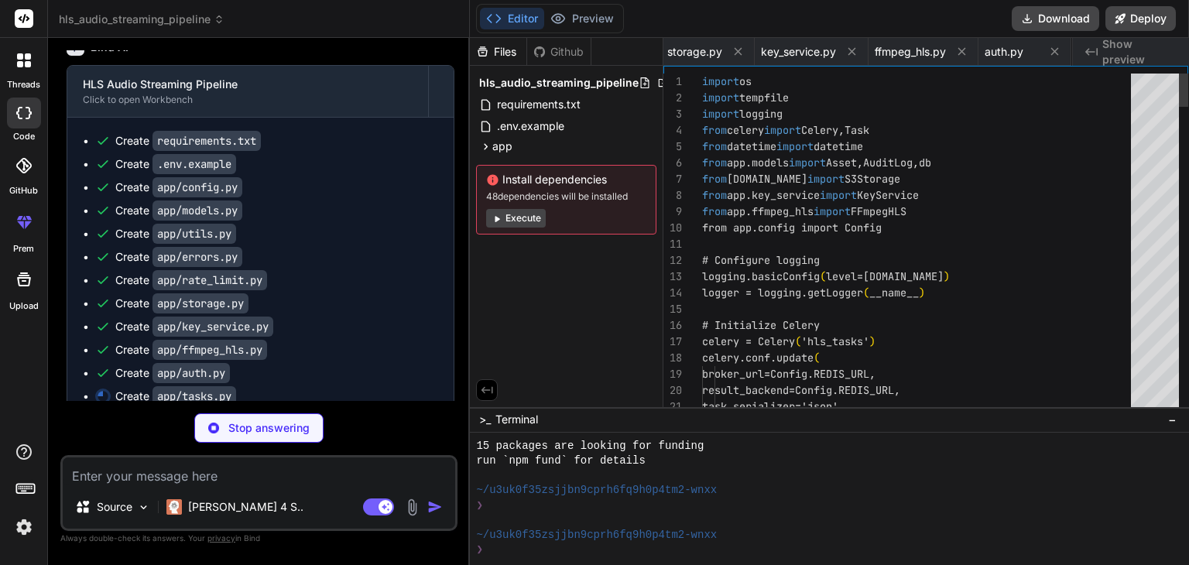
scroll to position [0, 795]
type textarea "x"
type textarea "if __name__ == '__main__': app = create_app() [DOMAIN_NAME](debug=True, host='[…"
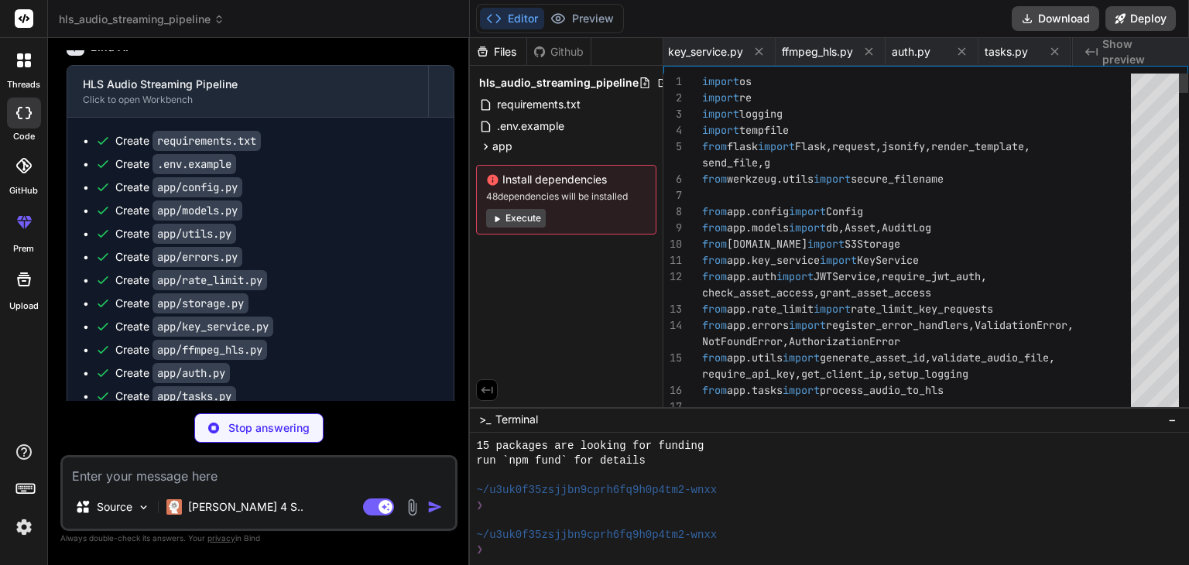
scroll to position [0, 888]
type textarea "x"
type textarea "document.addEventListener('DOMContentLoaded', checkAssetStatus); </script> </bo…"
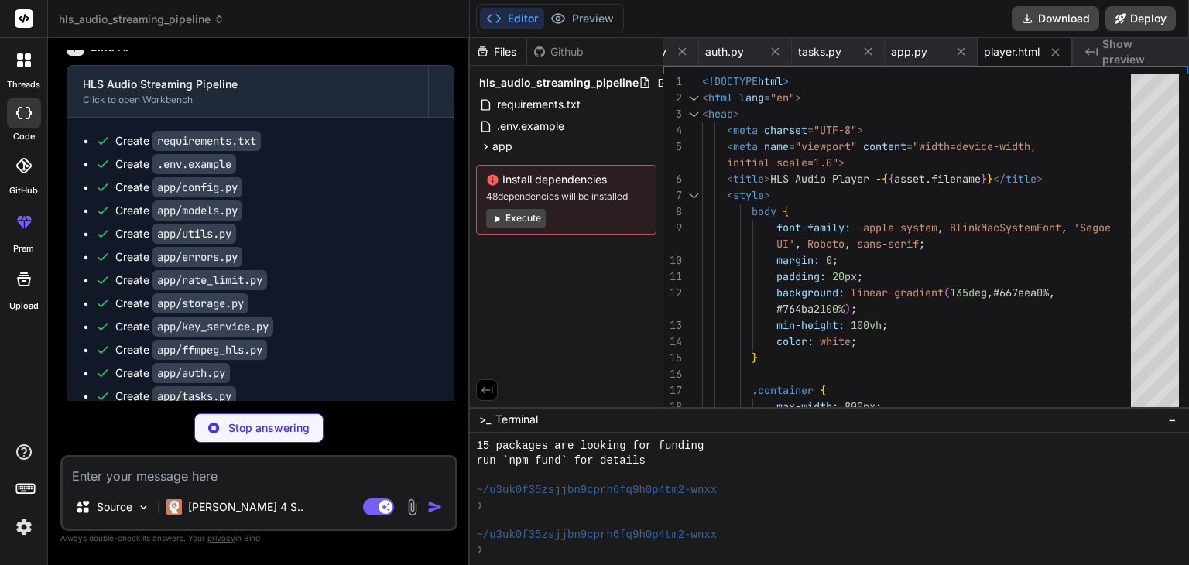
type textarea "x"
type textarea "from app.app import create_app application = create_app() if __name__ == "__mai…"
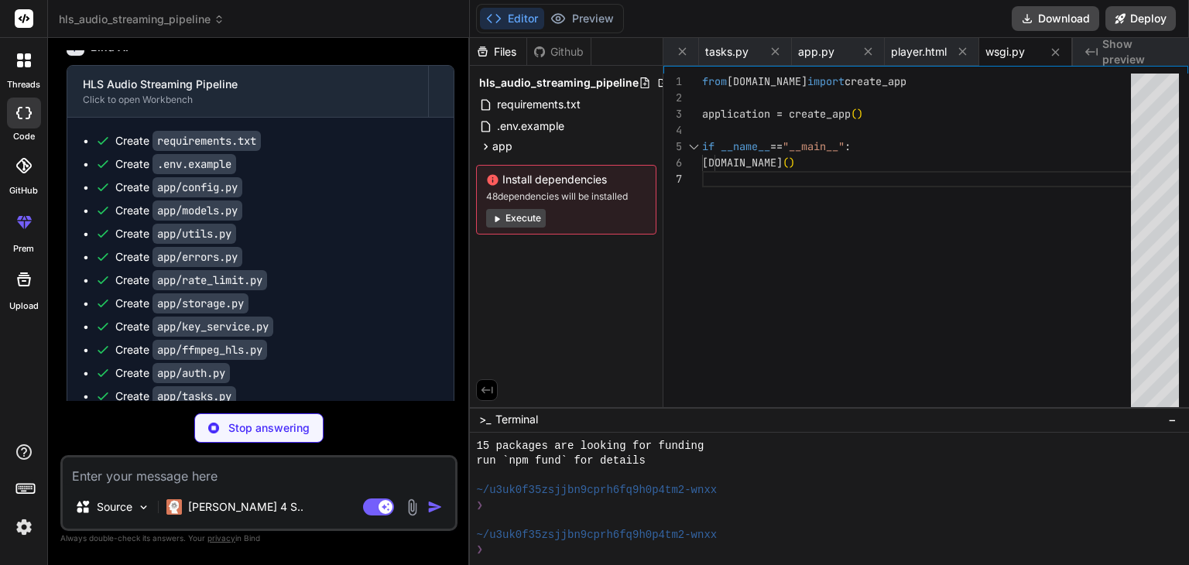
type textarea "x"
type textarea "# Health check HEALTHCHECK --interval=30s --timeout=30s --start-period=5s --ret…"
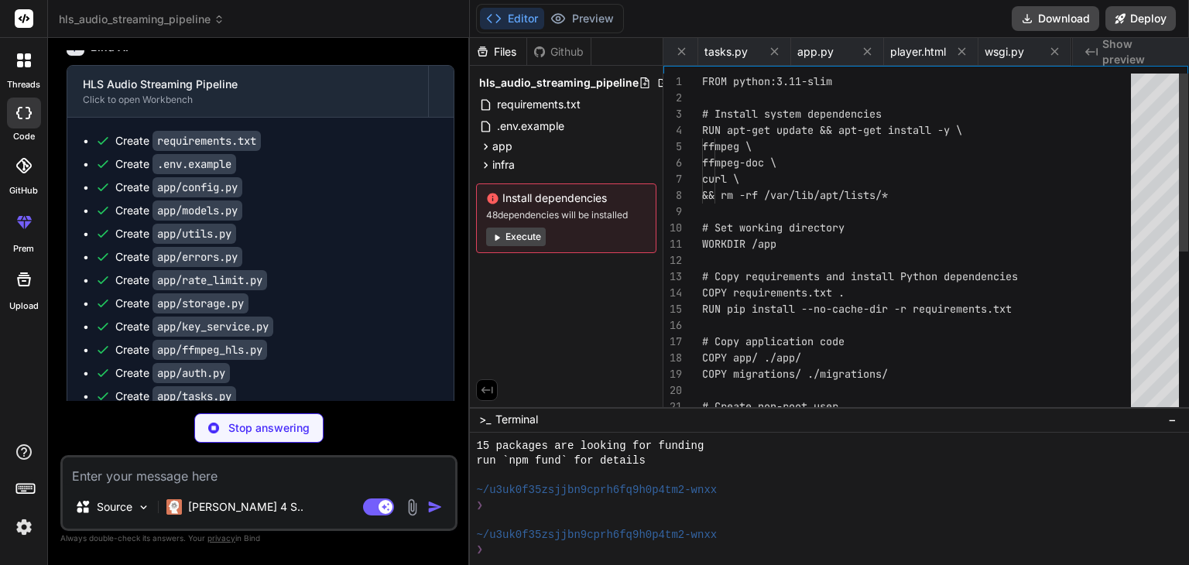
scroll to position [0, 1184]
type textarea "x"
type textarea "CMD python -c "from app.tasks import celery; celery.control.ping(timeout=10)" |…"
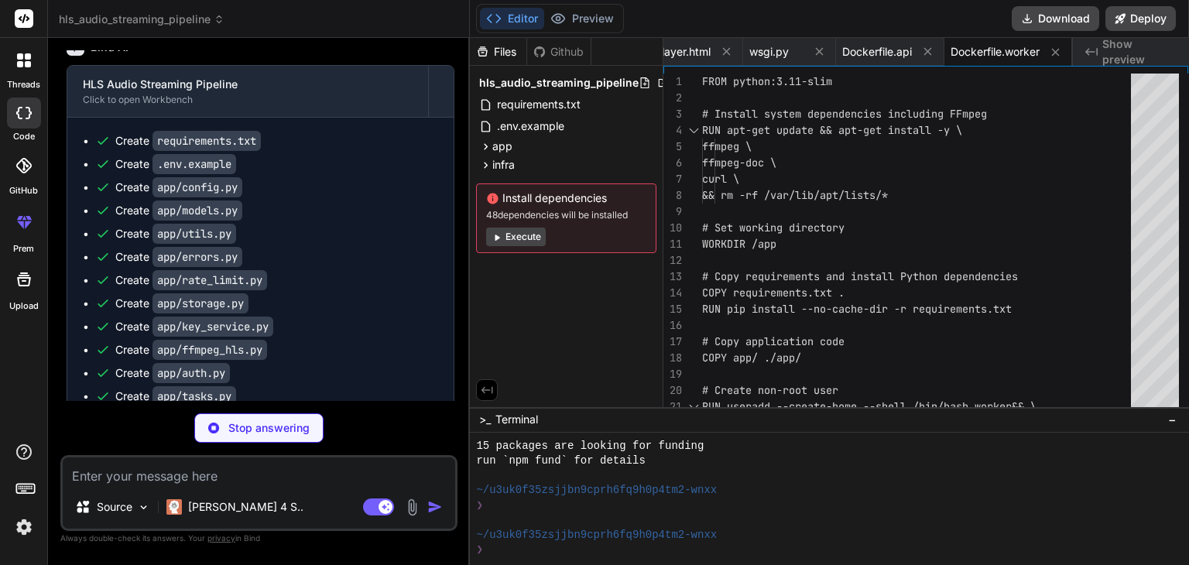
type textarea "x"
type textarea "}"
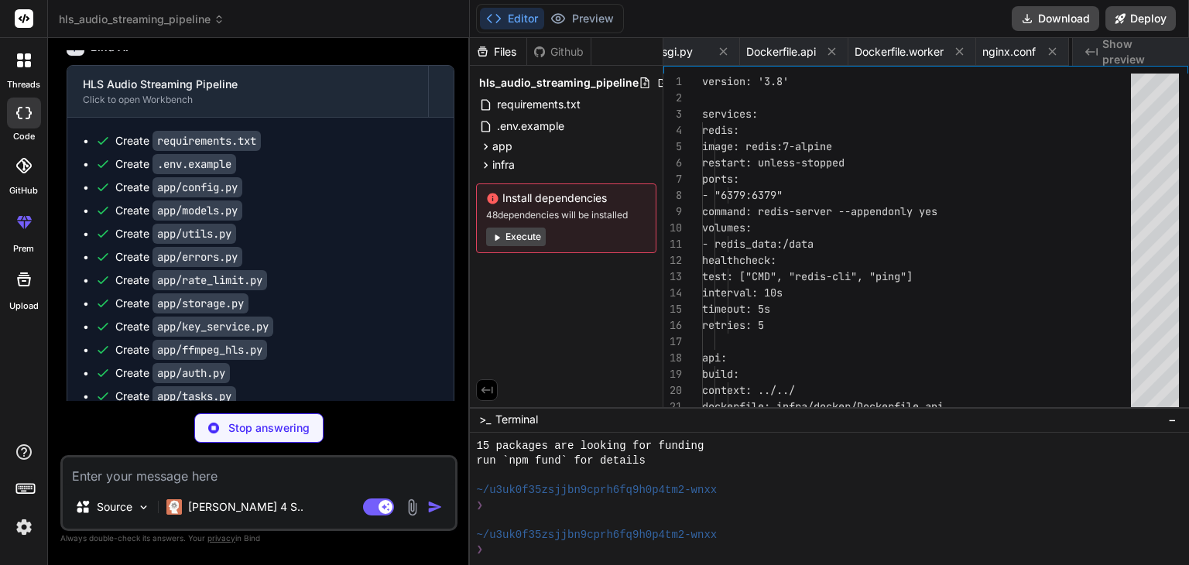
type textarea "x"
type textarea "volumes: redis_data: app_data: temp_data:"
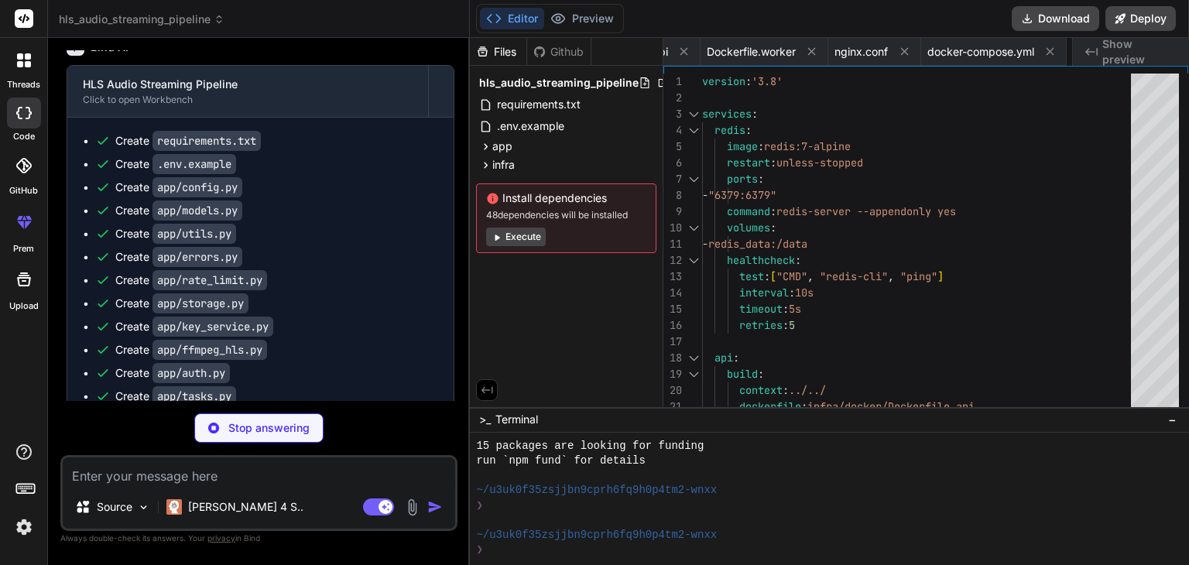
type textarea "x"
type textarea "CLOUDFRONT_DISTRIBUTION_ID }} \ --paths "/*""
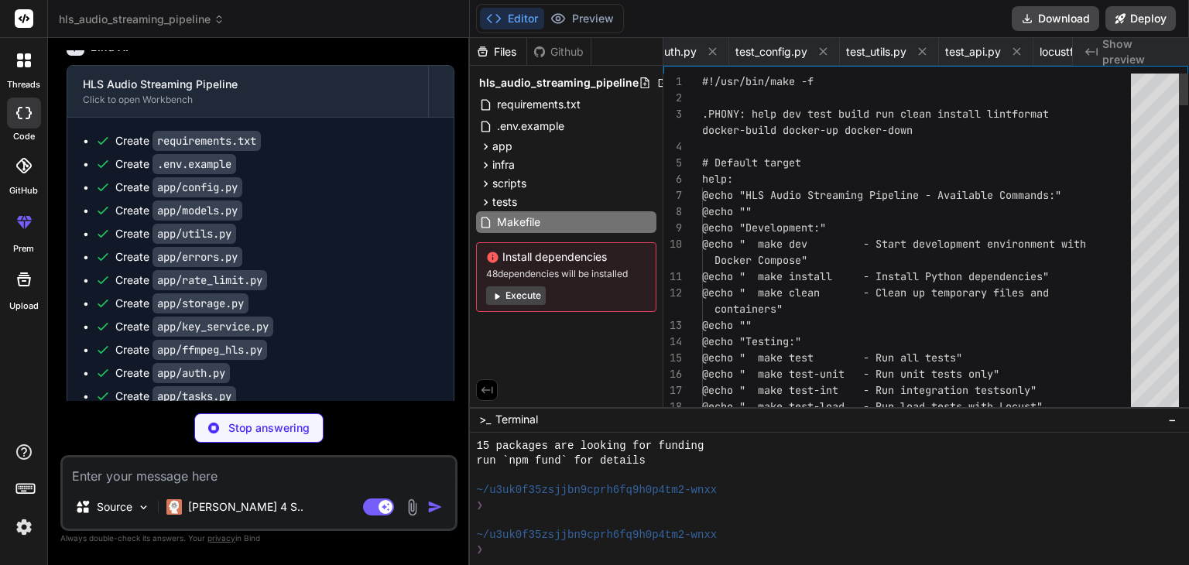
scroll to position [0, 2524]
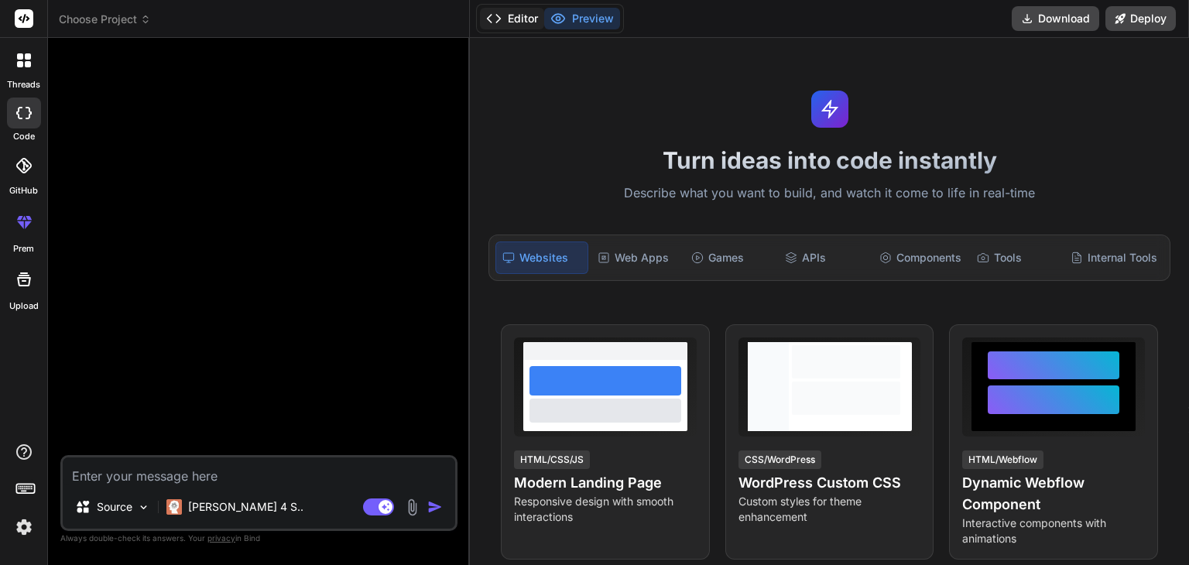
click at [497, 14] on icon at bounding box center [493, 18] width 15 height 15
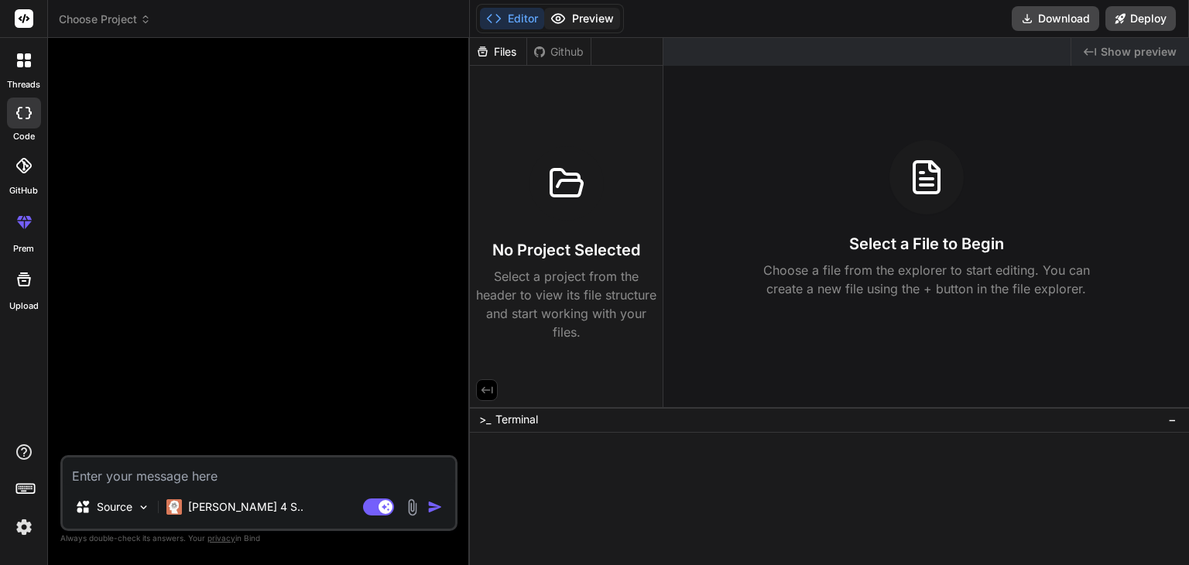
click at [576, 26] on button "Preview" at bounding box center [582, 19] width 76 height 22
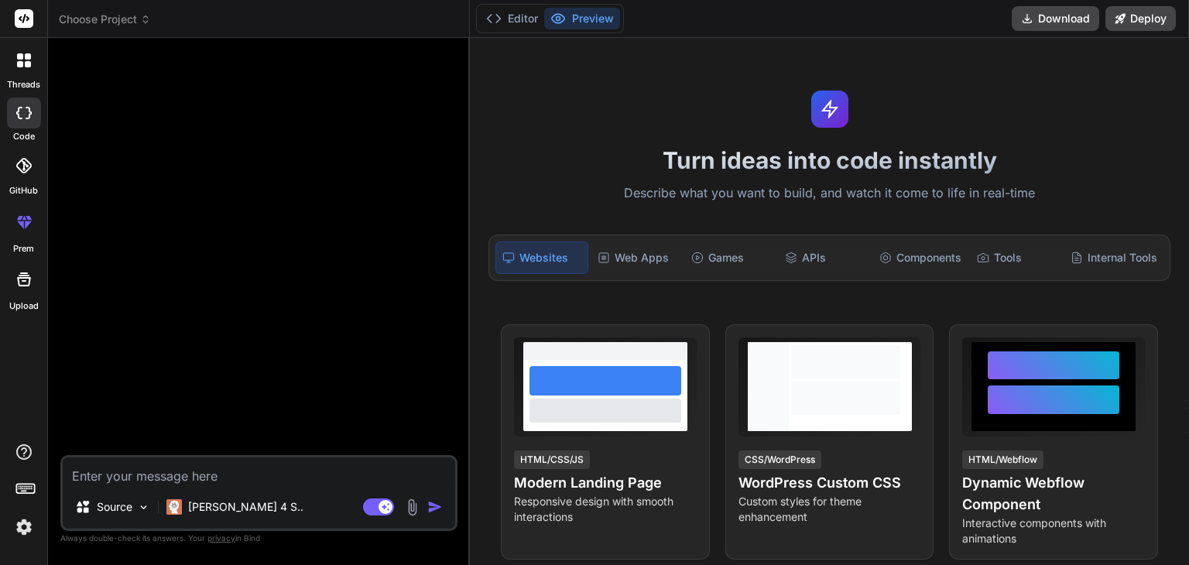
click at [197, 480] on textarea at bounding box center [259, 471] width 392 height 28
click at [198, 476] on textarea at bounding box center [259, 471] width 392 height 28
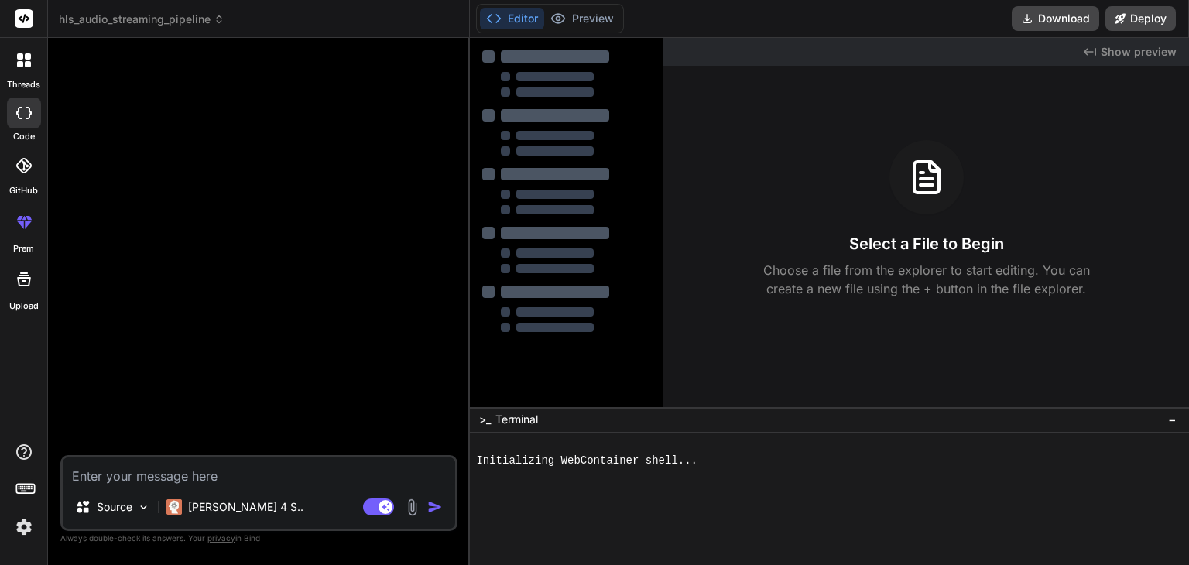
click at [536, 35] on div "Editor Preview Disabled until preview for your project is generated Download De…" at bounding box center [829, 19] width 719 height 38
click at [495, 16] on icon at bounding box center [493, 18] width 15 height 15
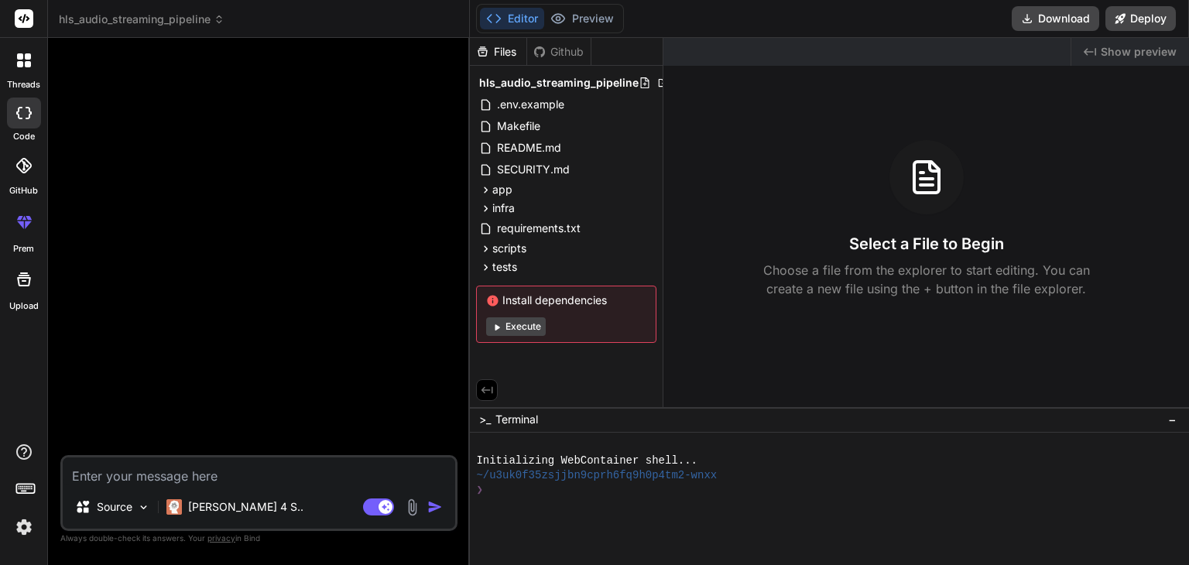
click at [521, 322] on button "Execute" at bounding box center [516, 326] width 60 height 19
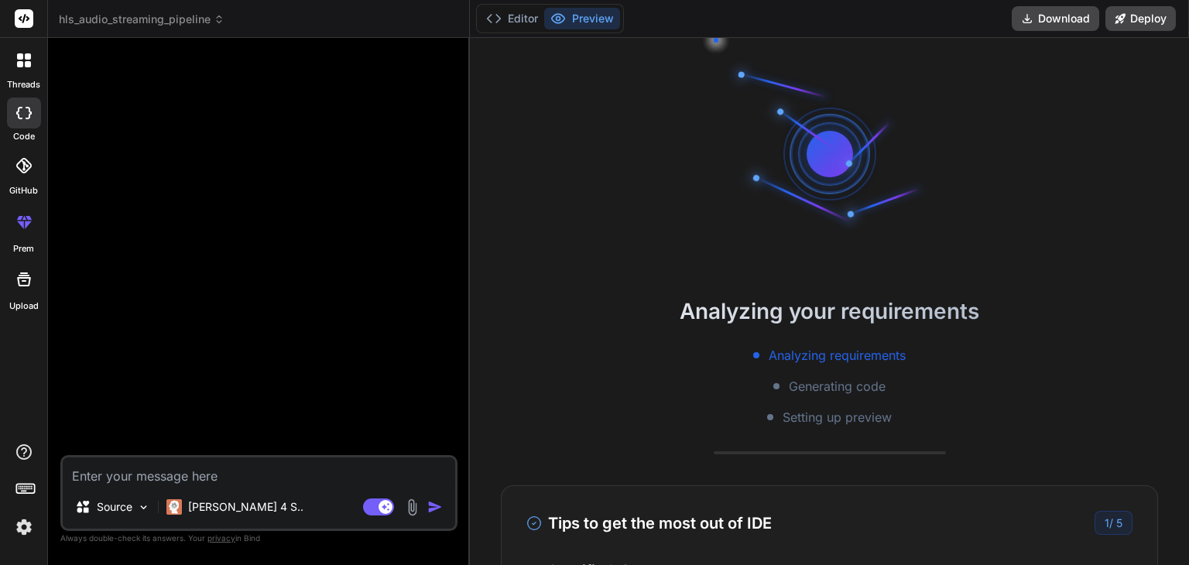
click at [508, 259] on div "Analyzing your requirements Analyzing requirements Generating code Setting up p…" at bounding box center [829, 301] width 719 height 527
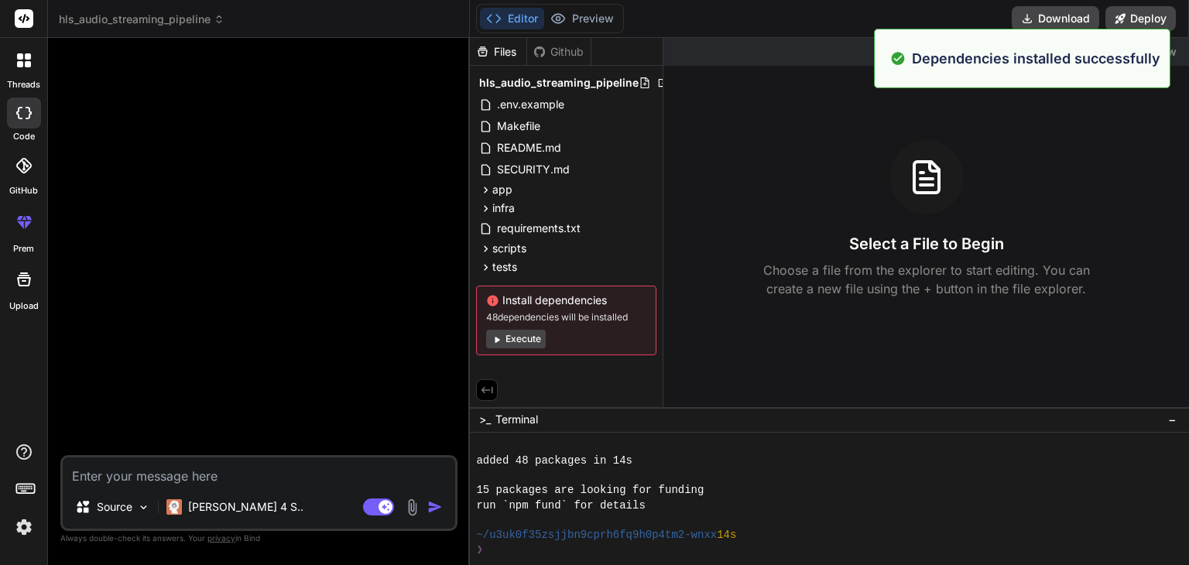
scroll to position [163, 0]
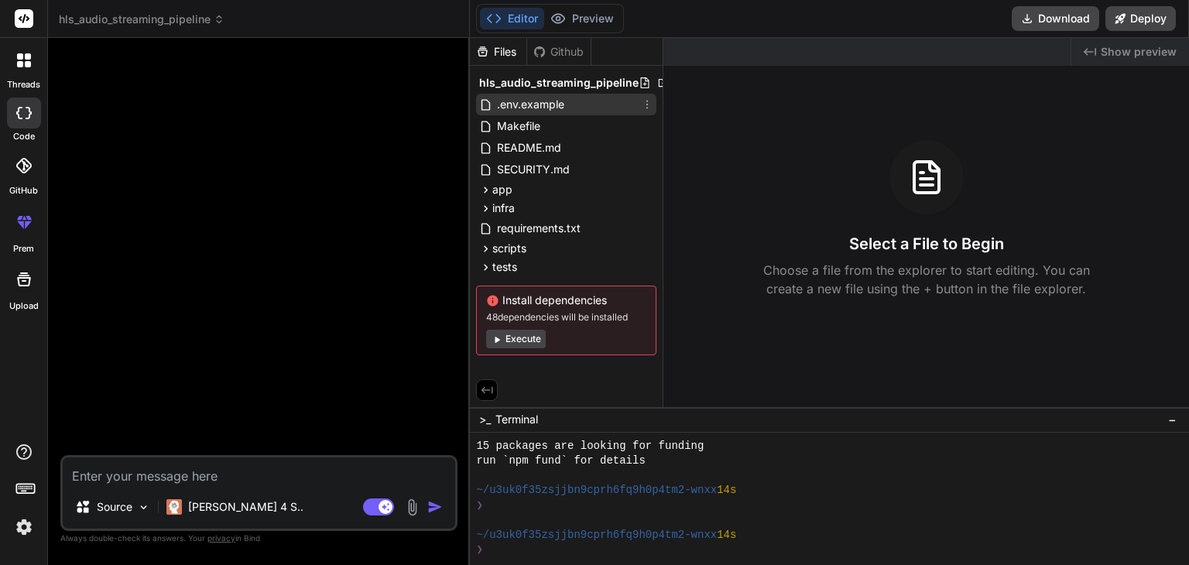
click at [520, 95] on span ".env.example" at bounding box center [530, 104] width 70 height 19
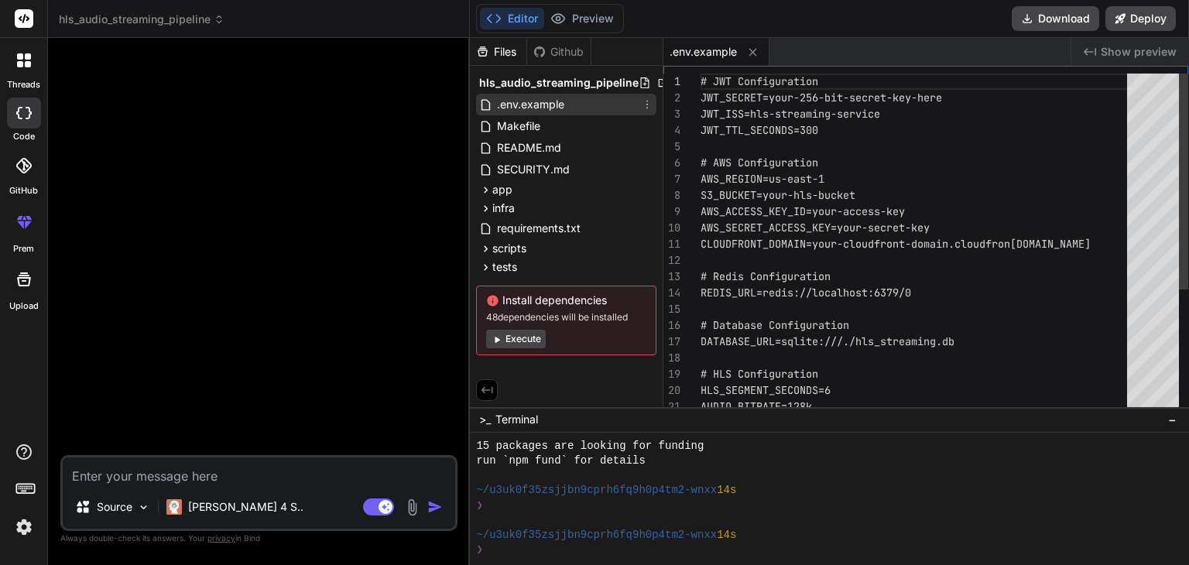
type textarea "x"
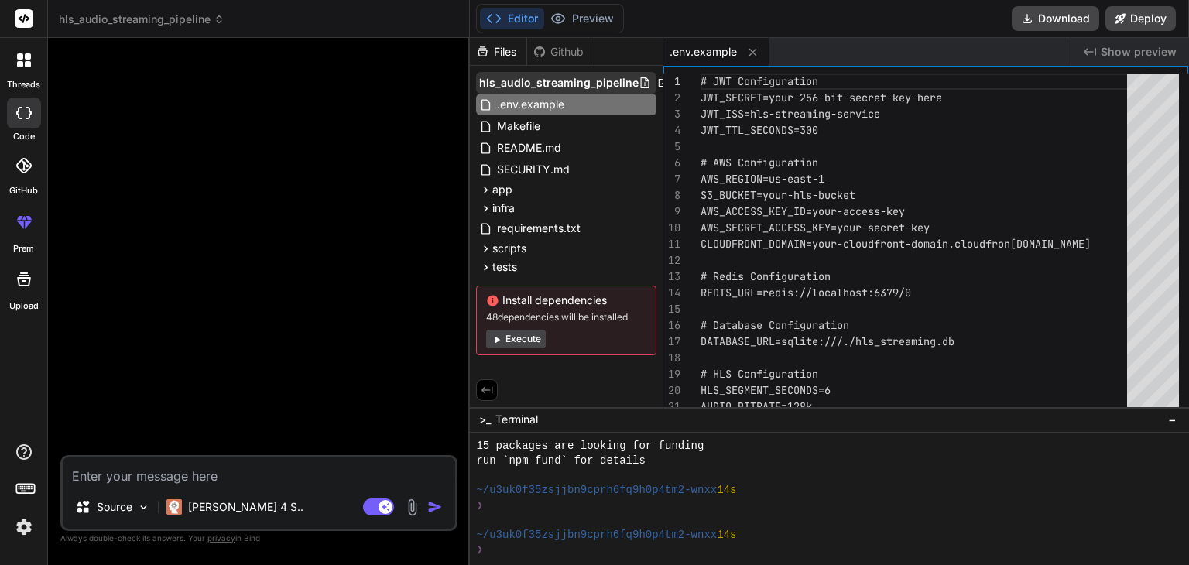
click at [604, 90] on span "hls_audio_streaming_pipeline" at bounding box center [558, 82] width 159 height 15
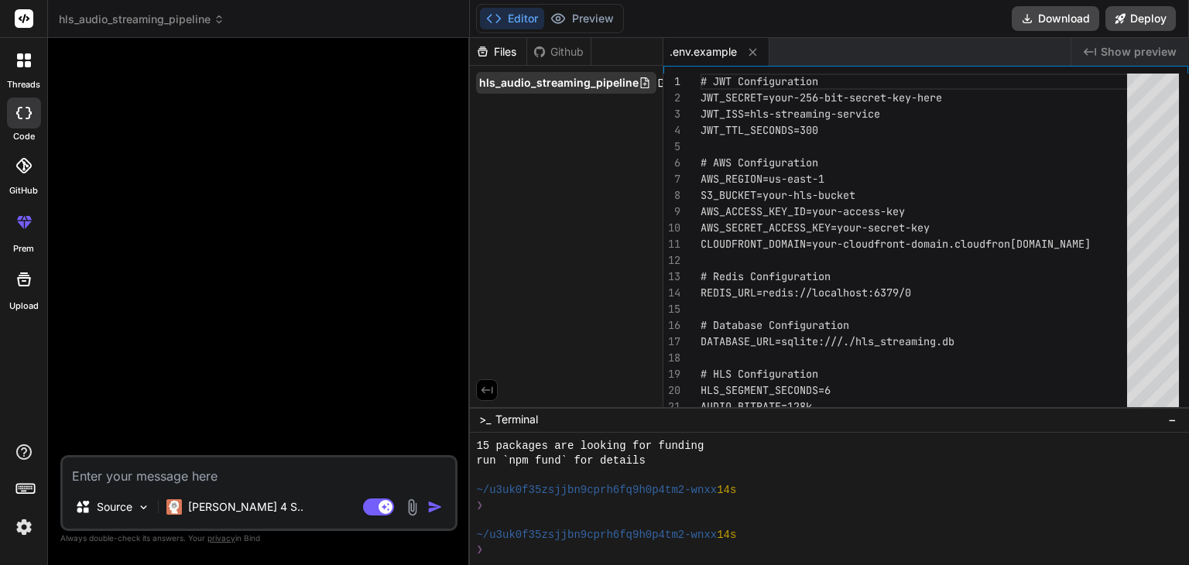
click at [601, 84] on span "hls_audio_streaming_pipeline" at bounding box center [558, 82] width 159 height 15
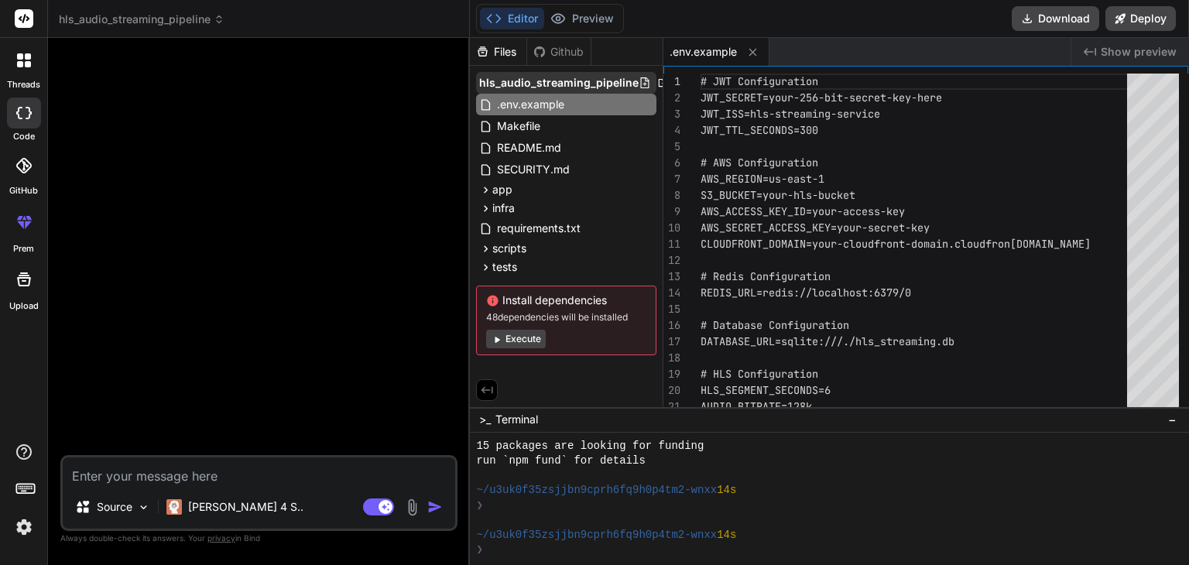
click at [641, 83] on icon at bounding box center [645, 82] width 9 height 11
click at [657, 81] on icon at bounding box center [663, 83] width 12 height 12
drag, startPoint x: 580, startPoint y: 77, endPoint x: 540, endPoint y: 125, distance: 62.0
click at [540, 125] on span "Makefile" at bounding box center [518, 126] width 46 height 19
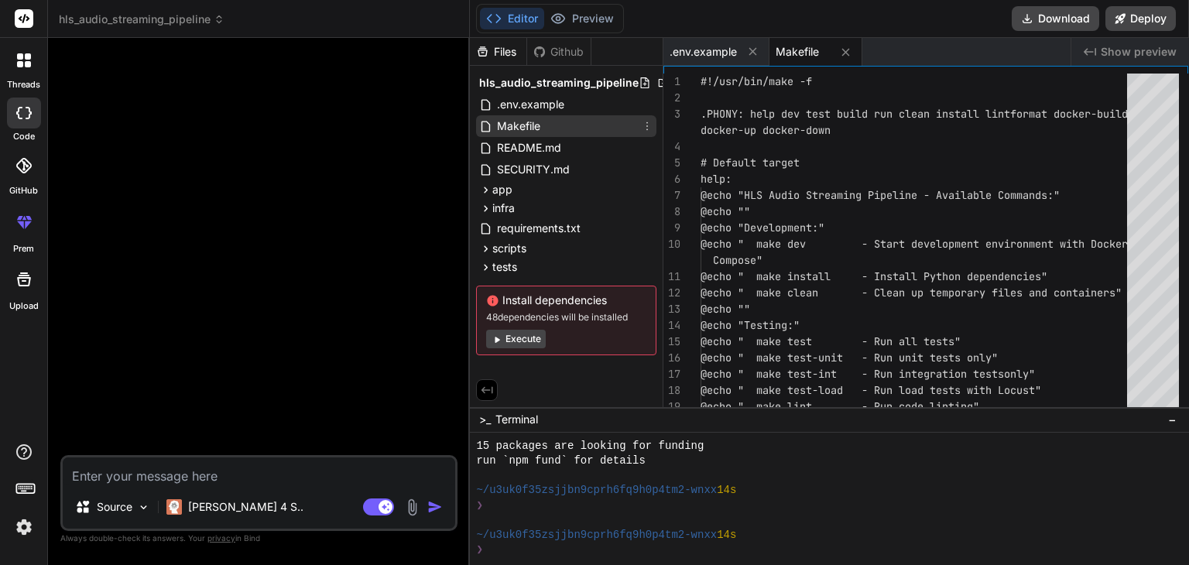
type textarea "@echo "" @echo "Your HLS streaming pipeline is ready!" @echo "🌐 API: [URL]" @ec…"
type textarea "x"
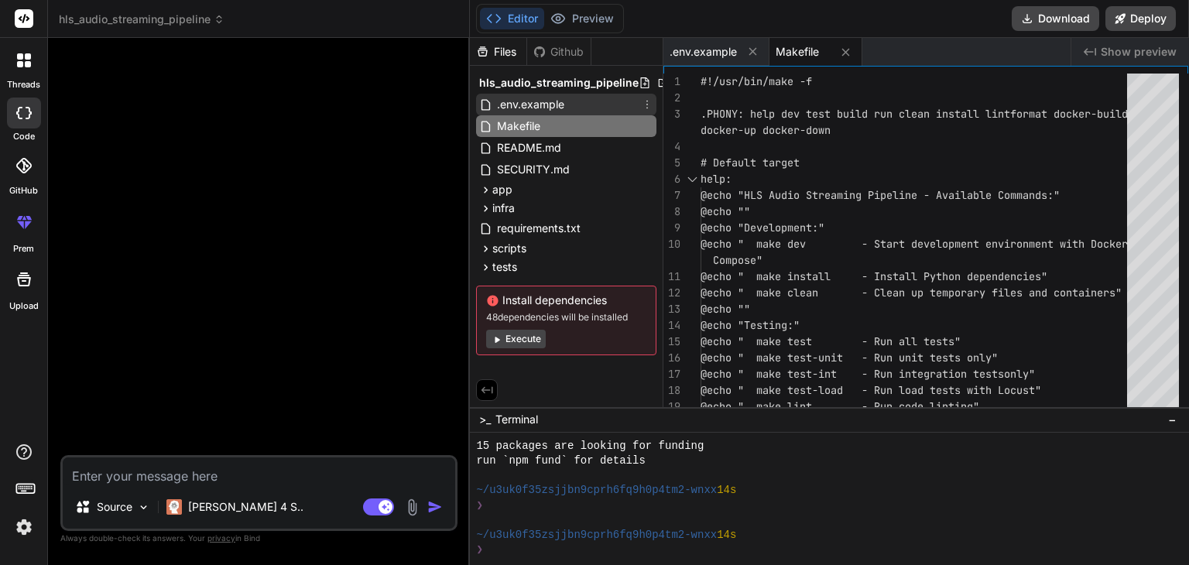
click at [560, 104] on span ".env.example" at bounding box center [530, 104] width 70 height 19
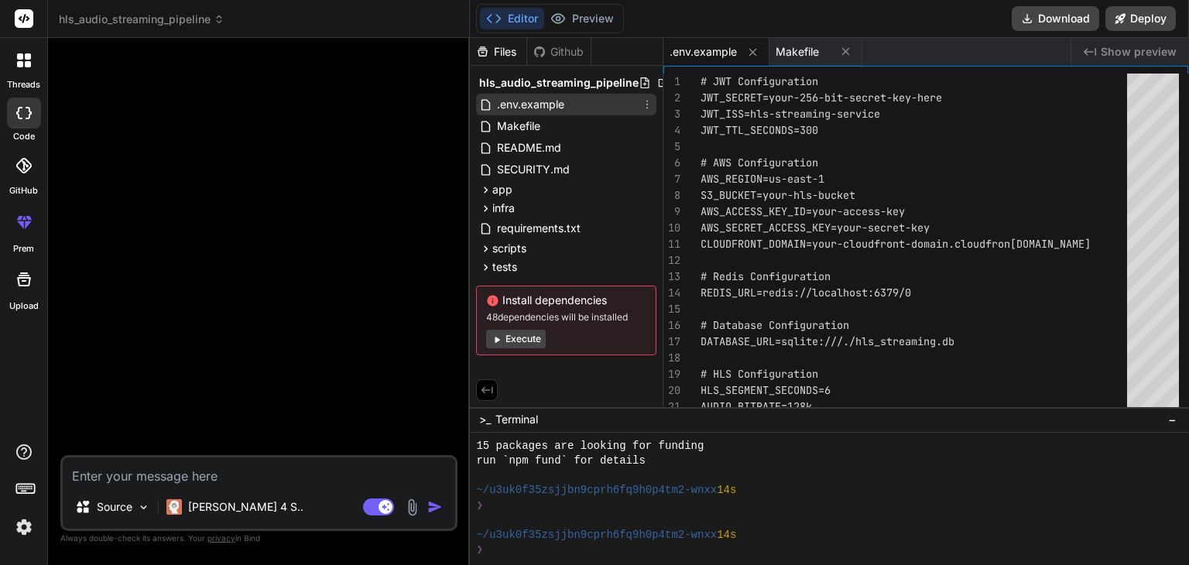
click at [573, 112] on div ".env.example" at bounding box center [566, 105] width 180 height 22
click at [559, 127] on div "Makefile" at bounding box center [566, 126] width 180 height 22
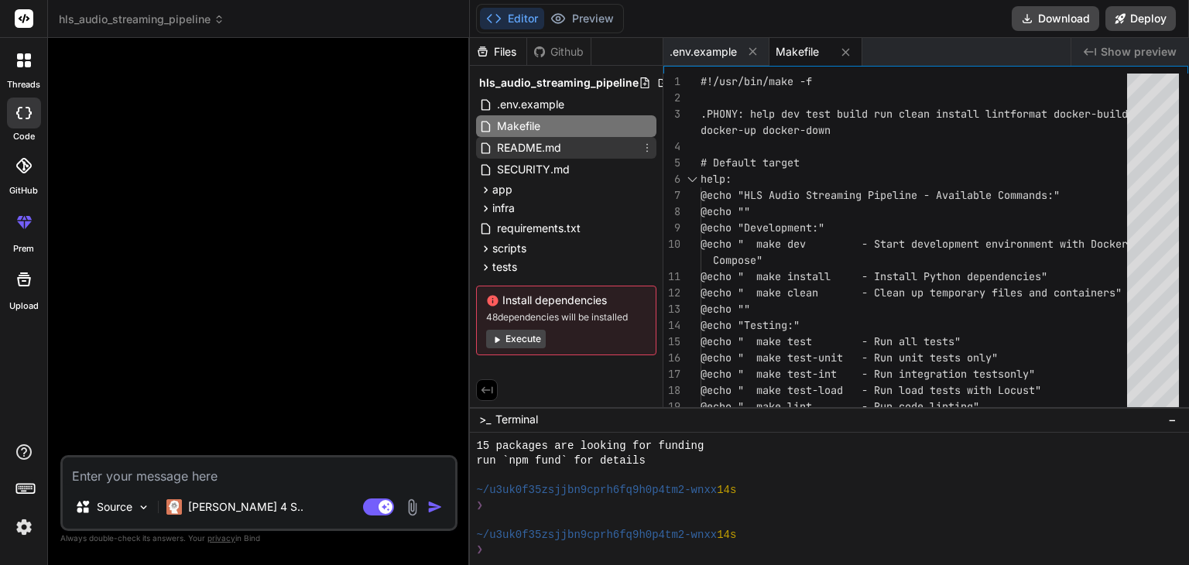
click at [556, 145] on span "README.md" at bounding box center [528, 148] width 67 height 19
type textarea "Built with ❤️ for secure, scalable audio streaming."
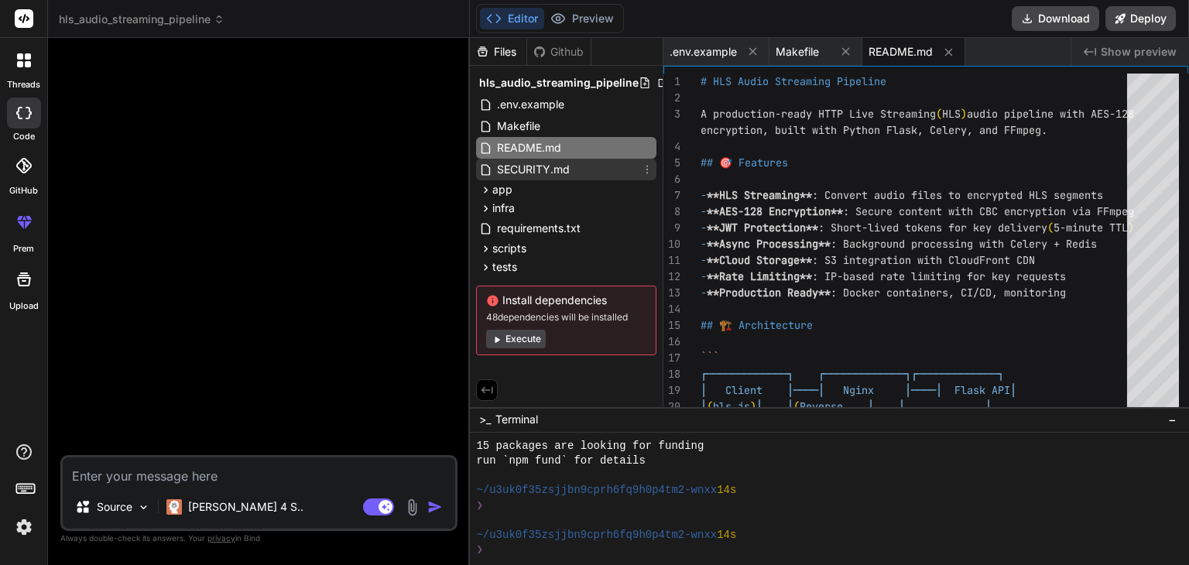
click at [546, 178] on span "SECURITY.md" at bounding box center [533, 169] width 76 height 19
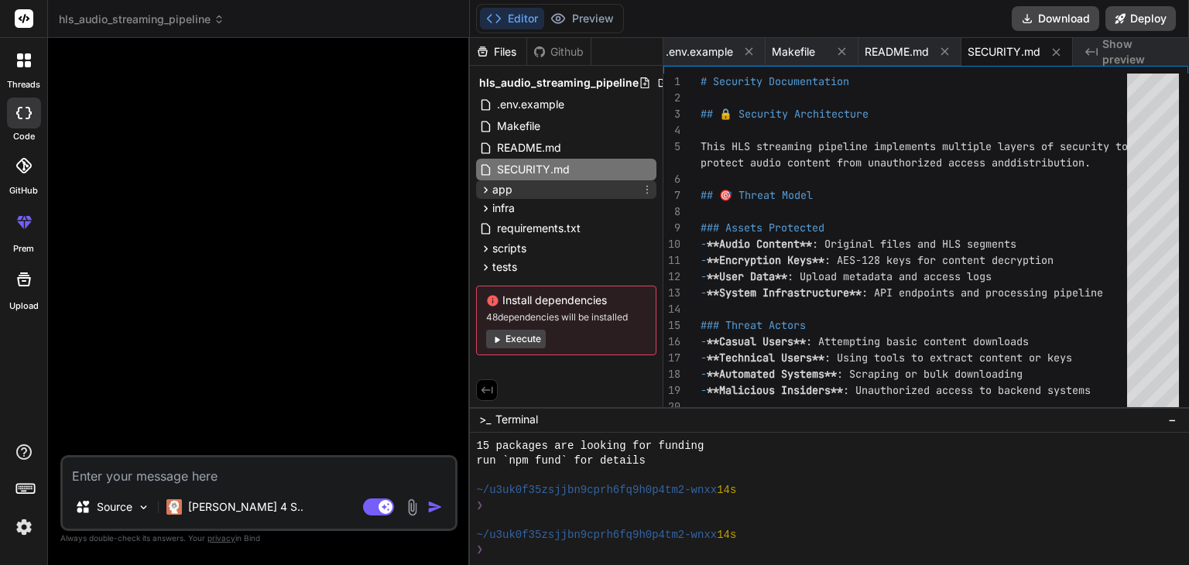
click at [535, 192] on div "app" at bounding box center [566, 189] width 180 height 19
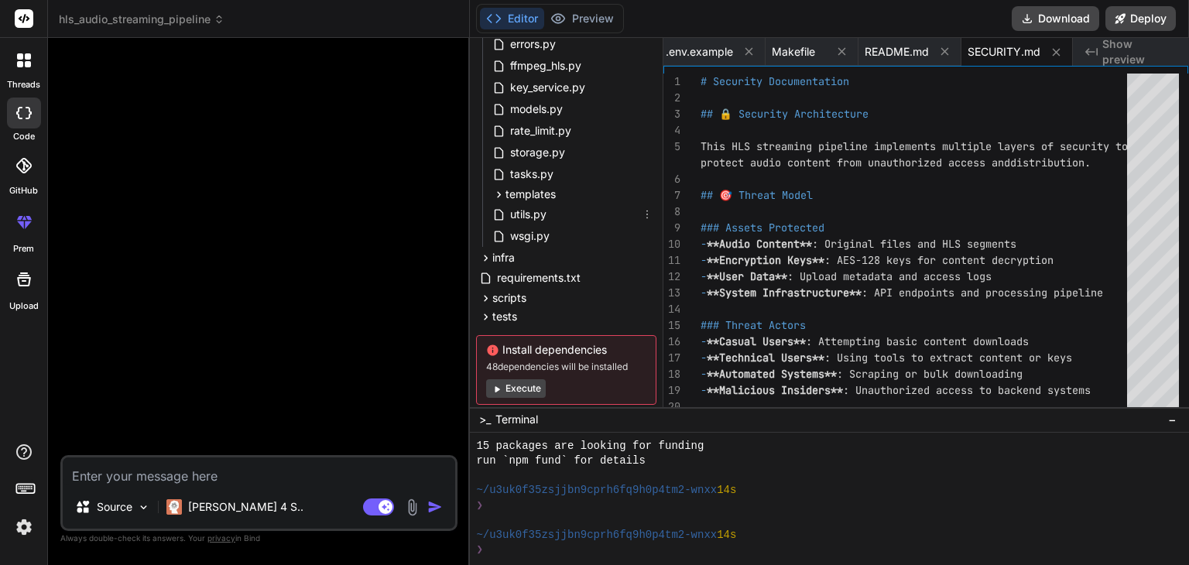
scroll to position [77, 0]
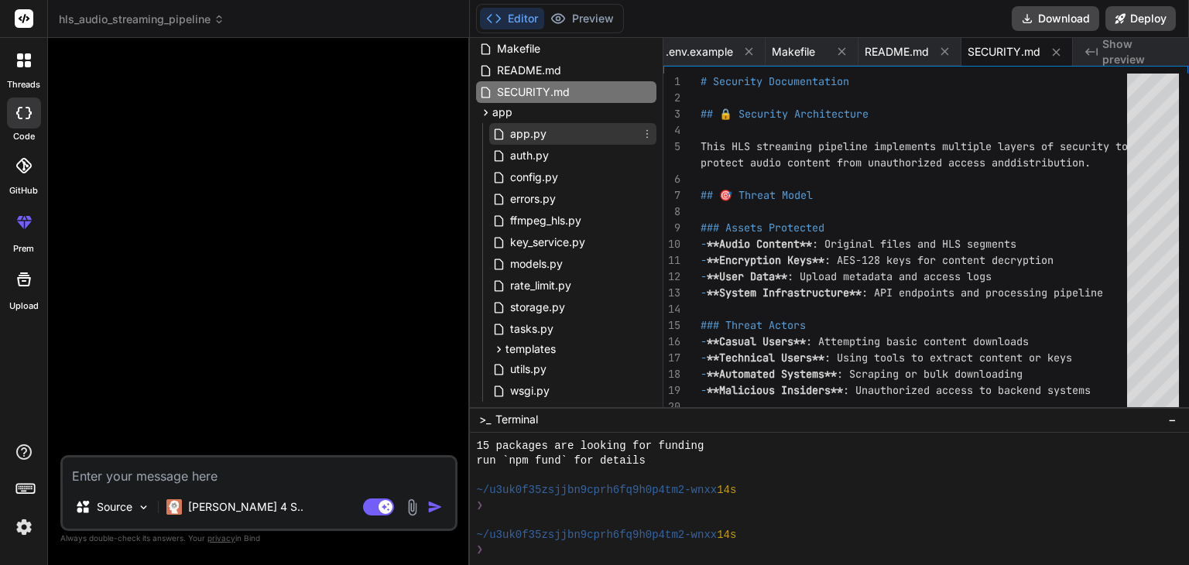
click at [547, 136] on div "app.py" at bounding box center [572, 134] width 167 height 22
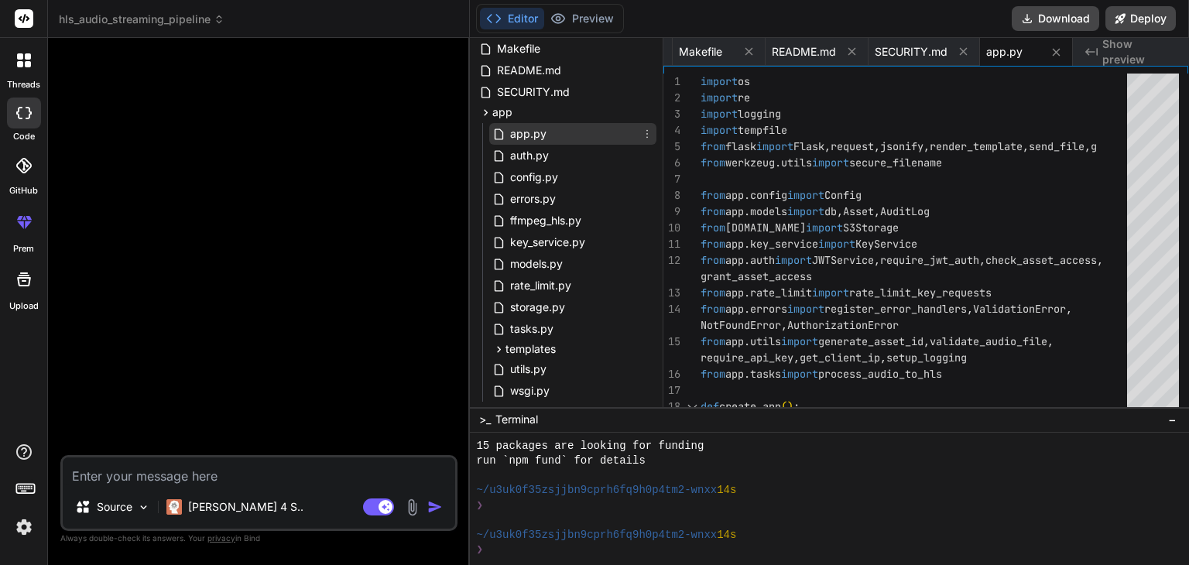
click at [646, 131] on icon at bounding box center [647, 134] width 12 height 12
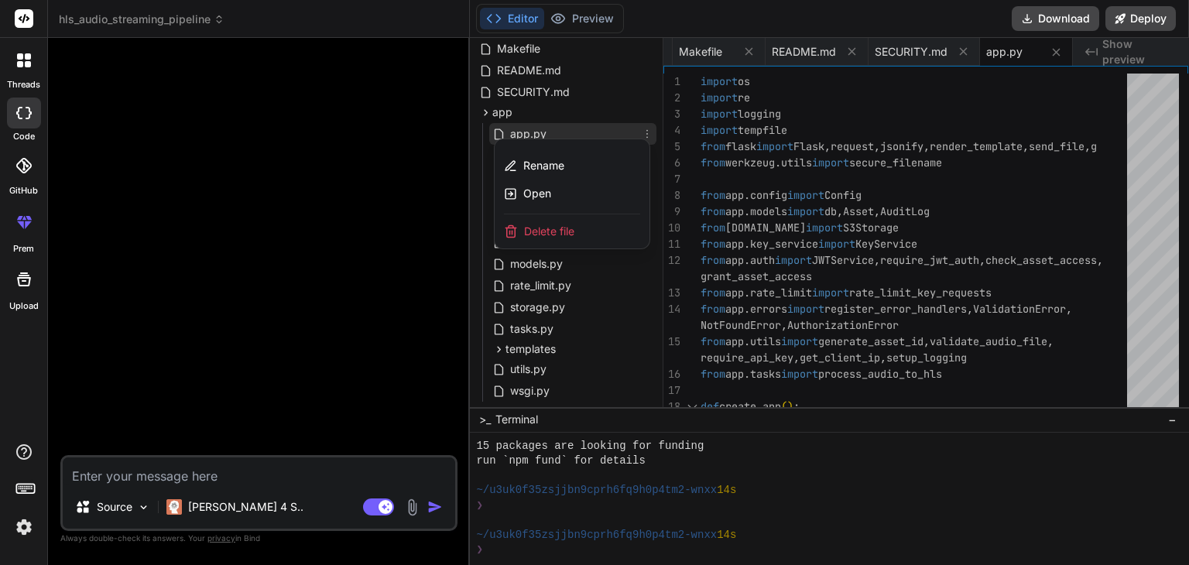
click at [646, 131] on div at bounding box center [829, 301] width 719 height 527
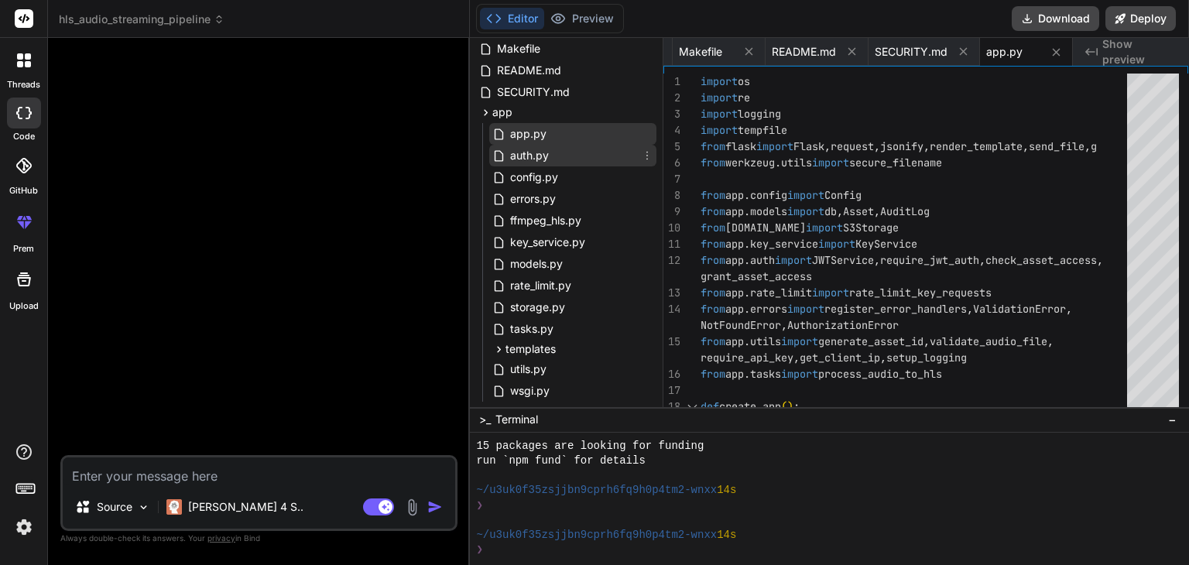
scroll to position [0, 0]
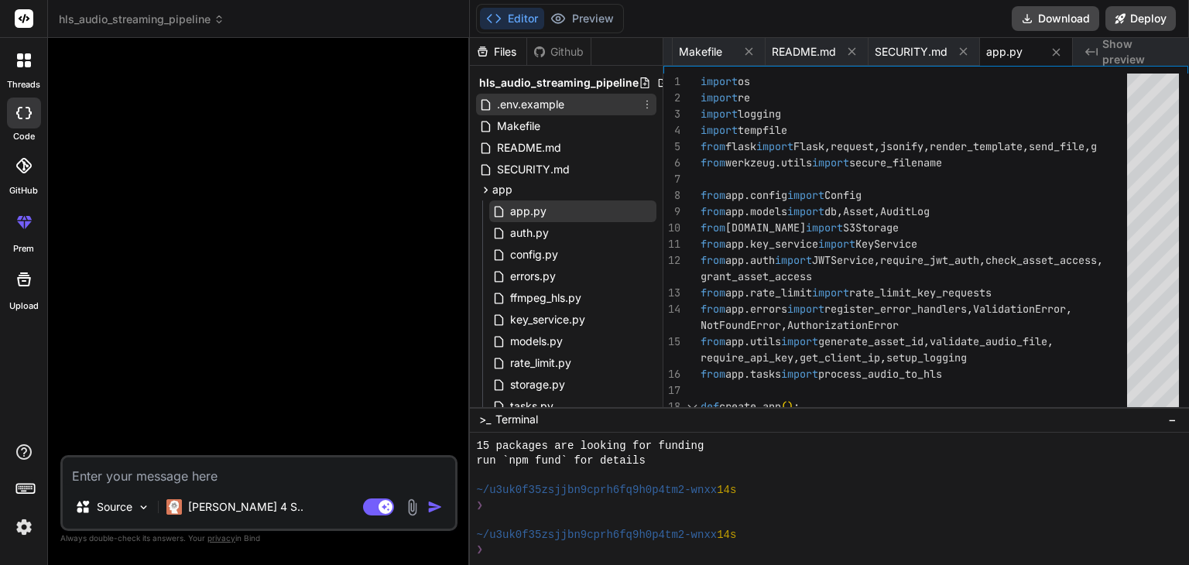
click at [644, 98] on icon at bounding box center [647, 104] width 12 height 12
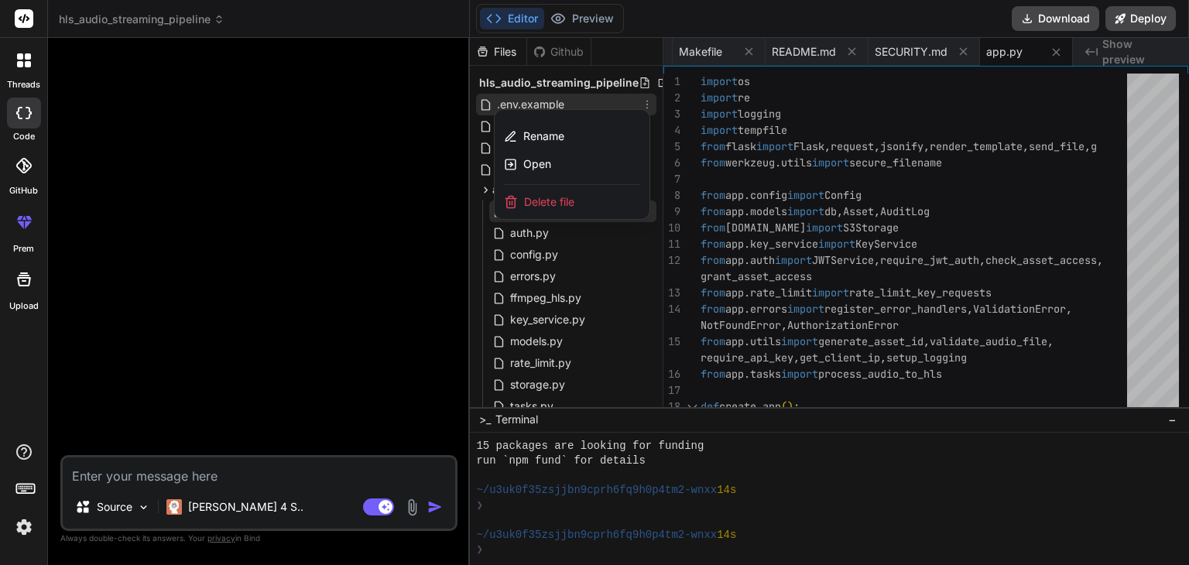
click at [644, 98] on div at bounding box center [829, 301] width 719 height 527
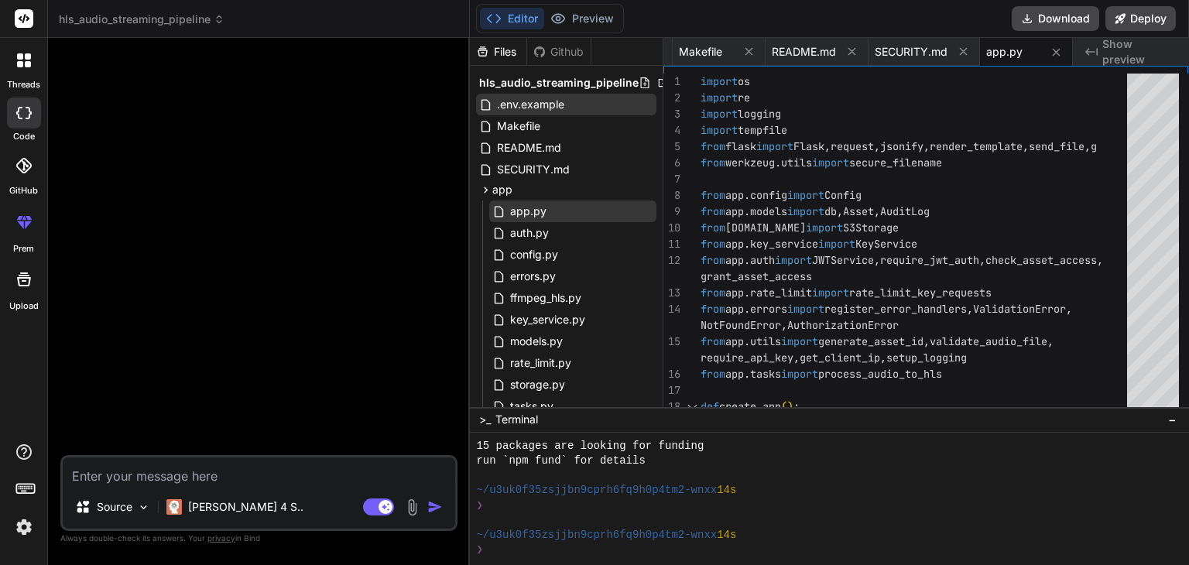
drag, startPoint x: 579, startPoint y: 82, endPoint x: 559, endPoint y: 61, distance: 29.0
click at [559, 61] on div "Files Github" at bounding box center [530, 52] width 121 height 28
click at [560, 58] on div "Github" at bounding box center [558, 51] width 63 height 15
click at [563, 56] on div "Github" at bounding box center [558, 51] width 63 height 15
click at [510, 48] on div "Files" at bounding box center [498, 51] width 56 height 15
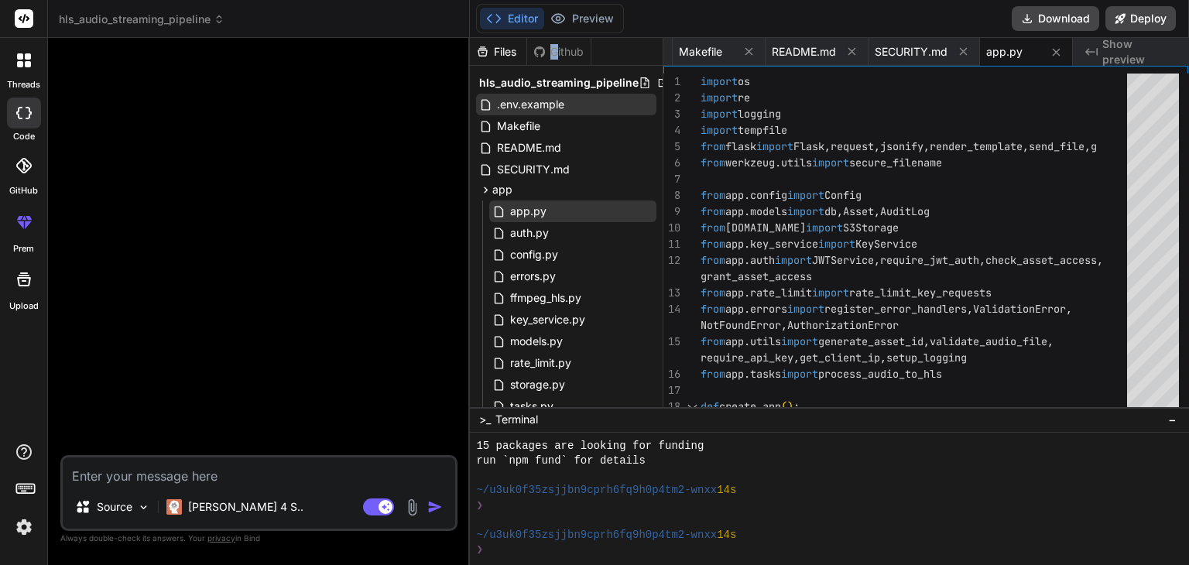
click at [554, 50] on div "Github" at bounding box center [558, 51] width 63 height 15
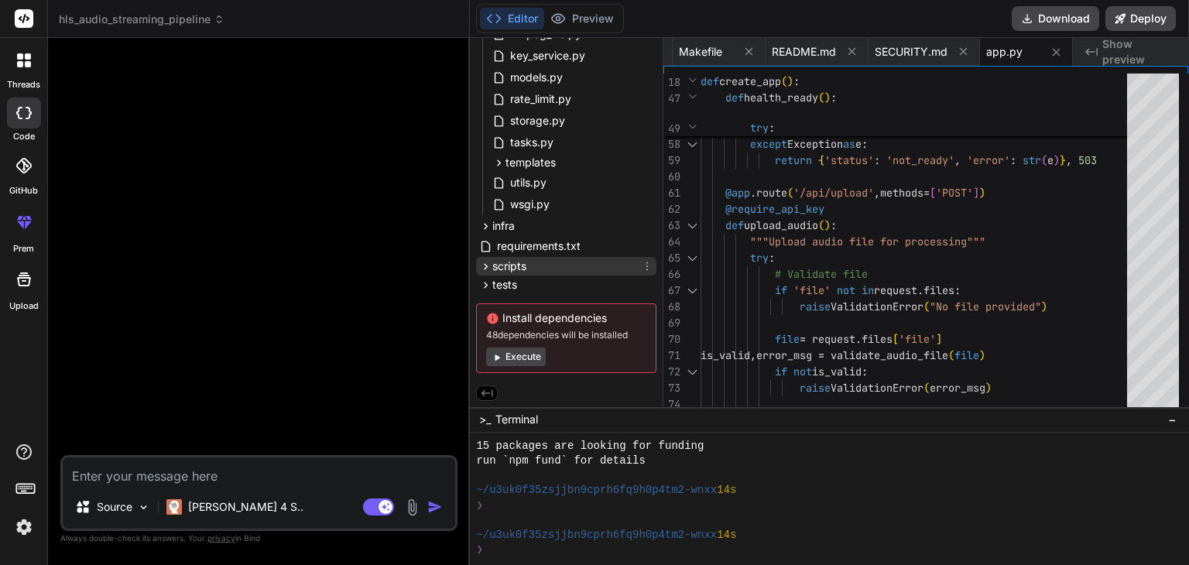
scroll to position [266, 0]
click at [532, 242] on span "requirements.txt" at bounding box center [538, 246] width 87 height 19
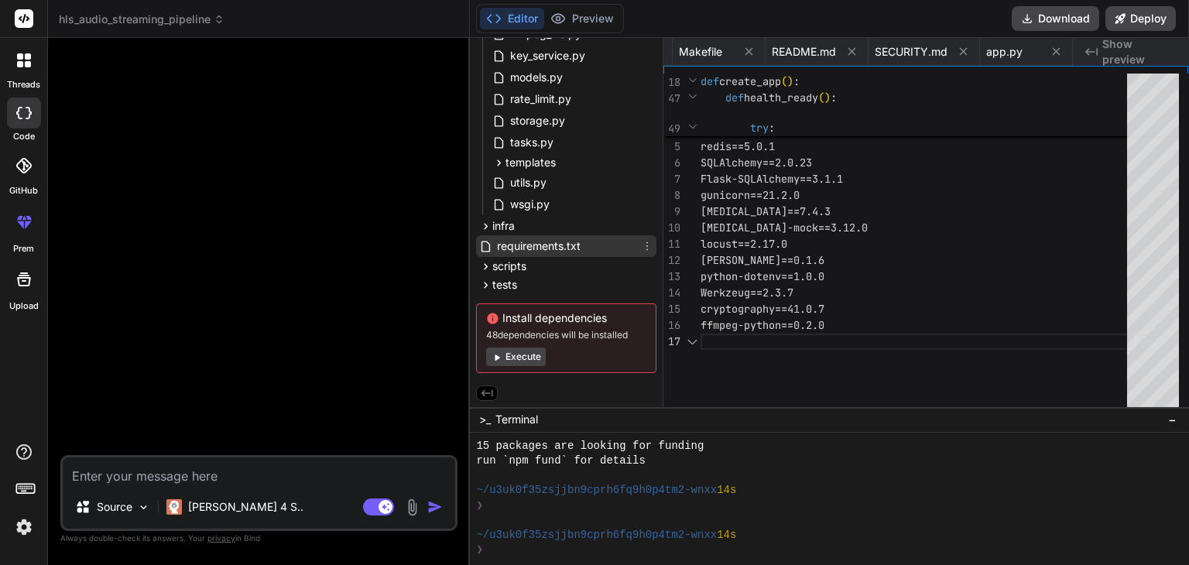
scroll to position [0, 220]
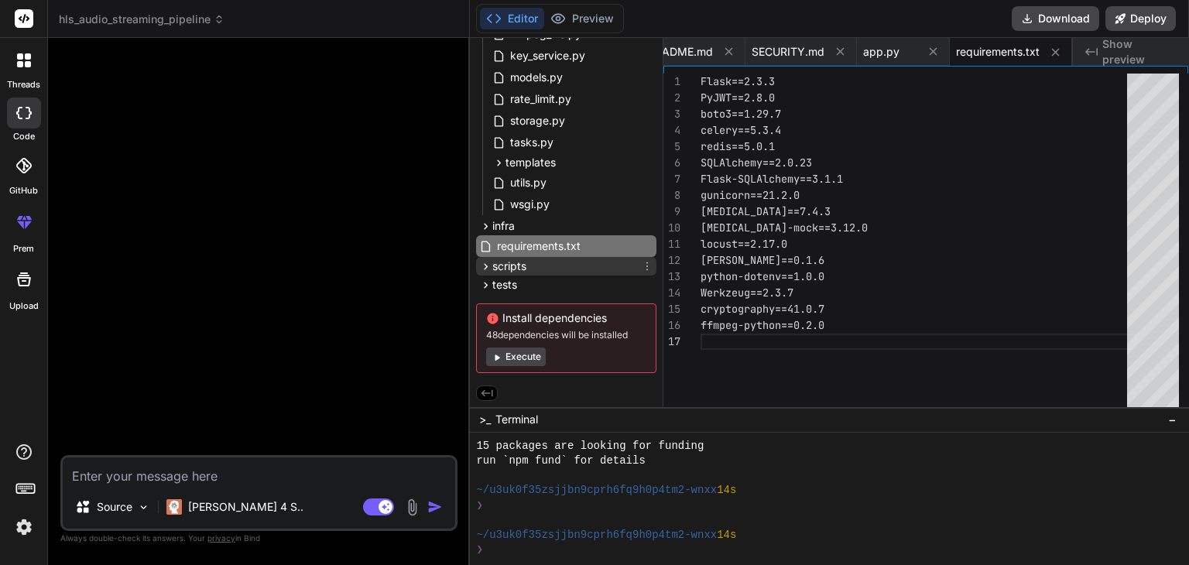
click at [501, 268] on span "scripts" at bounding box center [509, 265] width 34 height 15
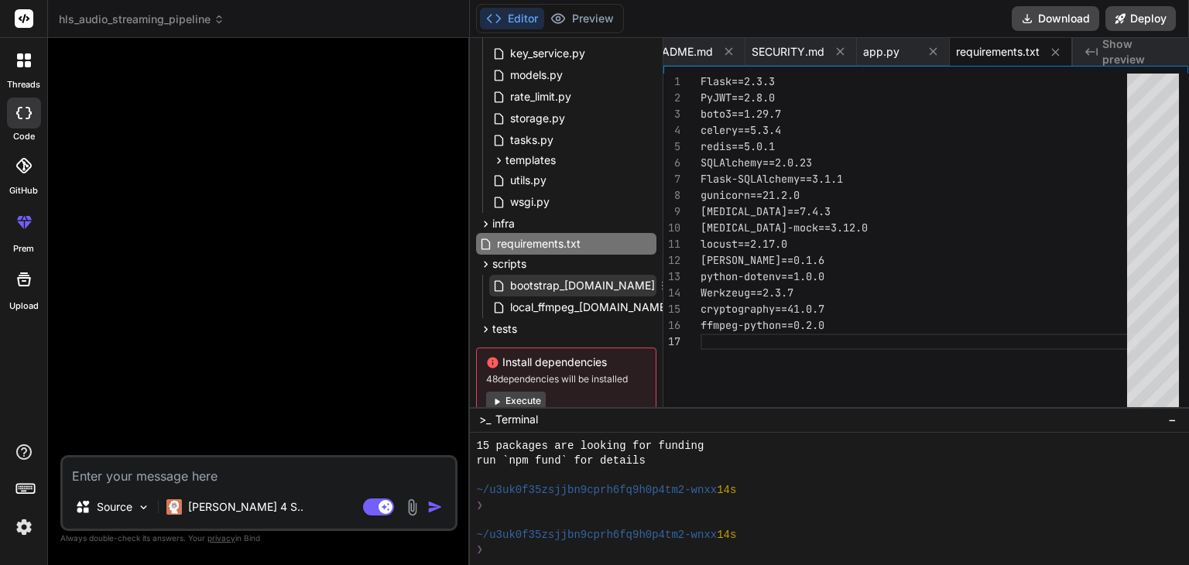
click at [538, 279] on span "bootstrap_[DOMAIN_NAME]" at bounding box center [582, 285] width 148 height 19
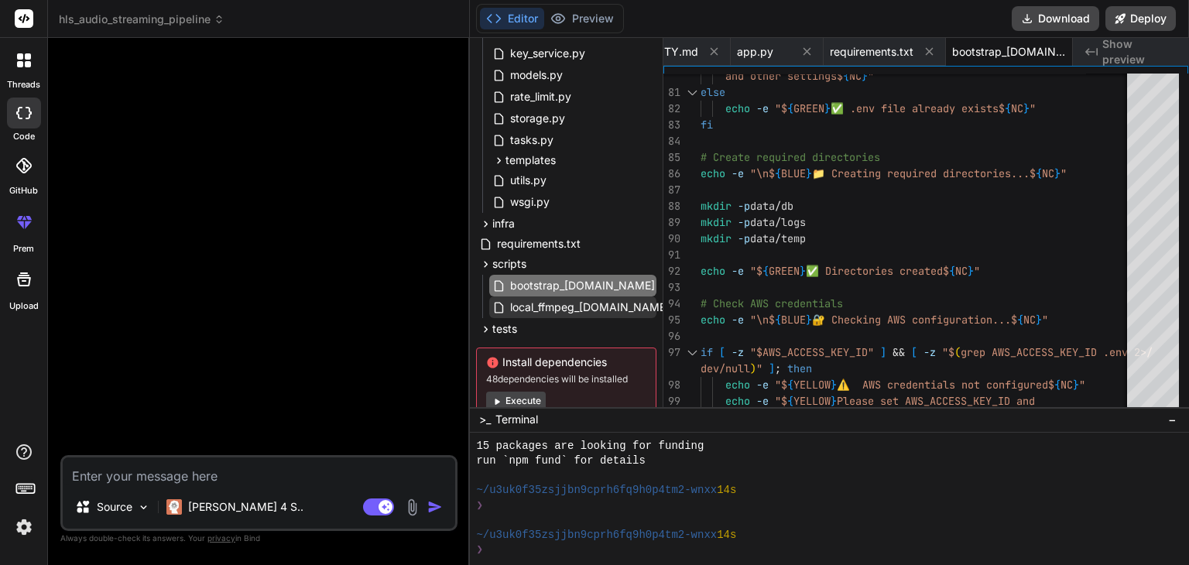
click at [525, 311] on span "local_ffmpeg_[DOMAIN_NAME]" at bounding box center [589, 307] width 163 height 19
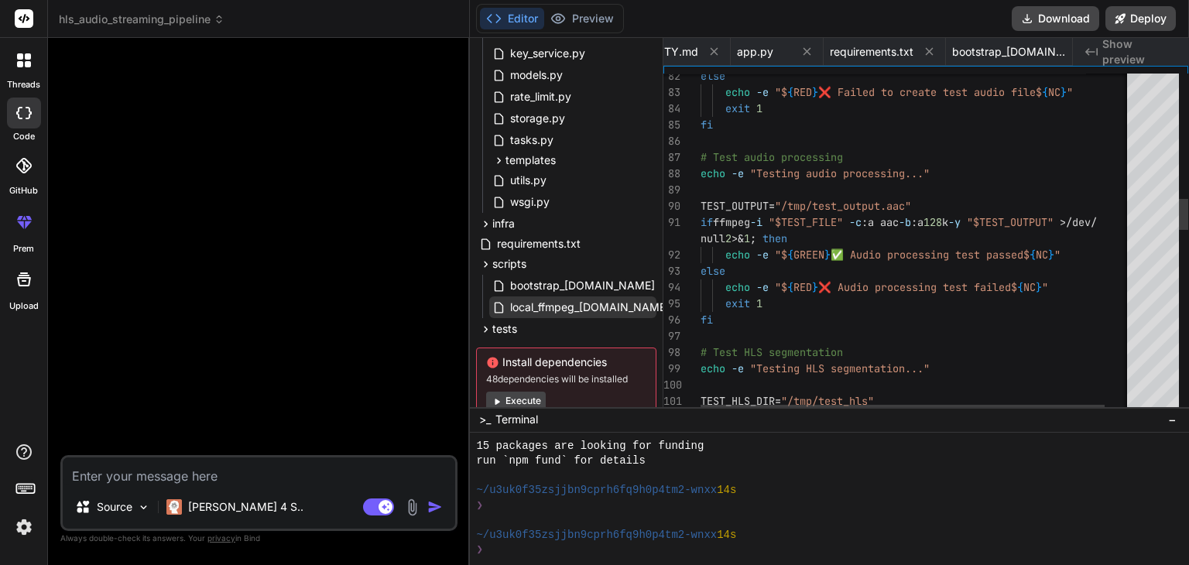
scroll to position [0, 501]
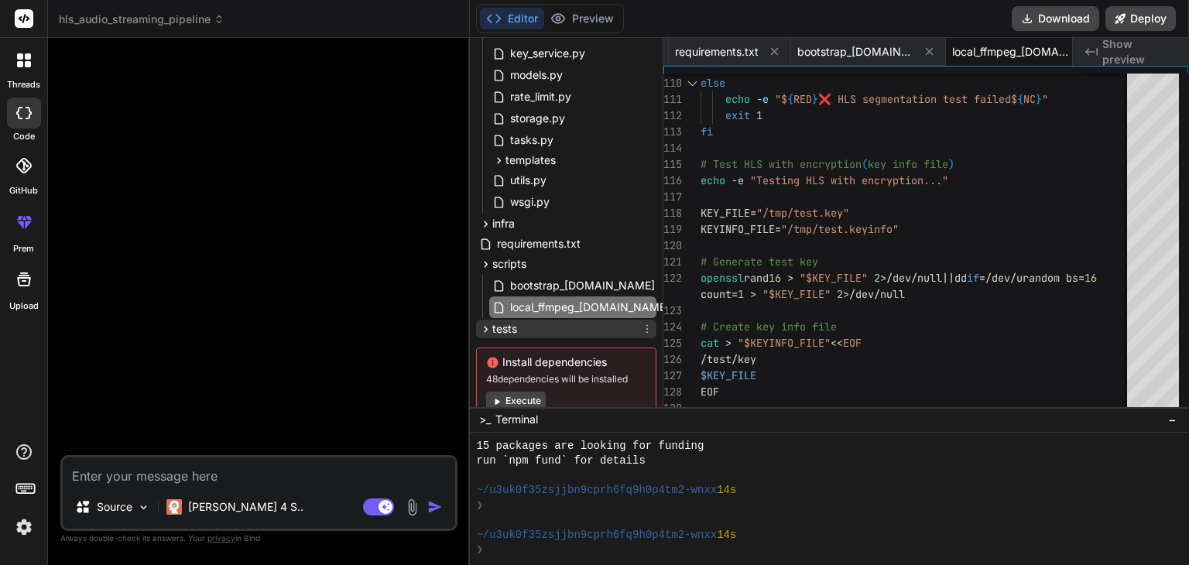
click at [487, 326] on icon at bounding box center [485, 329] width 13 height 13
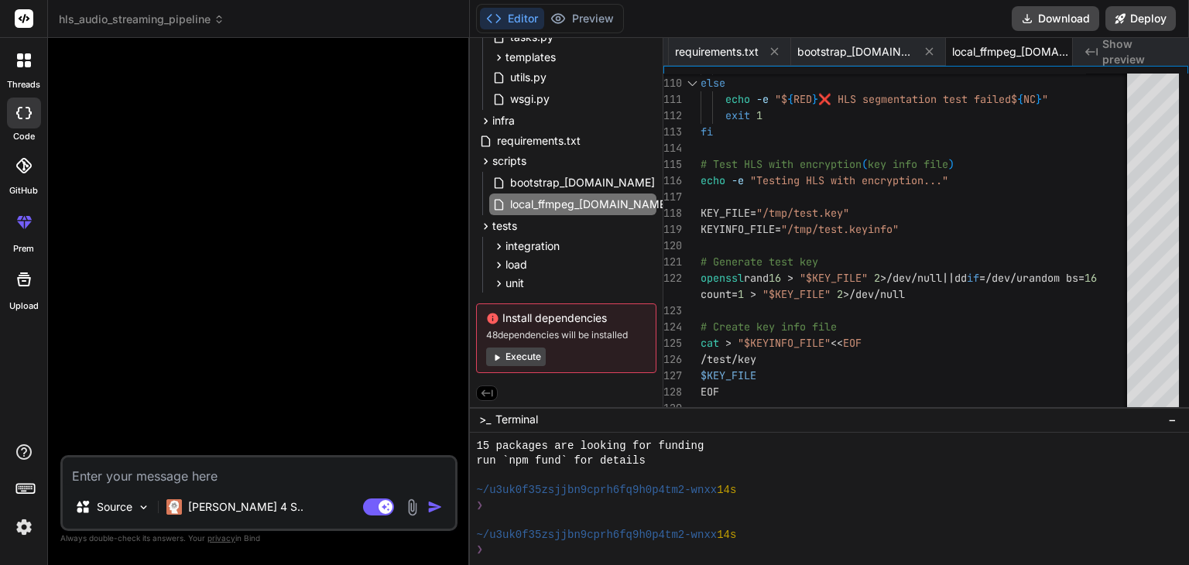
scroll to position [371, 0]
click at [525, 245] on span "integration" at bounding box center [532, 245] width 54 height 15
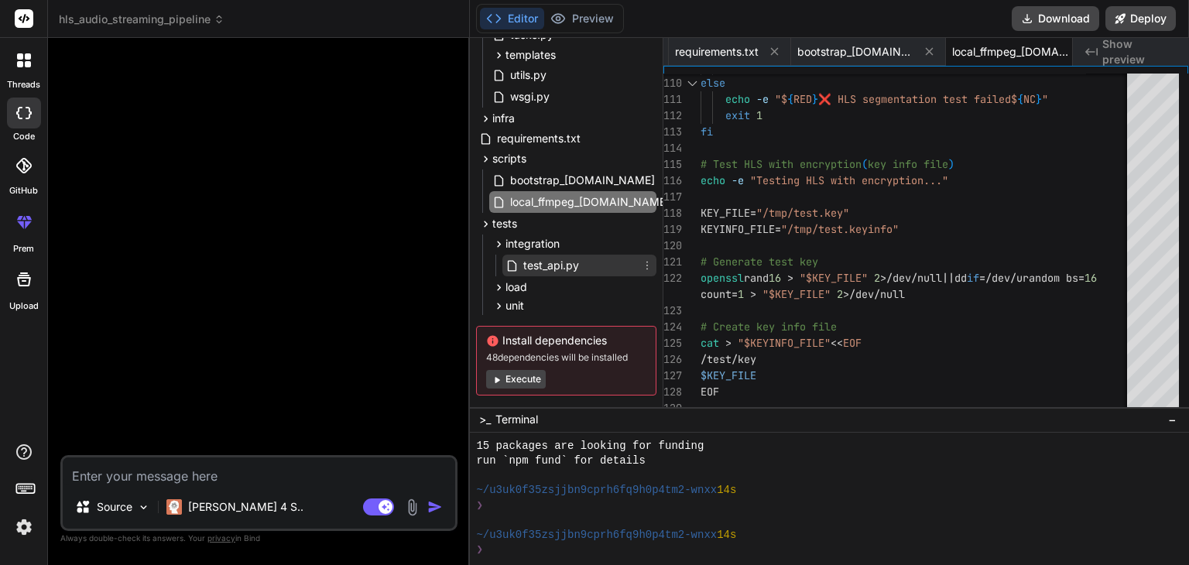
click at [508, 264] on icon at bounding box center [512, 265] width 9 height 11
type textarea "def test_get_asset_info_not_found(self, client): """Test getting info for non-e…"
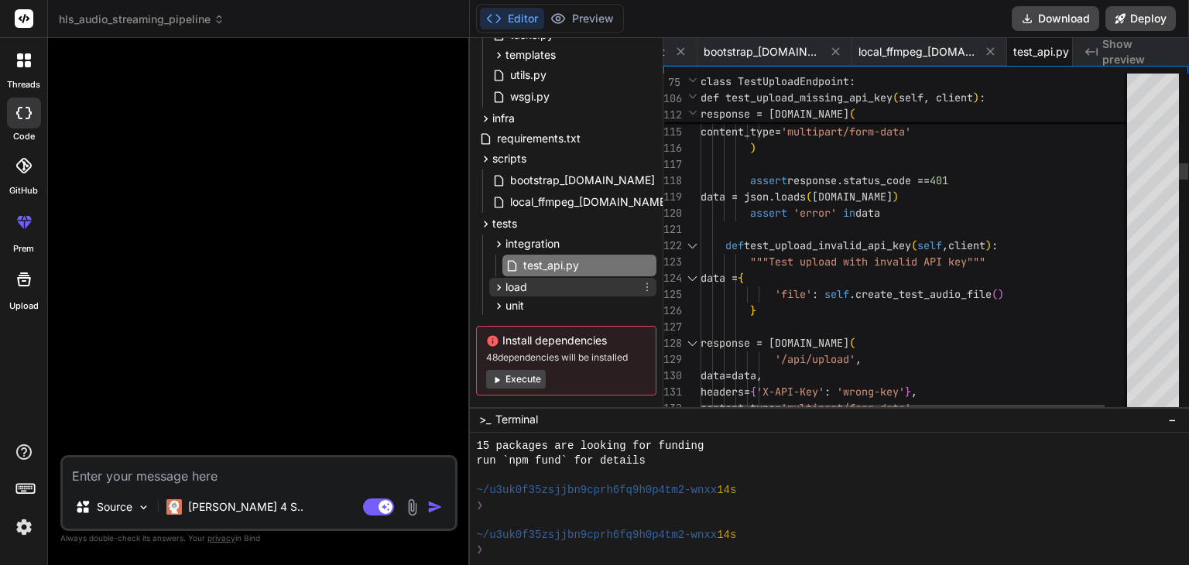
click at [516, 279] on span "load" at bounding box center [516, 286] width 22 height 15
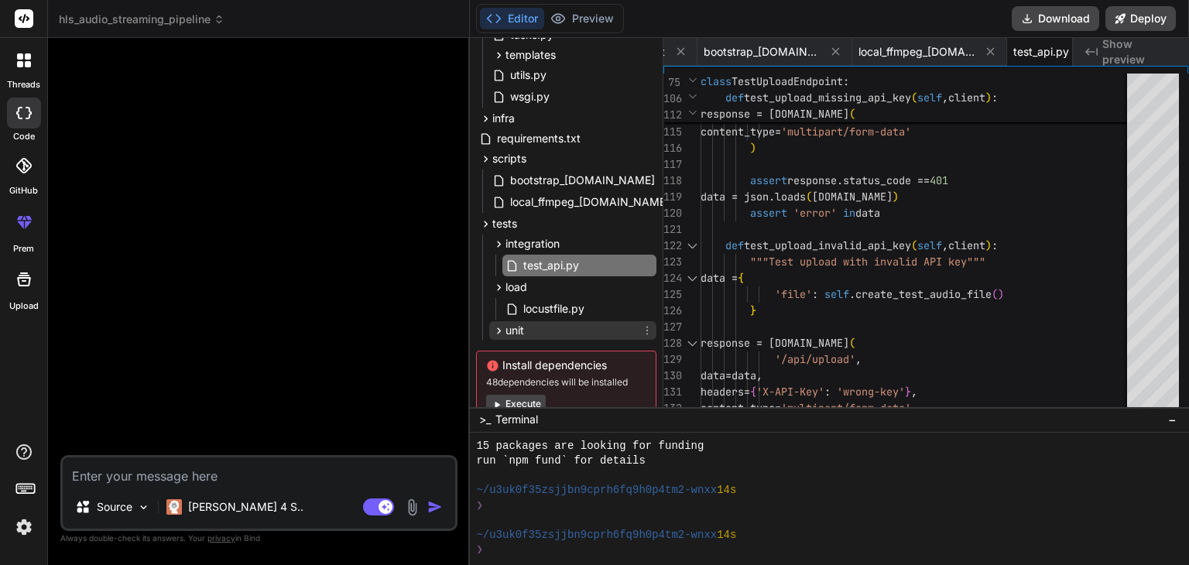
click at [497, 331] on icon at bounding box center [498, 330] width 13 height 13
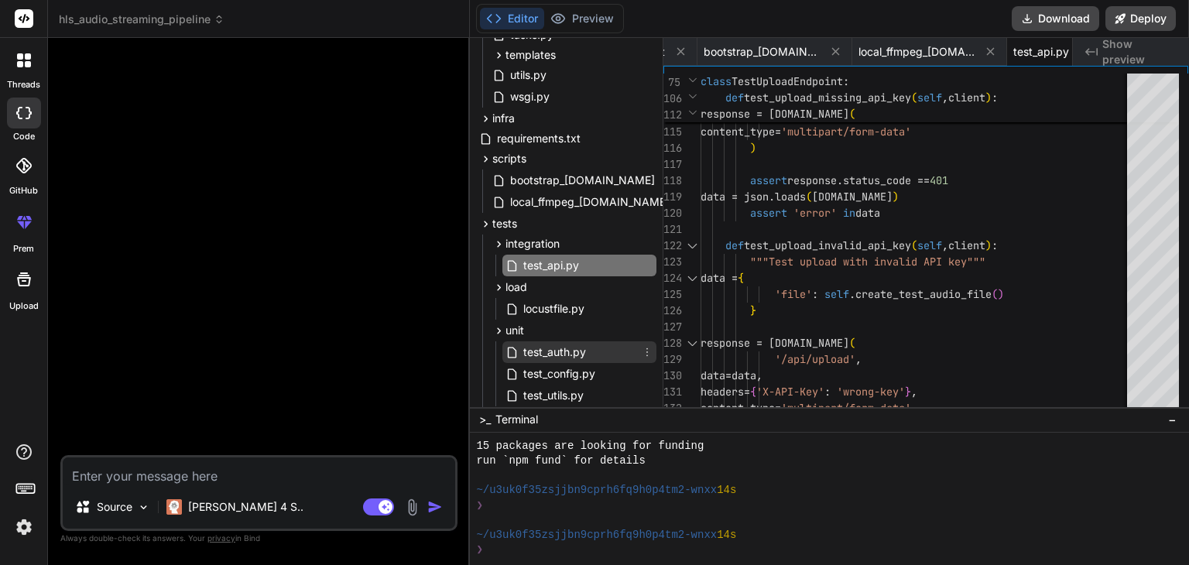
click at [529, 347] on span "test_auth.py" at bounding box center [555, 352] width 66 height 19
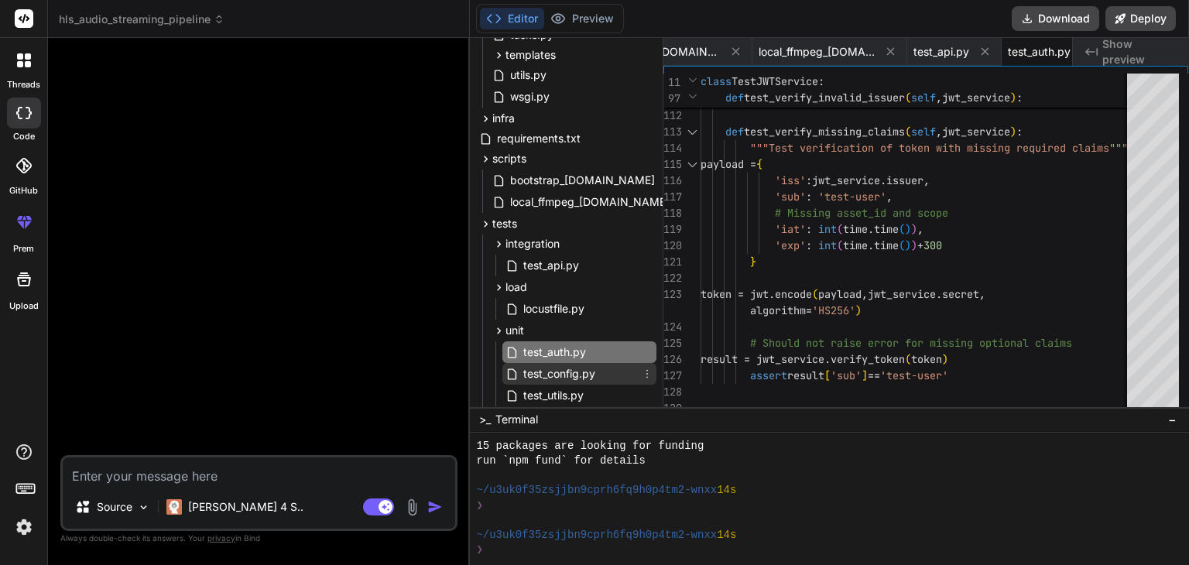
click at [570, 365] on span "test_config.py" at bounding box center [559, 373] width 75 height 19
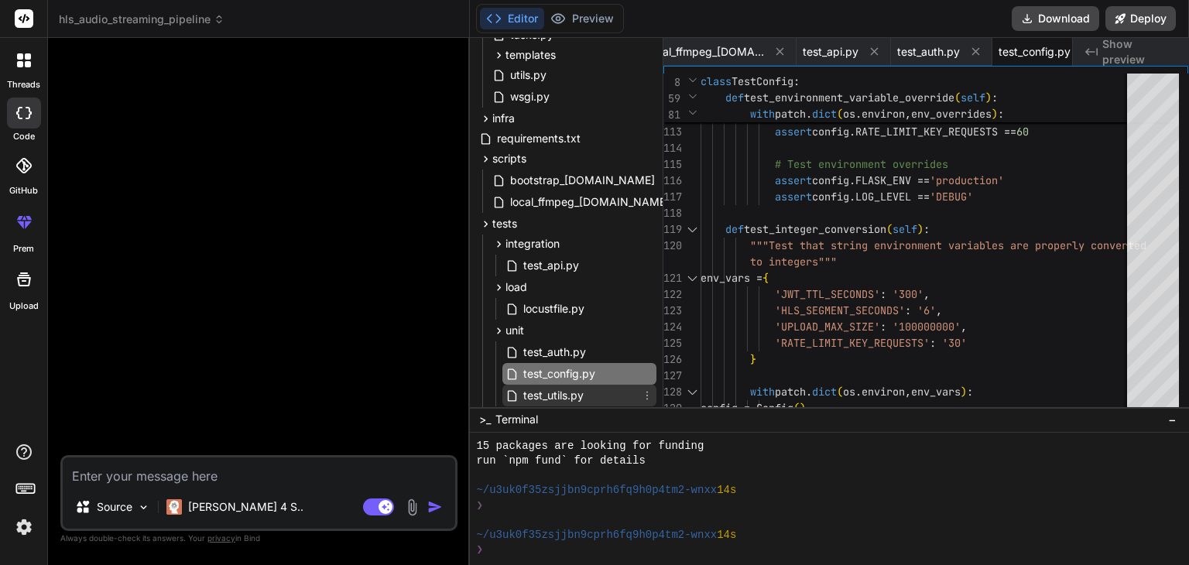
click at [560, 388] on span "test_utils.py" at bounding box center [553, 395] width 63 height 19
type textarea "# Should configure basic logging mock_logging.basicConfig.assert_called_once() …"
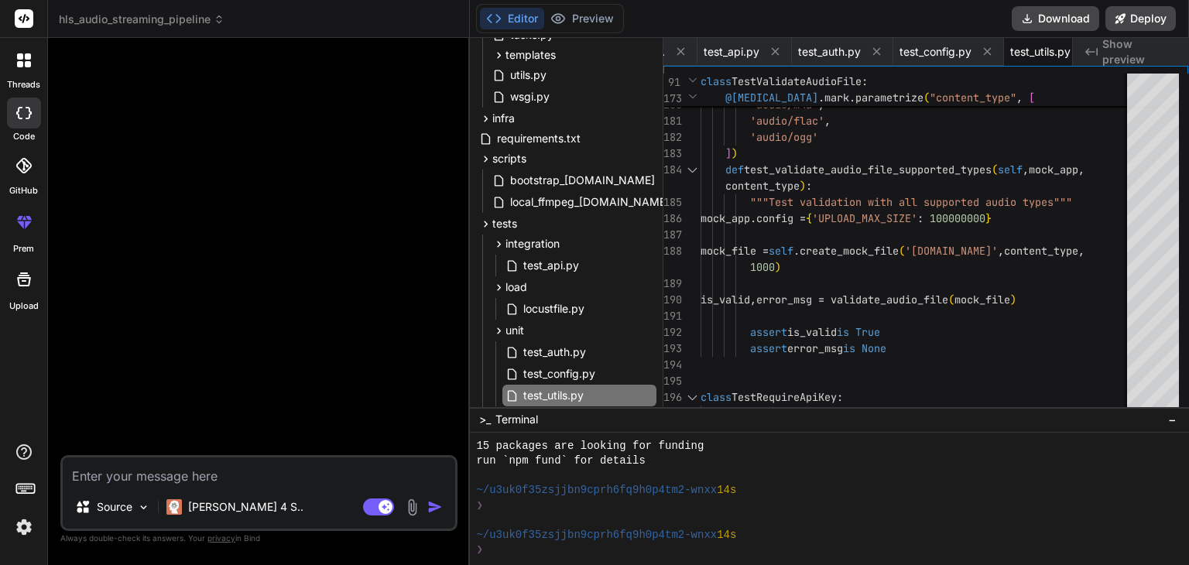
click at [1106, 53] on span "Show preview" at bounding box center [1139, 51] width 74 height 31
click at [499, 22] on icon at bounding box center [493, 18] width 15 height 15
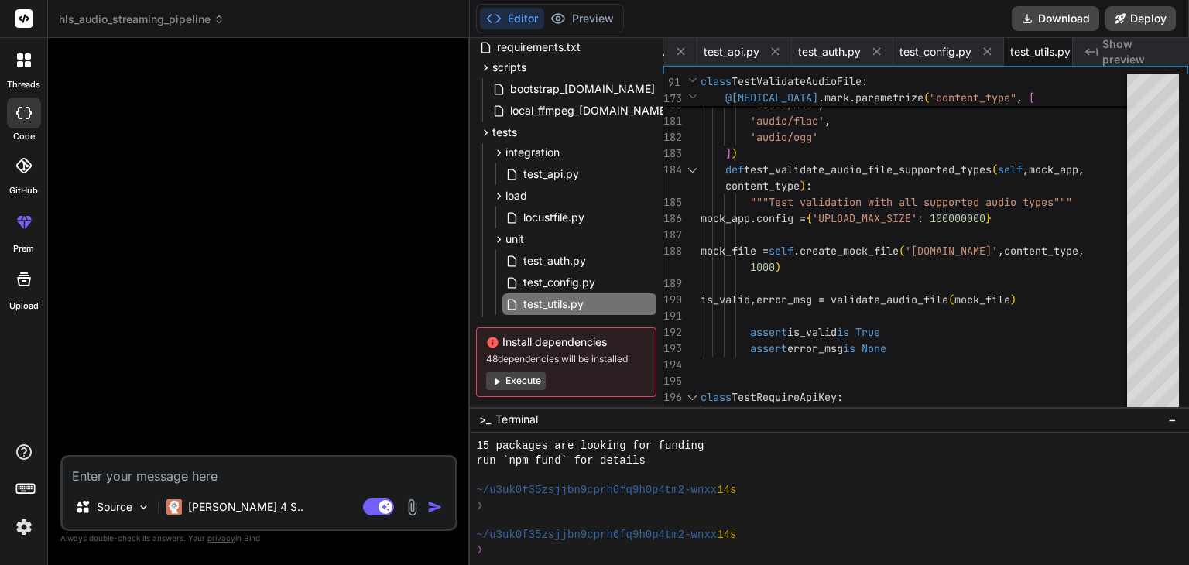
scroll to position [489, 0]
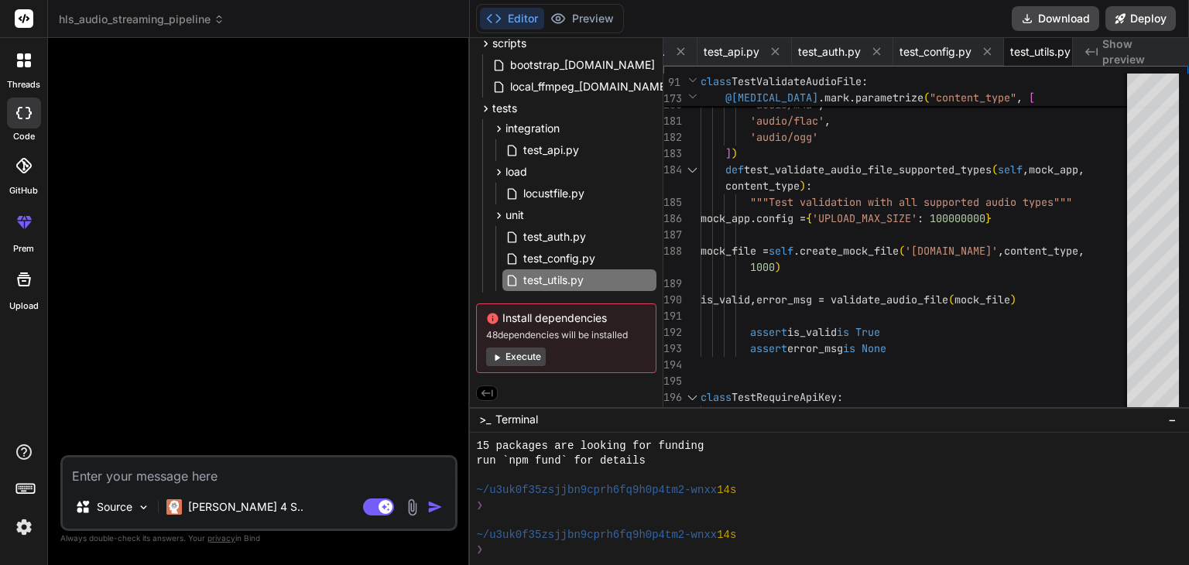
drag, startPoint x: 192, startPoint y: 28, endPoint x: 209, endPoint y: 22, distance: 18.1
click at [193, 28] on header "hls_audio_streaming_pipeline Created with Pixso." at bounding box center [259, 19] width 422 height 38
click at [215, 20] on icon at bounding box center [219, 19] width 11 height 11
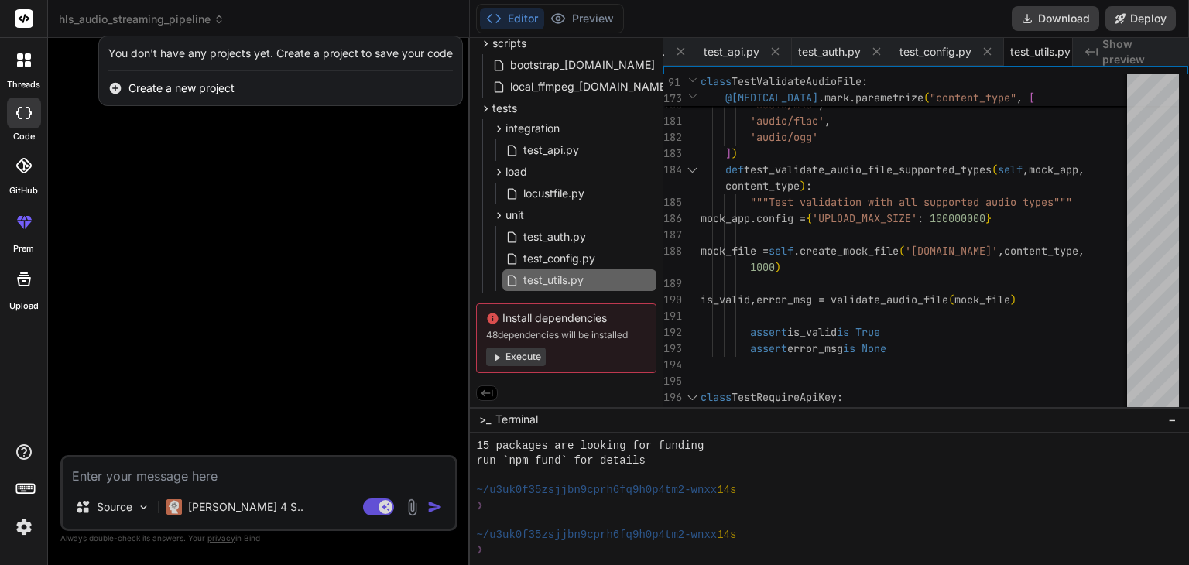
click at [298, 52] on div "You don't have any projects yet. Create a project to save your code" at bounding box center [280, 53] width 344 height 15
click at [130, 84] on span "Create a new project" at bounding box center [181, 87] width 106 height 15
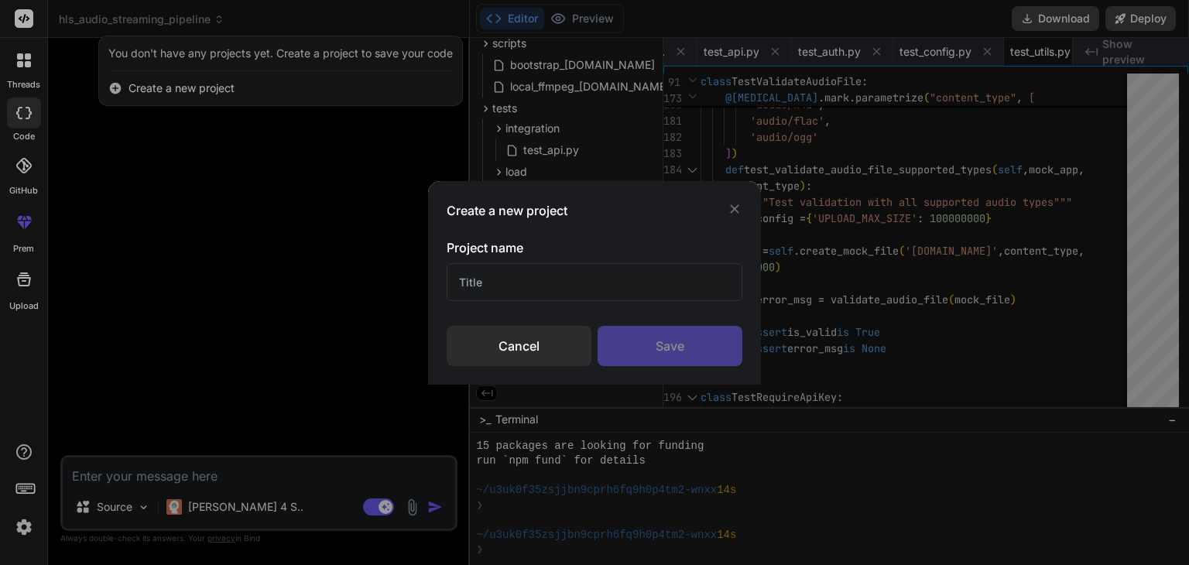
click at [493, 267] on input "text" at bounding box center [595, 282] width 296 height 38
type input "s"
click at [642, 359] on div "Save" at bounding box center [669, 346] width 145 height 40
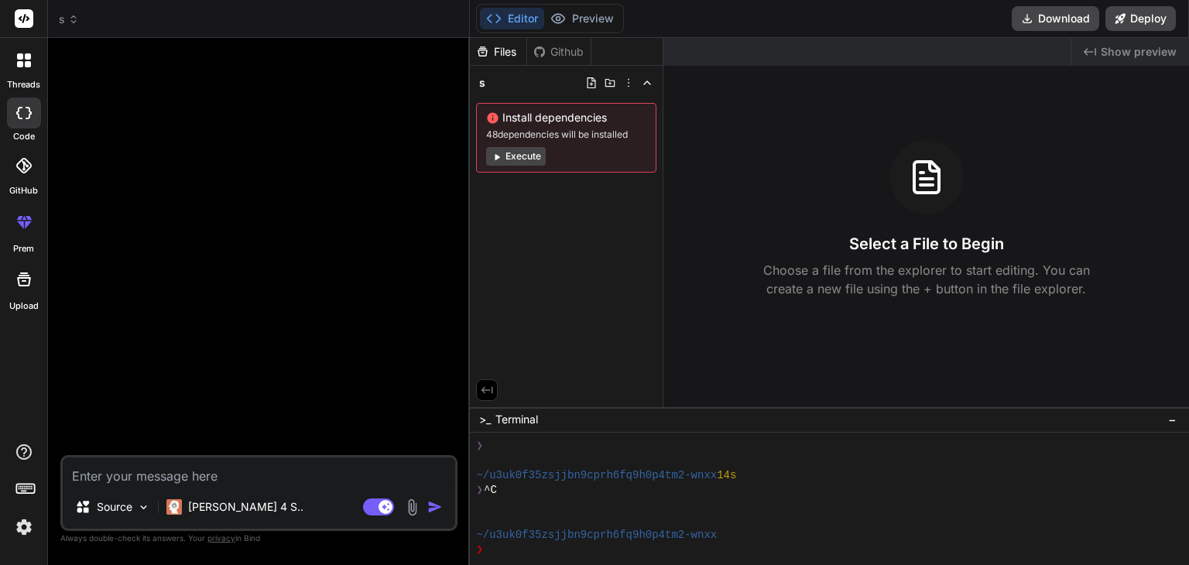
click at [28, 115] on icon at bounding box center [23, 113] width 15 height 12
click at [71, 22] on icon at bounding box center [73, 19] width 11 height 11
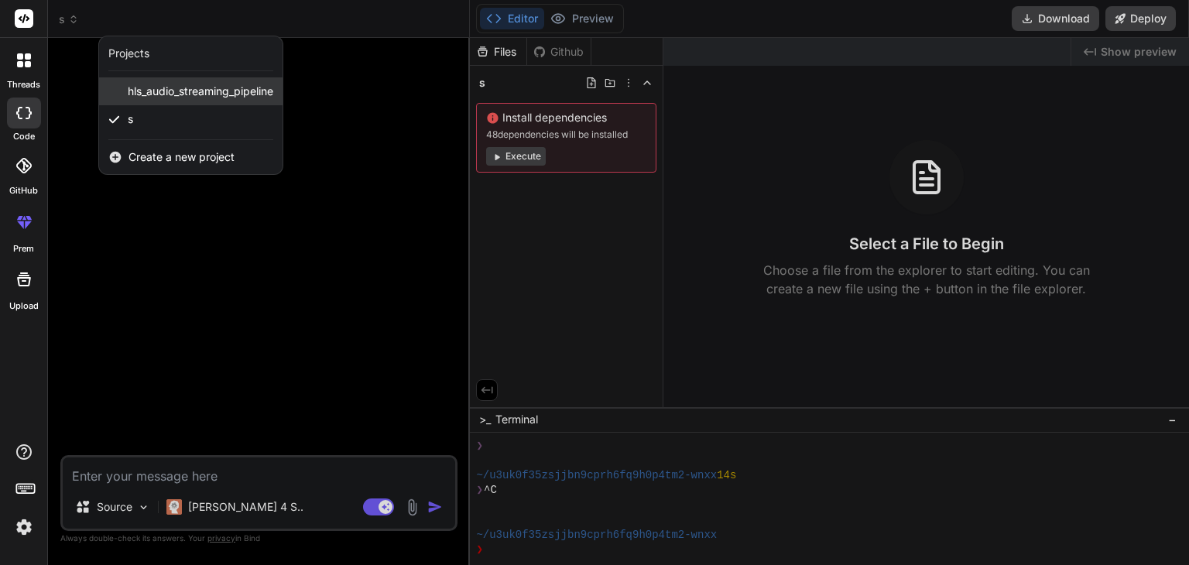
click at [130, 96] on span "hls_audio_streaming_pipeline" at bounding box center [200, 91] width 145 height 15
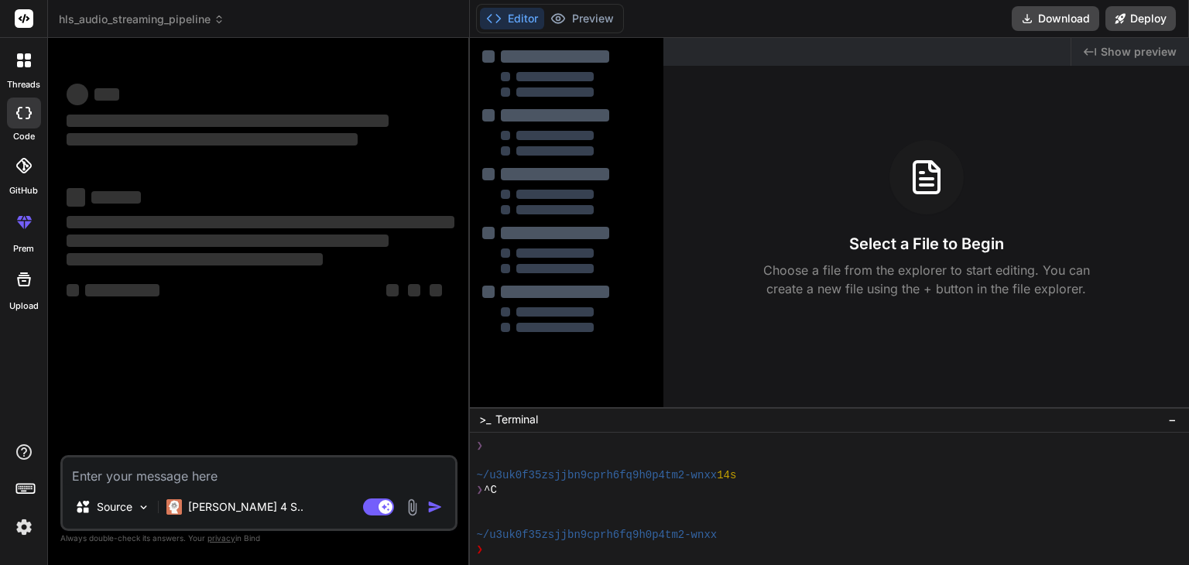
scroll to position [282, 0]
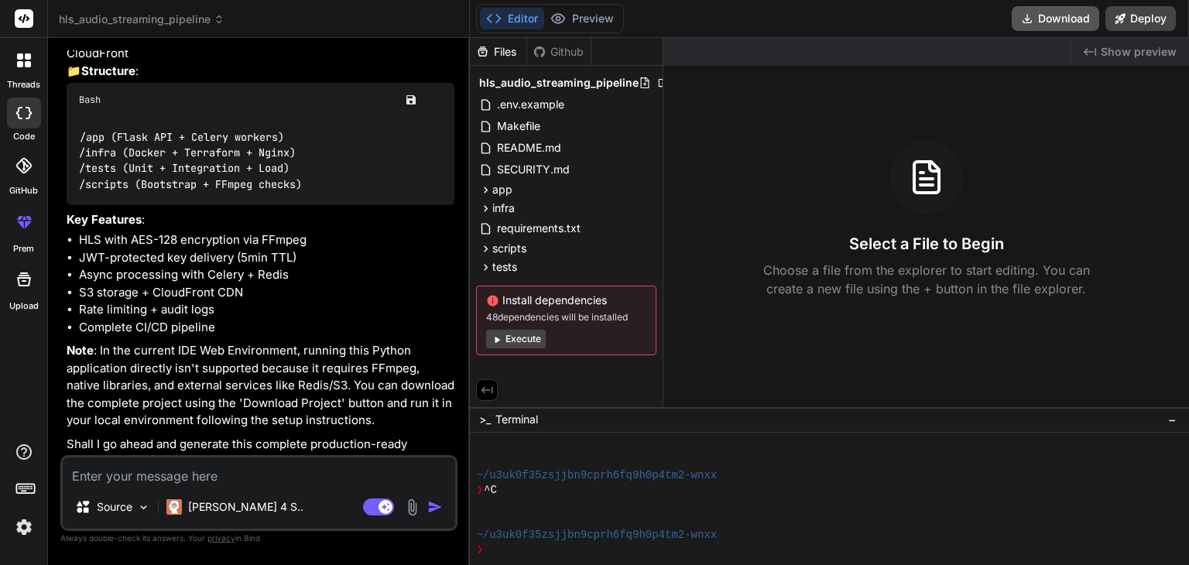
click at [1056, 19] on button "Download" at bounding box center [1054, 18] width 87 height 25
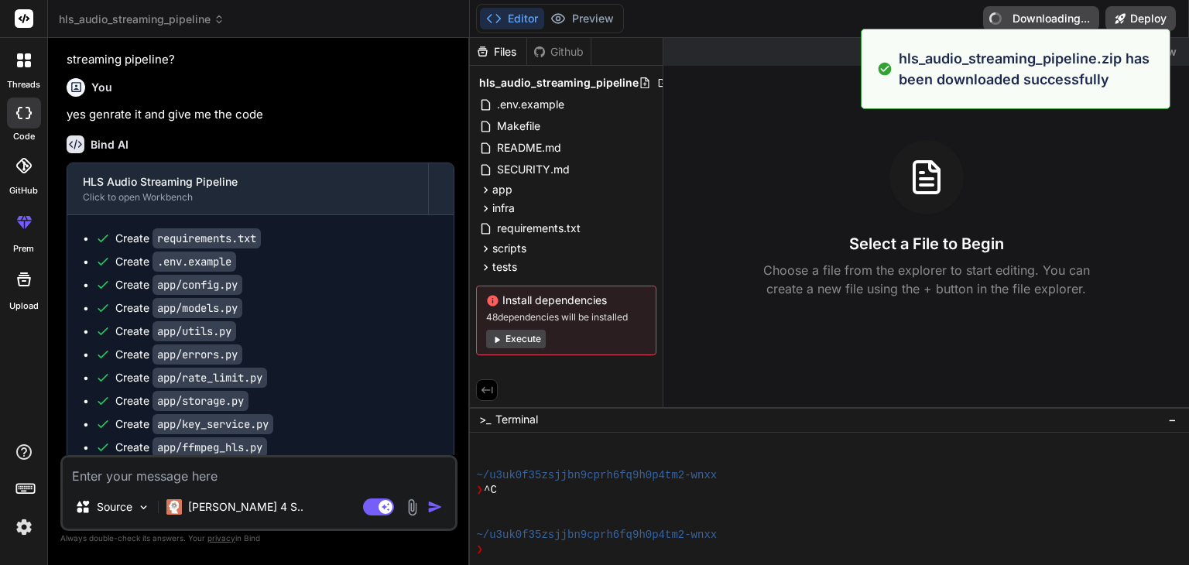
scroll to position [2226, 0]
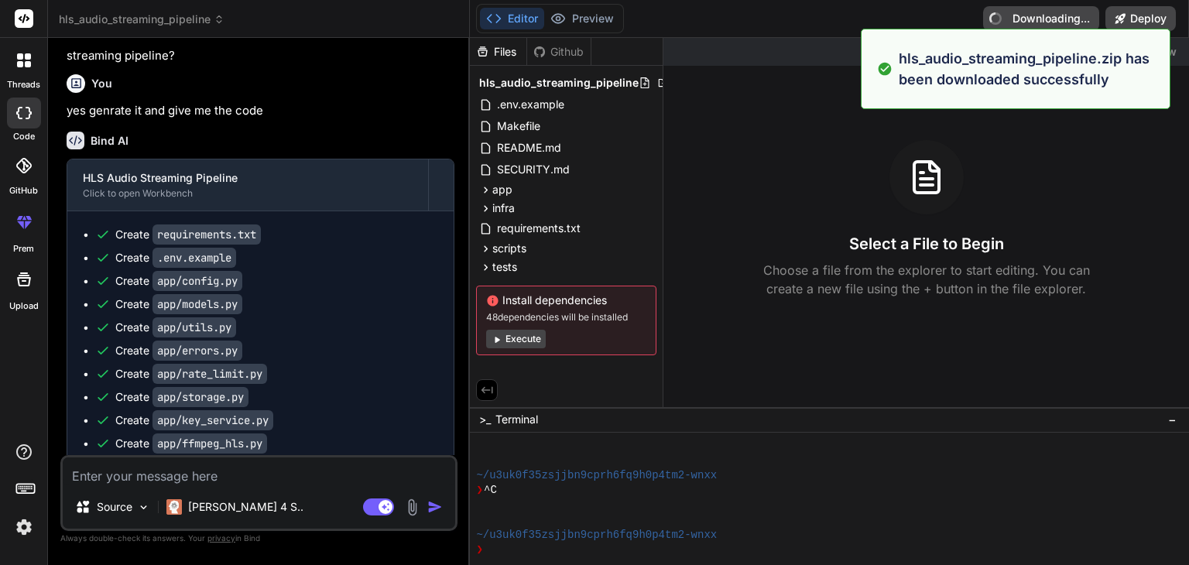
type textarea "x"
